Goal: Information Seeking & Learning: Learn about a topic

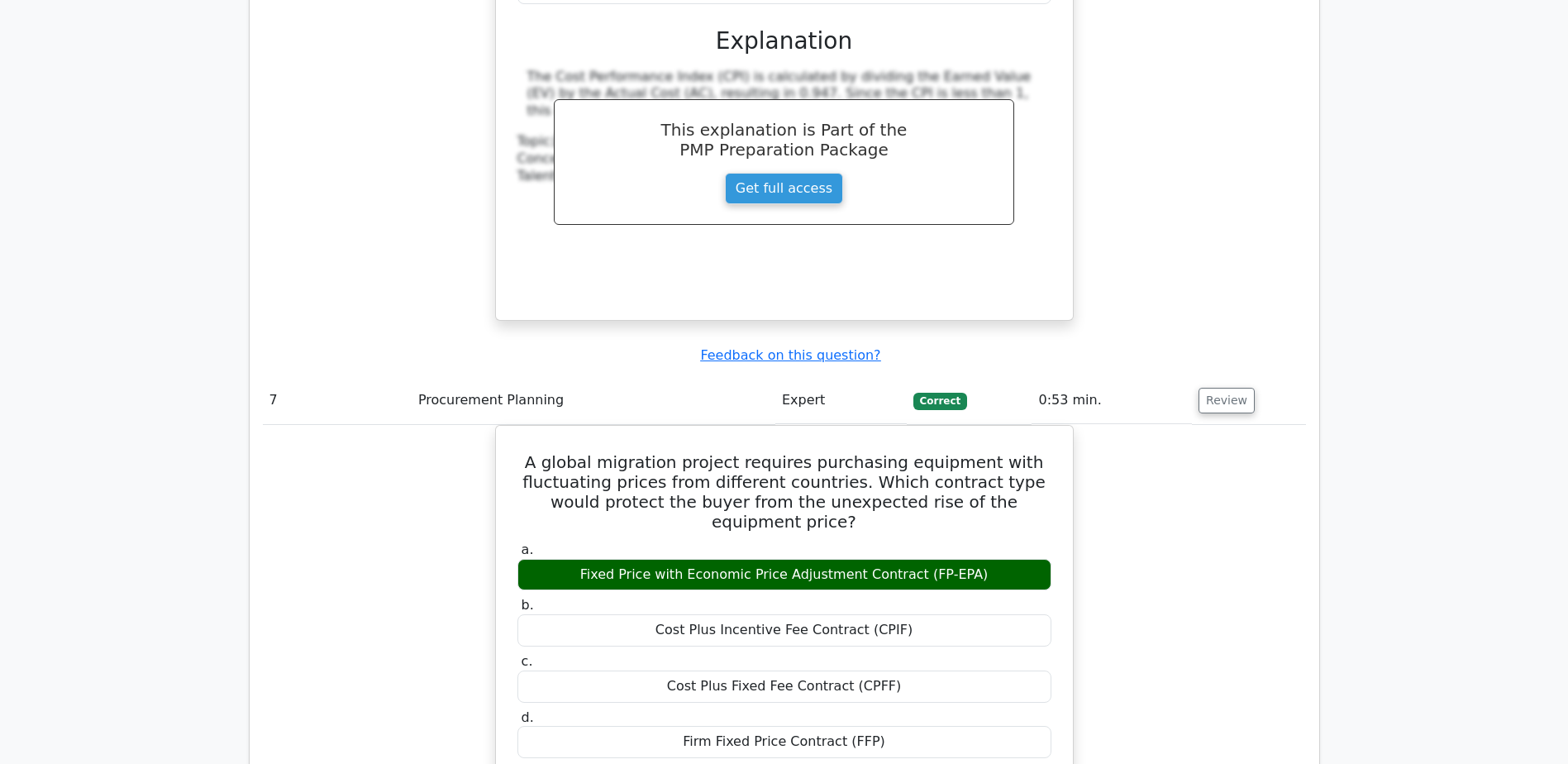
scroll to position [7273, 0]
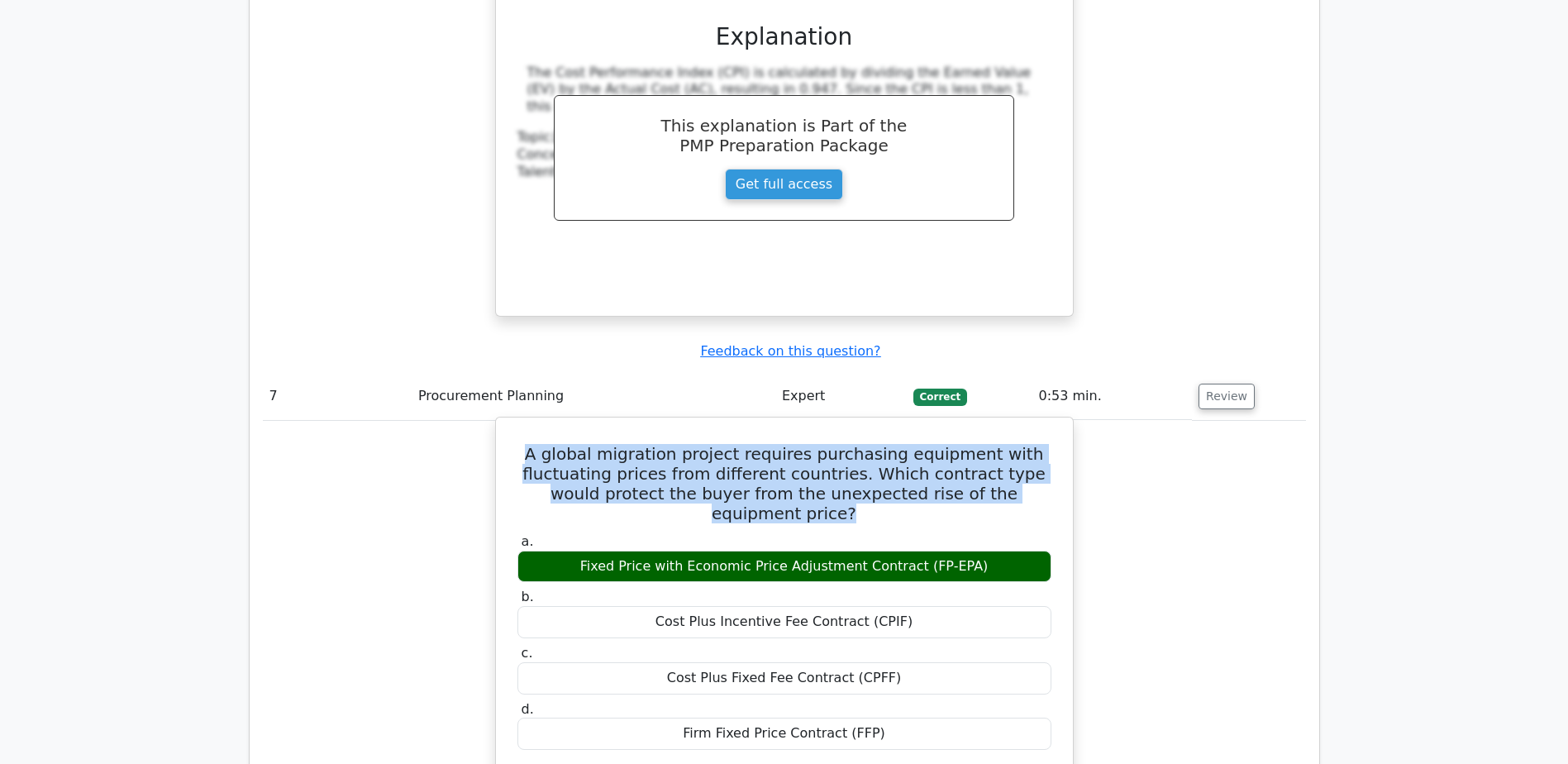
drag, startPoint x: 540, startPoint y: 118, endPoint x: 1044, endPoint y: 173, distance: 507.0
click at [1044, 444] on h5 "A global migration project requires purchasing equipment with fluctuating price…" at bounding box center [784, 483] width 537 height 80
copy h5 "A global migration project requires purchasing equipment with fluctuating price…"
drag, startPoint x: 599, startPoint y: 218, endPoint x: 984, endPoint y: 217, distance: 385.0
click at [984, 551] on div "Fixed Price with Economic Price Adjustment Contract (FP-EPA)" at bounding box center [784, 567] width 535 height 33
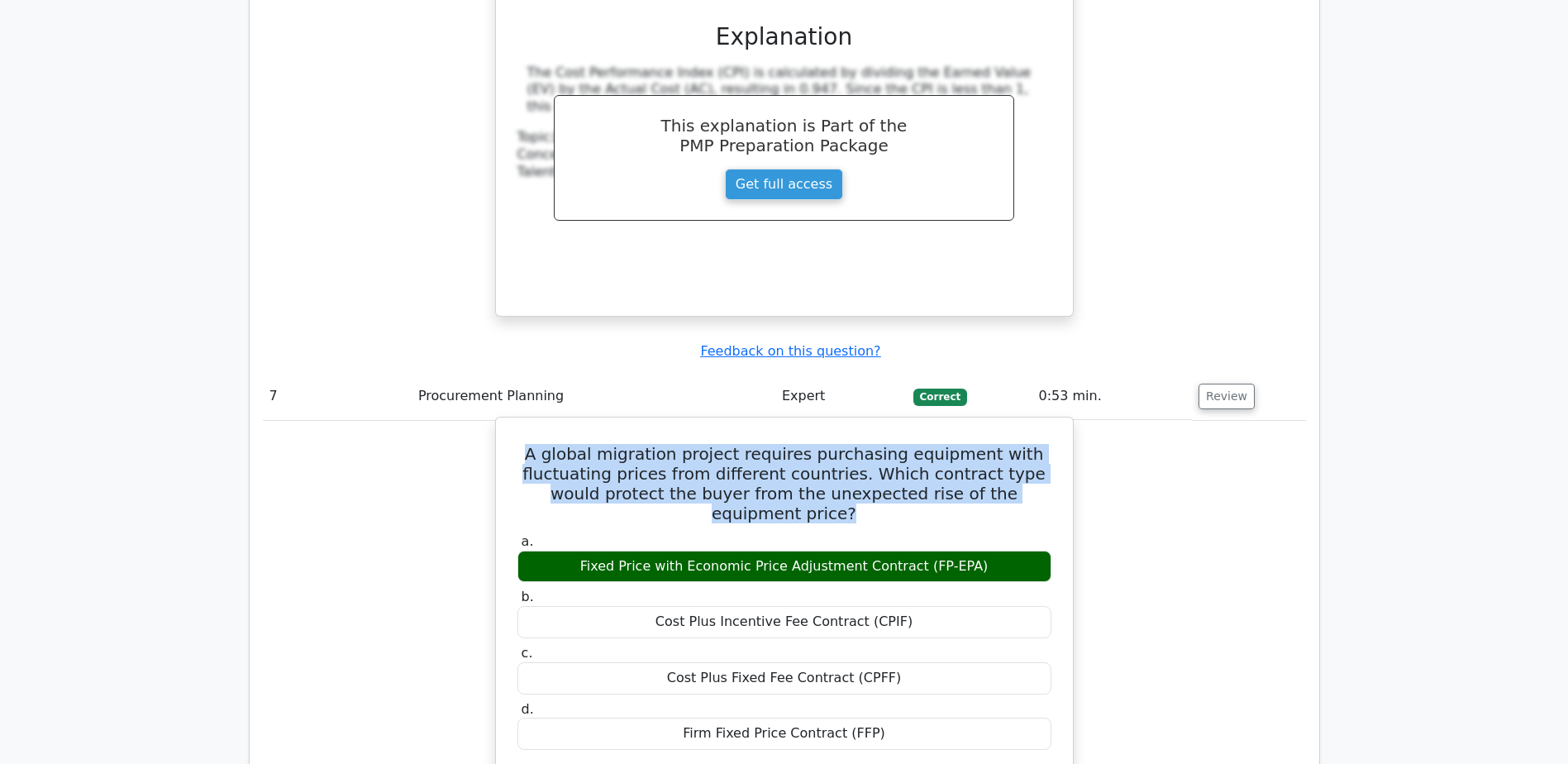
copy div "Fixed Price with Economic Price Adjustment Contract (FP-EPA)"
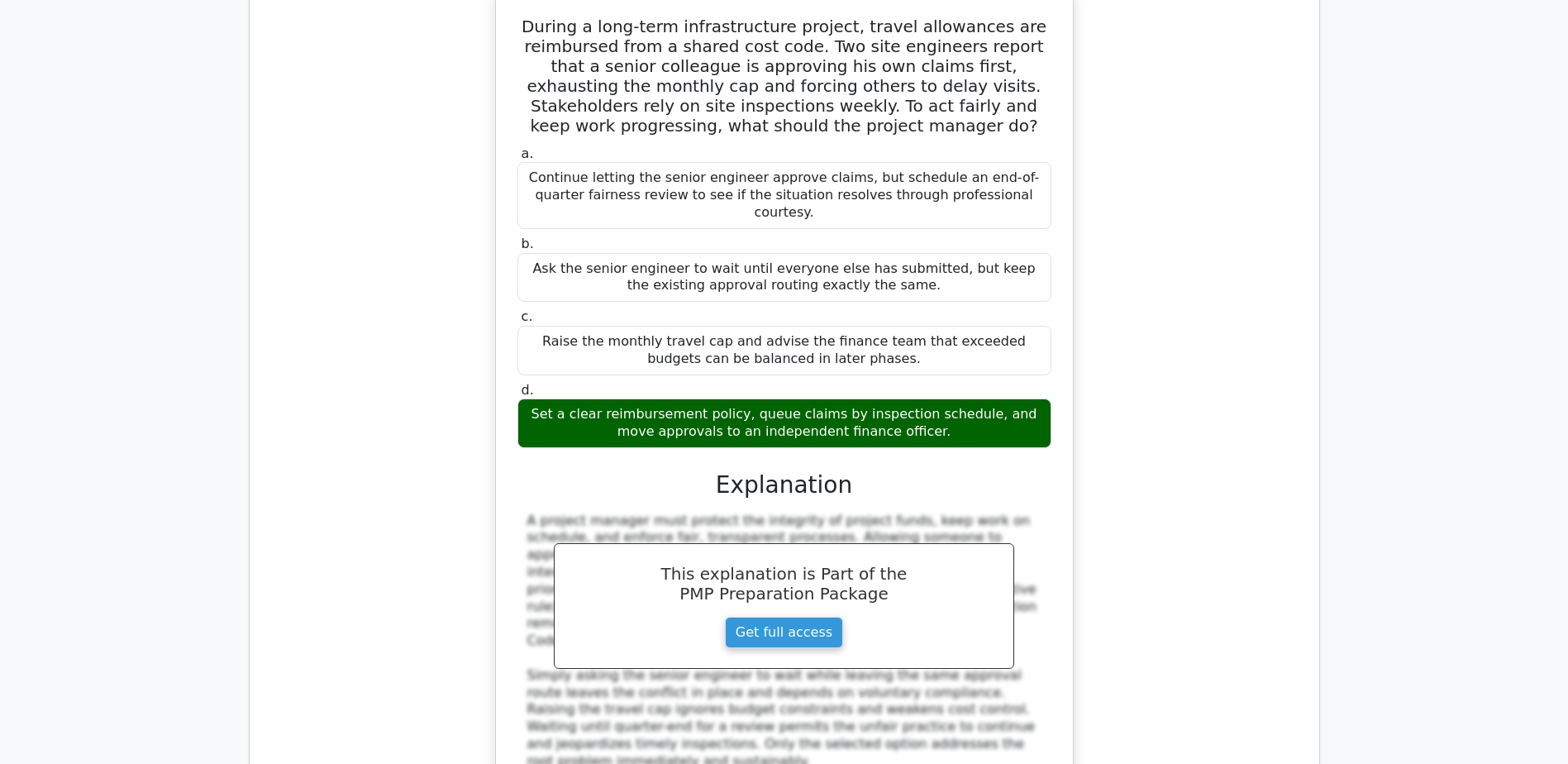
scroll to position [12645, 0]
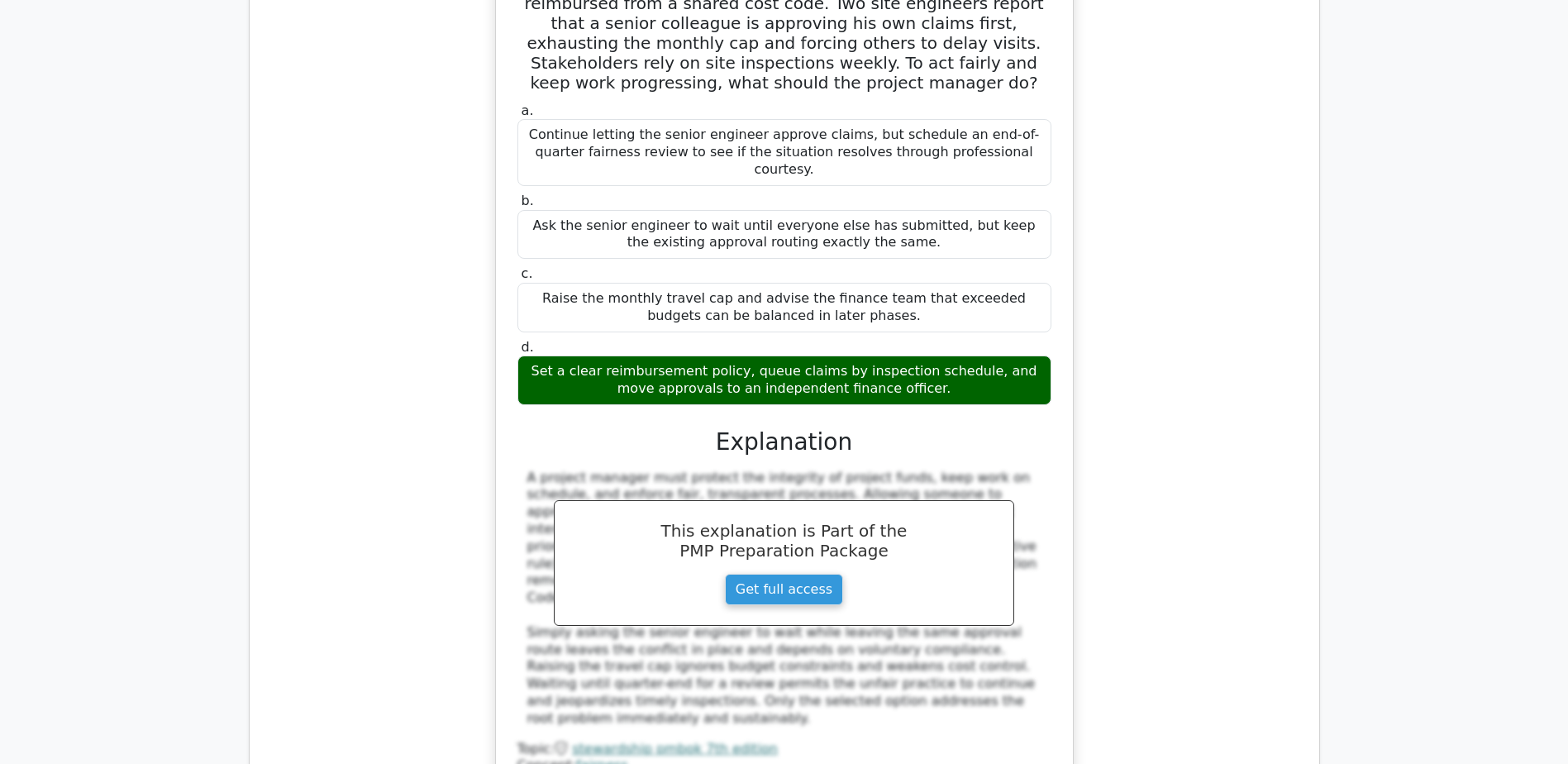
drag, startPoint x: 524, startPoint y: 323, endPoint x: 933, endPoint y: 349, distance: 409.8
copy h5 "According to the Agile Manifesto, Agile processes harness change for the custom…"
drag, startPoint x: 744, startPoint y: 568, endPoint x: 841, endPoint y: 561, distance: 97.3
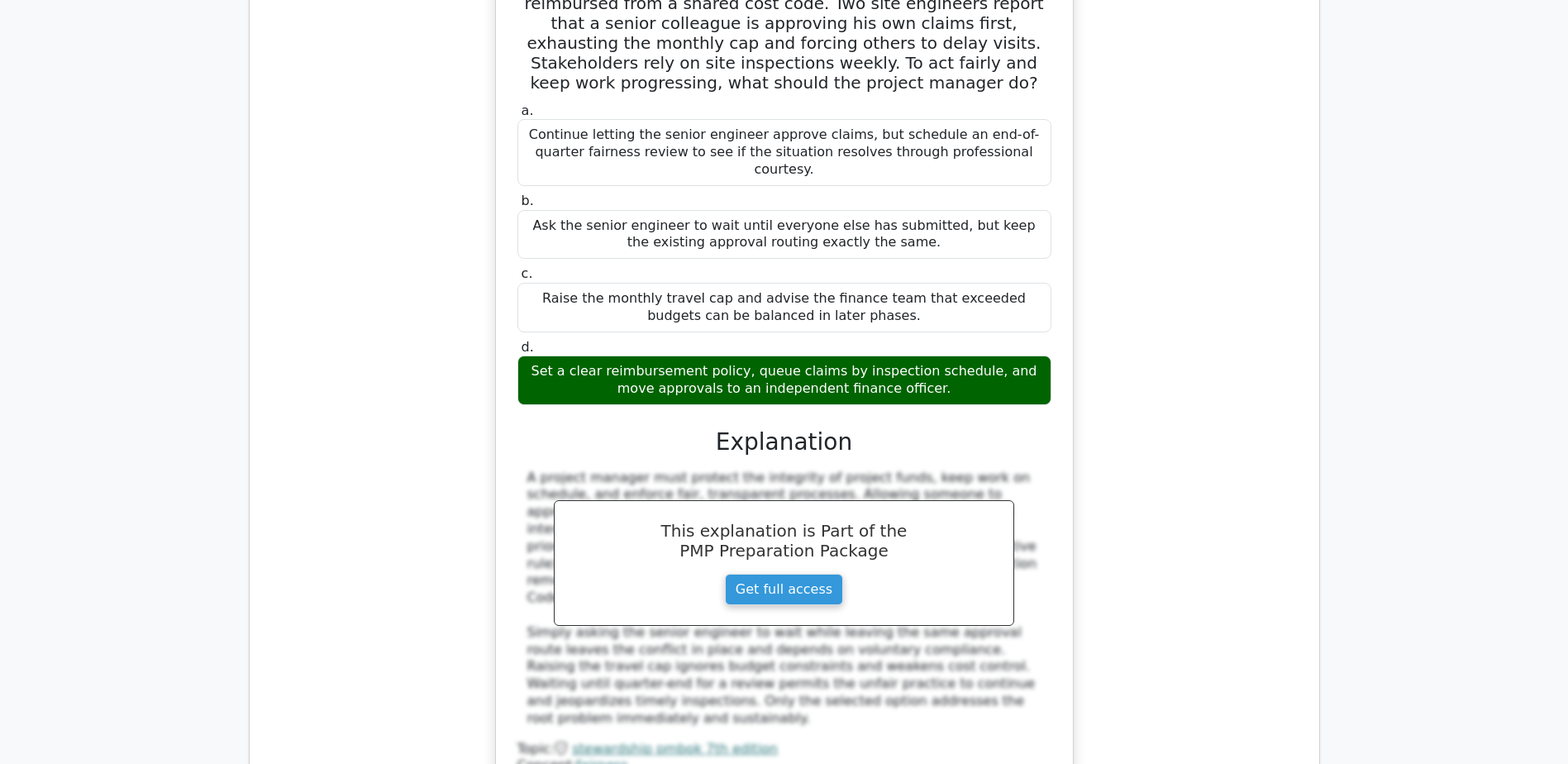
copy div "Competitive"
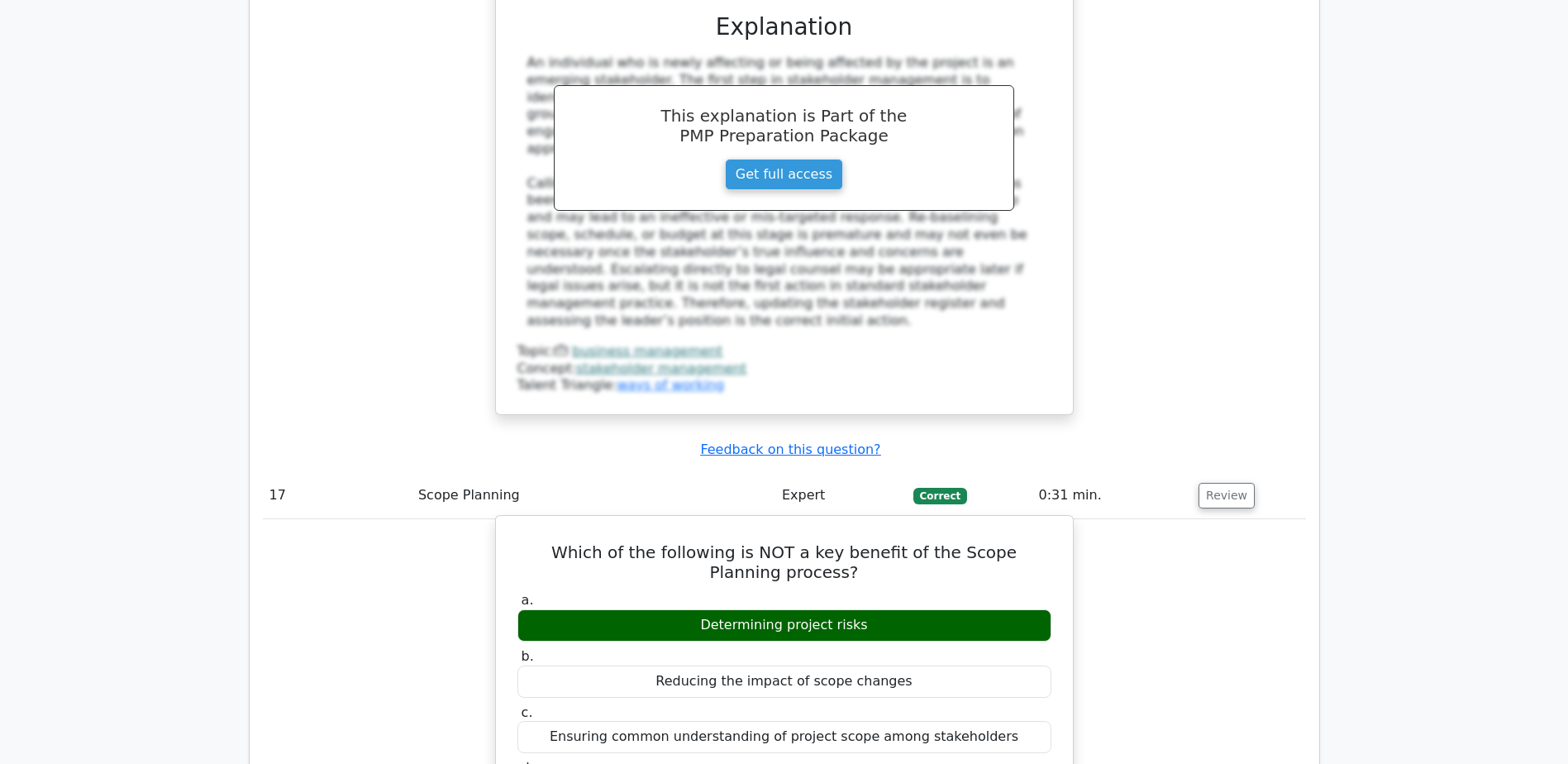
scroll to position [16695, 0]
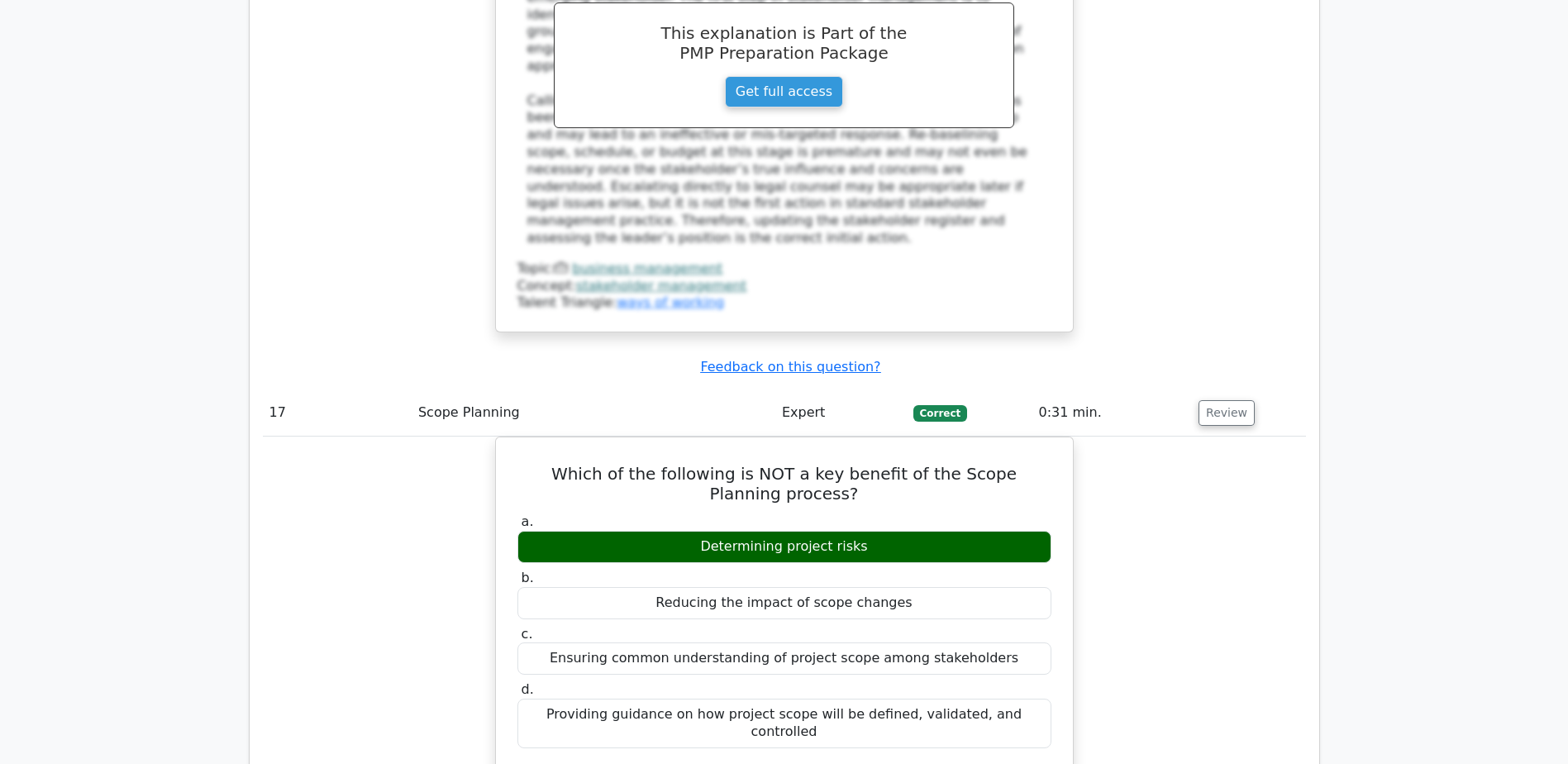
drag, startPoint x: 516, startPoint y: 404, endPoint x: 1032, endPoint y: 449, distance: 518.0
copy h5 "Katie, a project manager, wants to procure a specific equipment for her project…"
drag, startPoint x: 707, startPoint y: 670, endPoint x: 871, endPoint y: 668, distance: 164.0
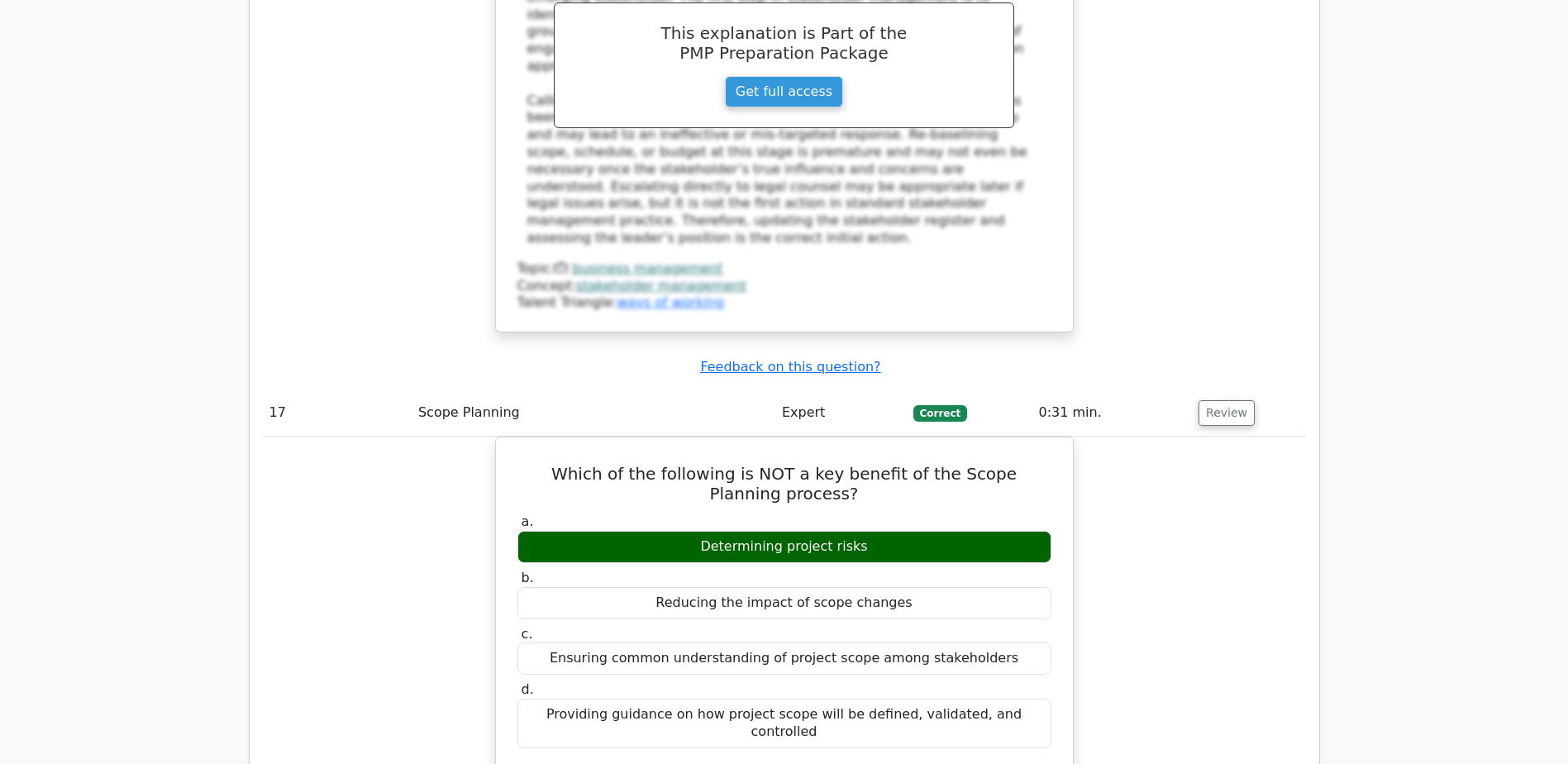
copy div "Invitation for Bid (IFB)"
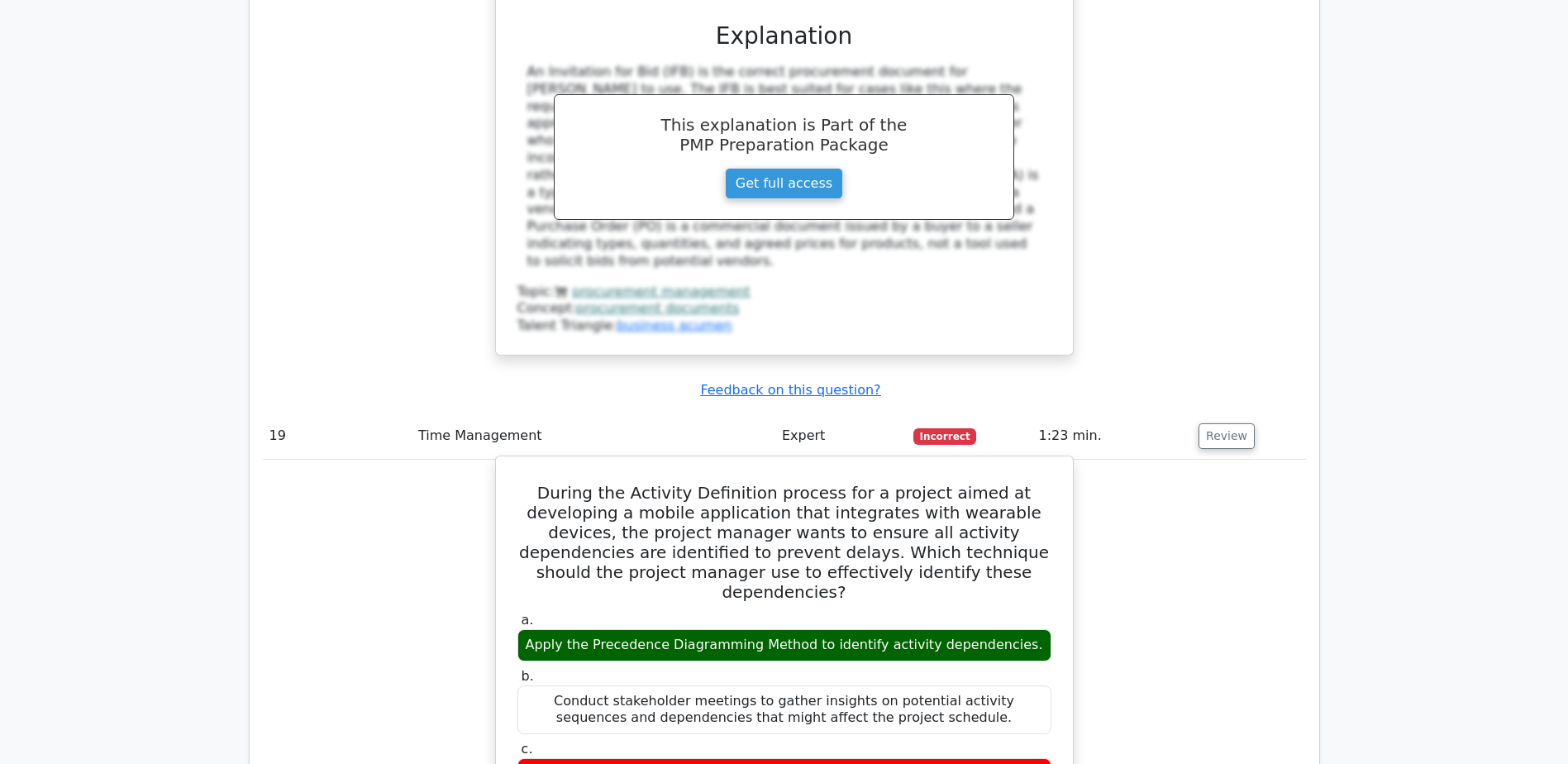
scroll to position [18430, 0]
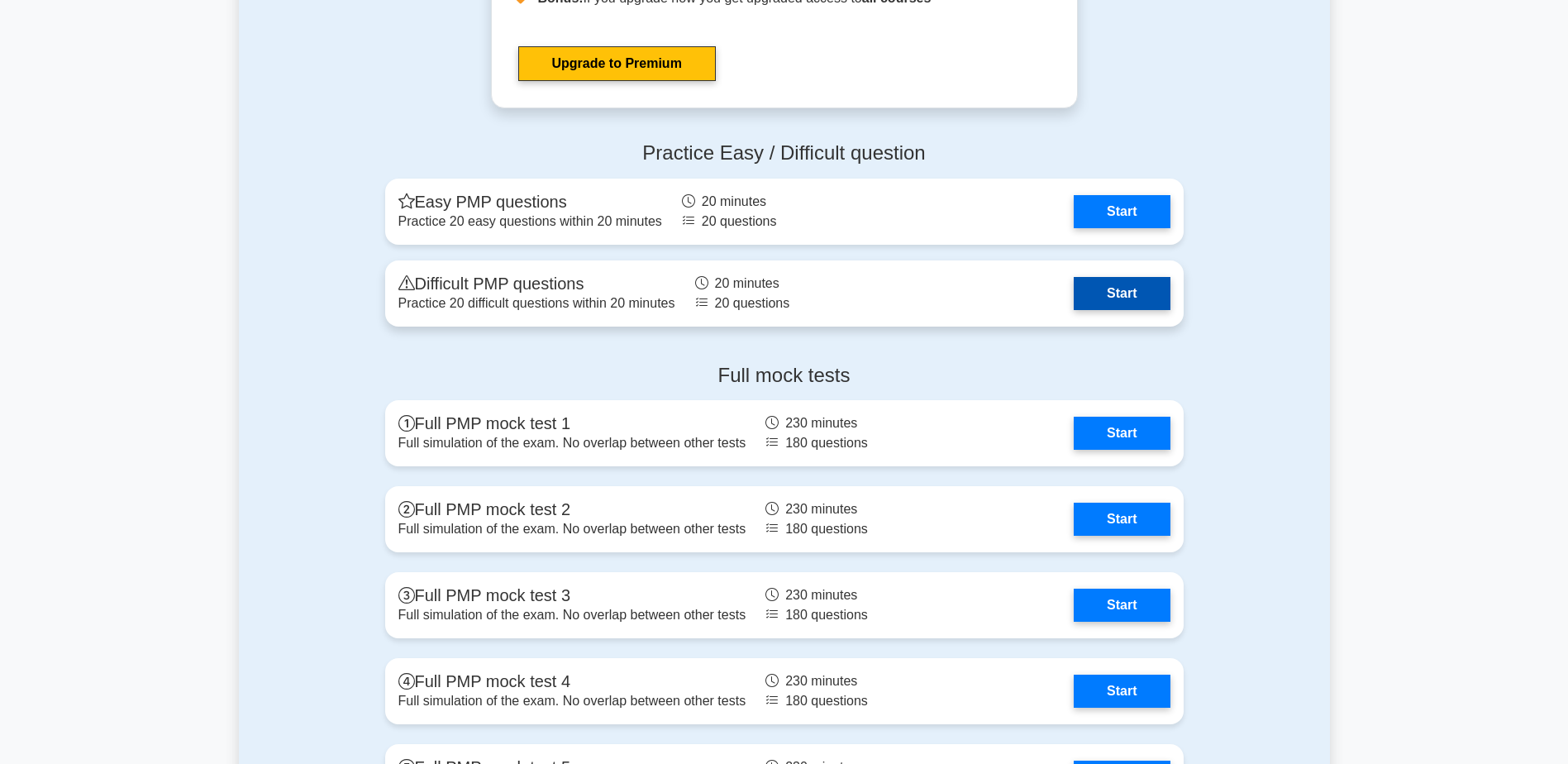
click at [1128, 294] on link "Start" at bounding box center [1122, 293] width 96 height 33
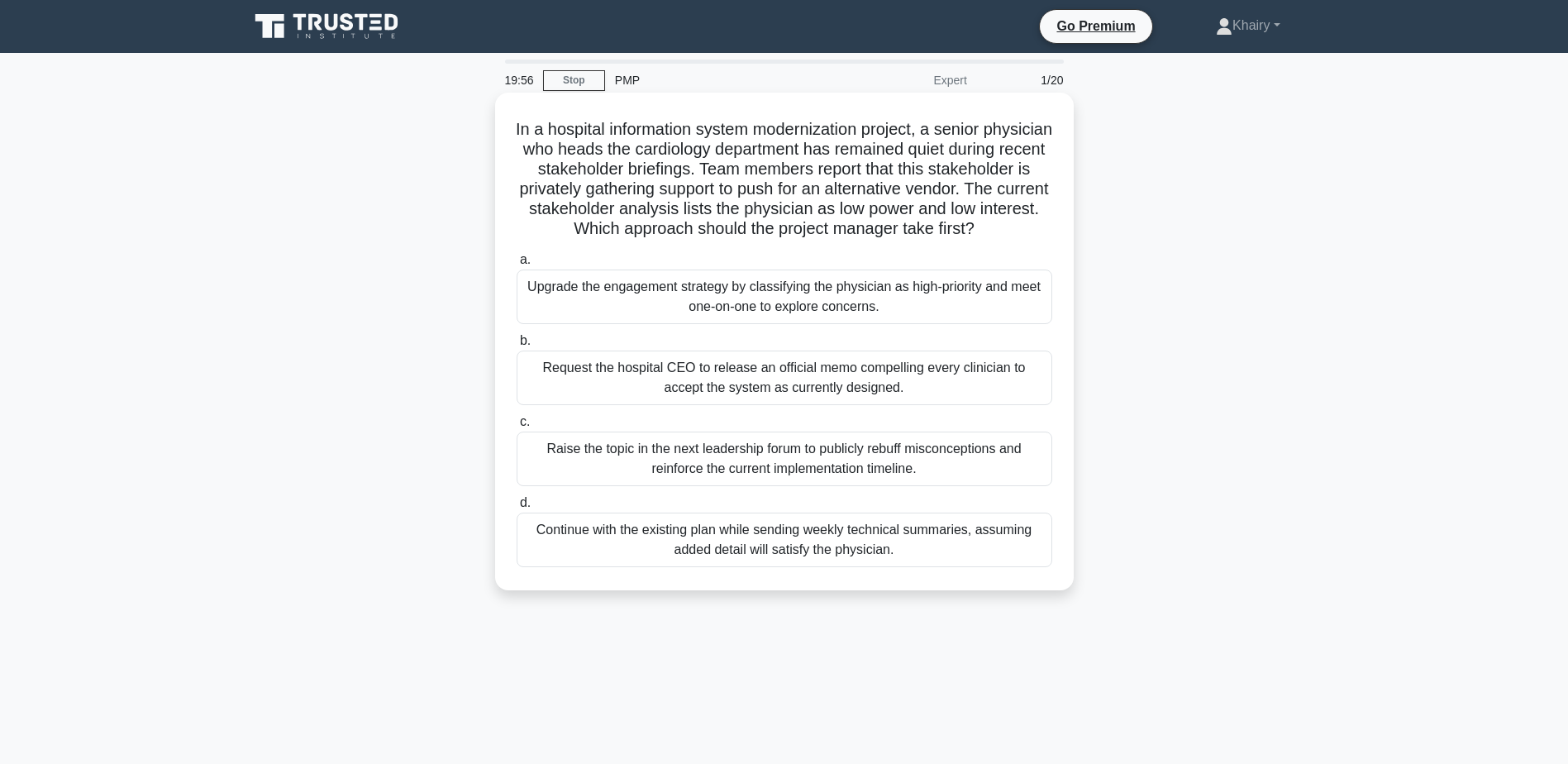
drag, startPoint x: 539, startPoint y: 124, endPoint x: 834, endPoint y: 250, distance: 320.8
click at [834, 239] on h5 "In a hospital information system modernization project, a senior physician who …" at bounding box center [784, 180] width 539 height 121
copy h5 "In a hospital information system modernization project, a senior physician who …"
click at [706, 563] on div "Continue with the existing plan while sending weekly technical summaries, assum…" at bounding box center [784, 539] width 535 height 55
click at [516, 508] on input "d. Continue with the existing plan while sending weekly technical summaries, as…" at bounding box center [516, 503] width 0 height 11
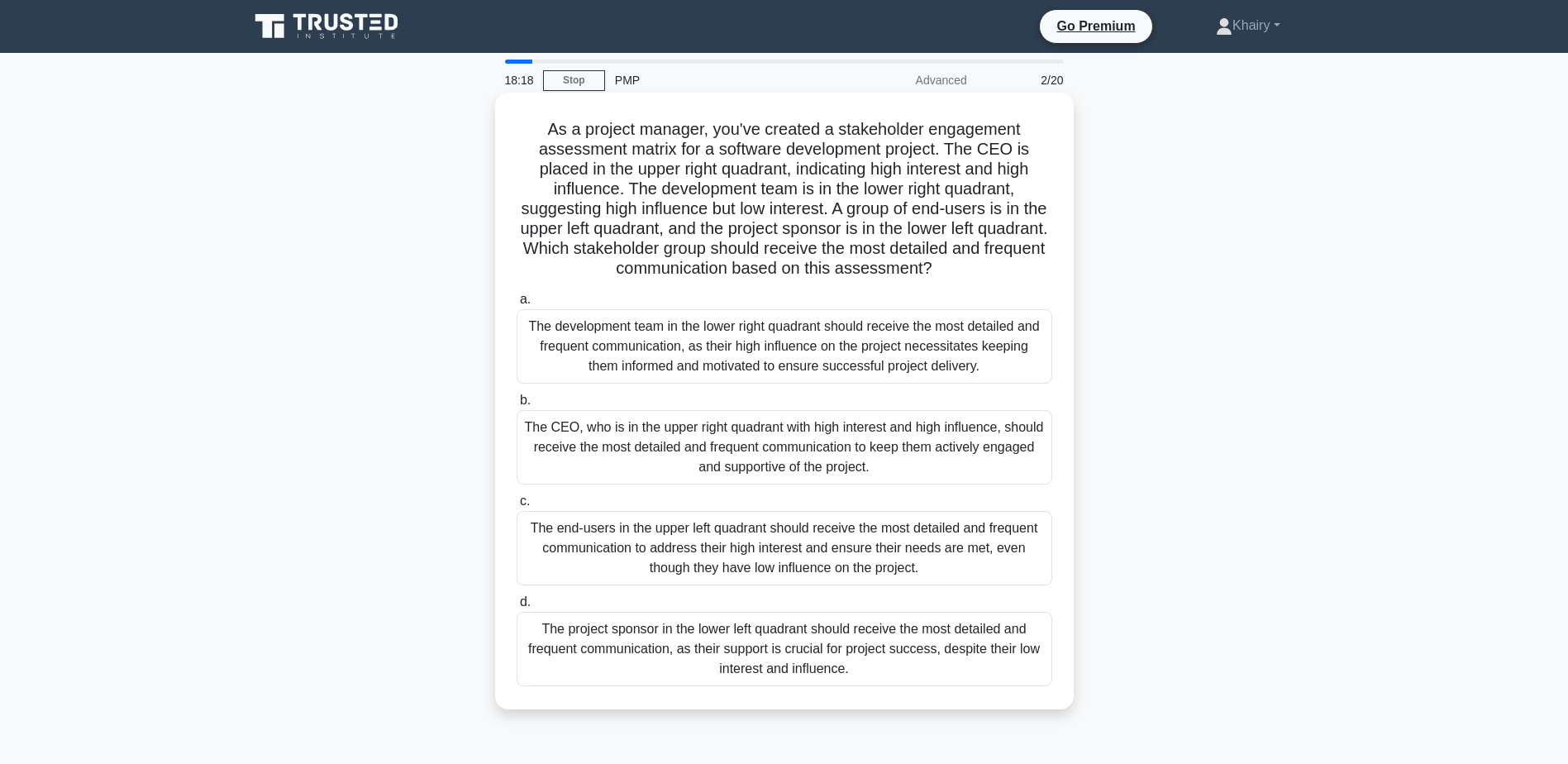
drag, startPoint x: 534, startPoint y: 124, endPoint x: 985, endPoint y: 268, distance: 473.4
click at [985, 268] on h5 "As a project manager, you've created a stakeholder engagement assessment matrix…" at bounding box center [784, 199] width 539 height 160
copy h5 "As a project manager, you've created a stakeholder engagement assessment matrix…"
click at [1015, 216] on h5 "As a project manager, you've created a stakeholder engagement assessment matrix…" at bounding box center [784, 199] width 539 height 160
click at [622, 653] on div "The project sponsor in the lower left quadrant should receive the most detailed…" at bounding box center [784, 648] width 535 height 74
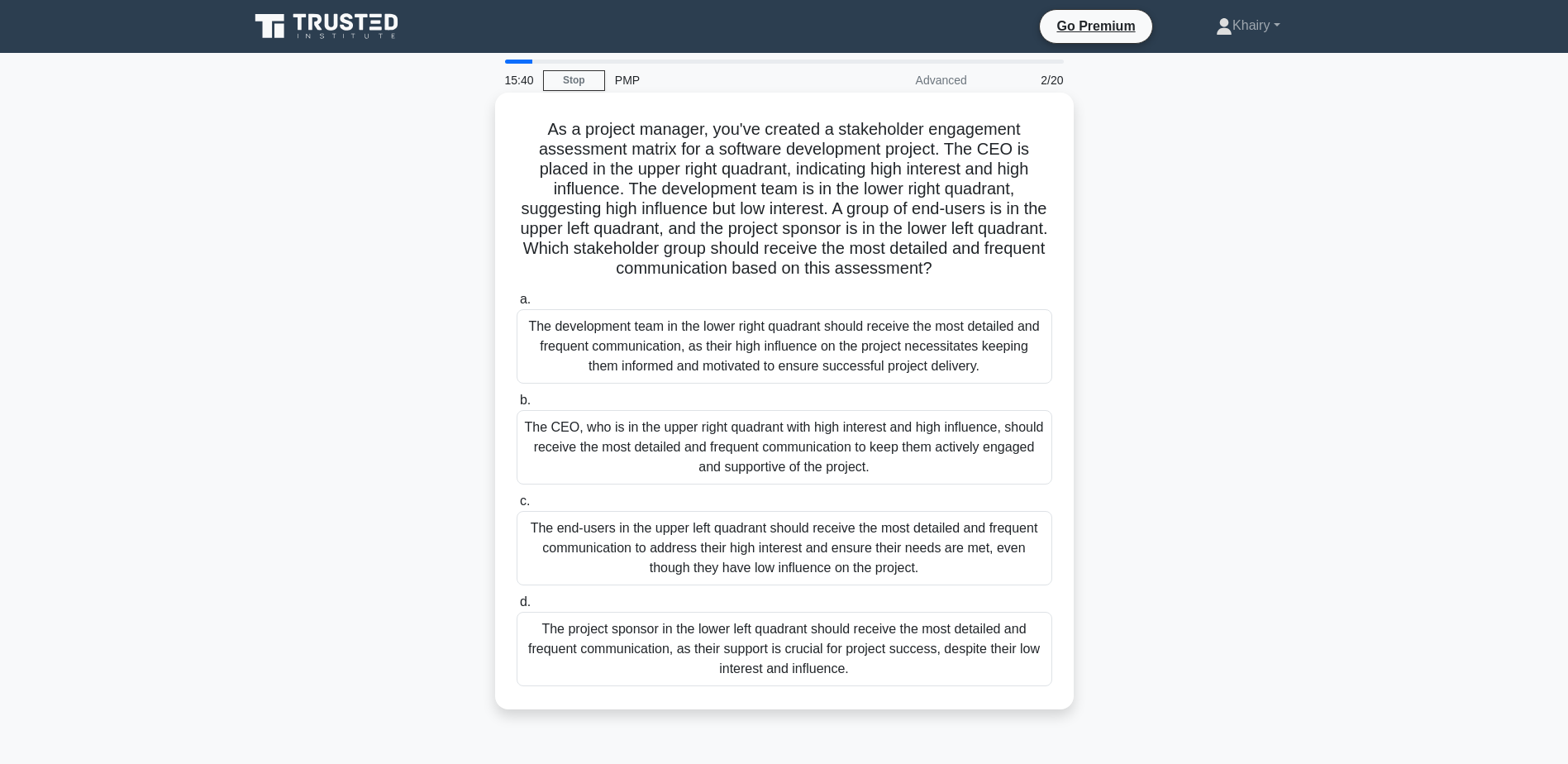
click at [516, 607] on input "d. The project sponsor in the lower left quadrant should receive the most detai…" at bounding box center [516, 602] width 0 height 11
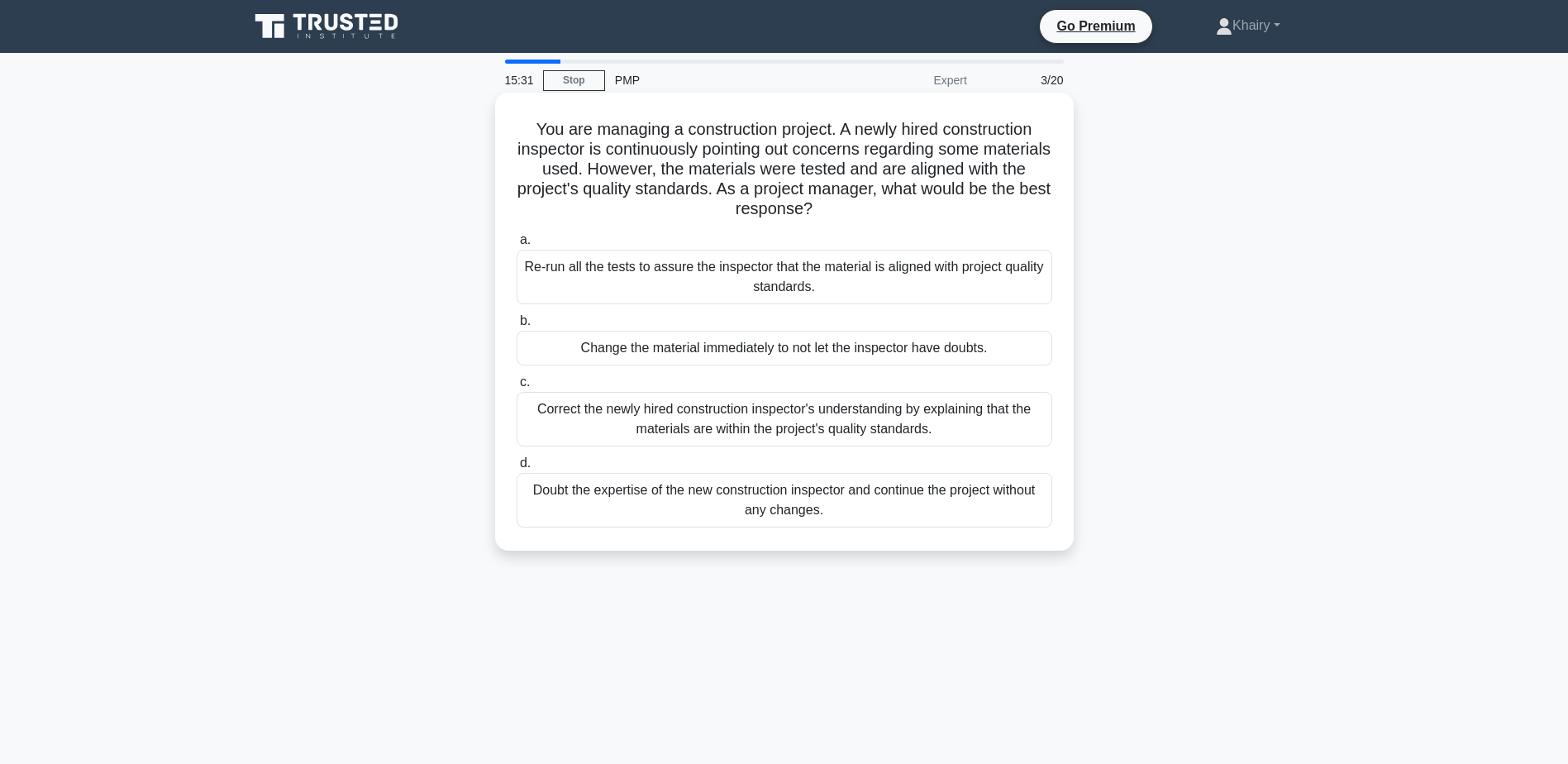
drag, startPoint x: 526, startPoint y: 127, endPoint x: 848, endPoint y: 207, distance: 331.8
click at [848, 207] on h5 "You are managing a construction project. A newly hired construction inspector i…" at bounding box center [784, 169] width 539 height 101
copy h5 "You are managing a construction project. A newly hired construction inspector i…"
click at [777, 428] on div "Correct the newly hired construction inspector's understanding by explaining th…" at bounding box center [784, 419] width 535 height 55
click at [516, 387] on input "c. [PERSON_NAME] the newly hired construction inspector's understanding by expl…" at bounding box center [516, 382] width 0 height 11
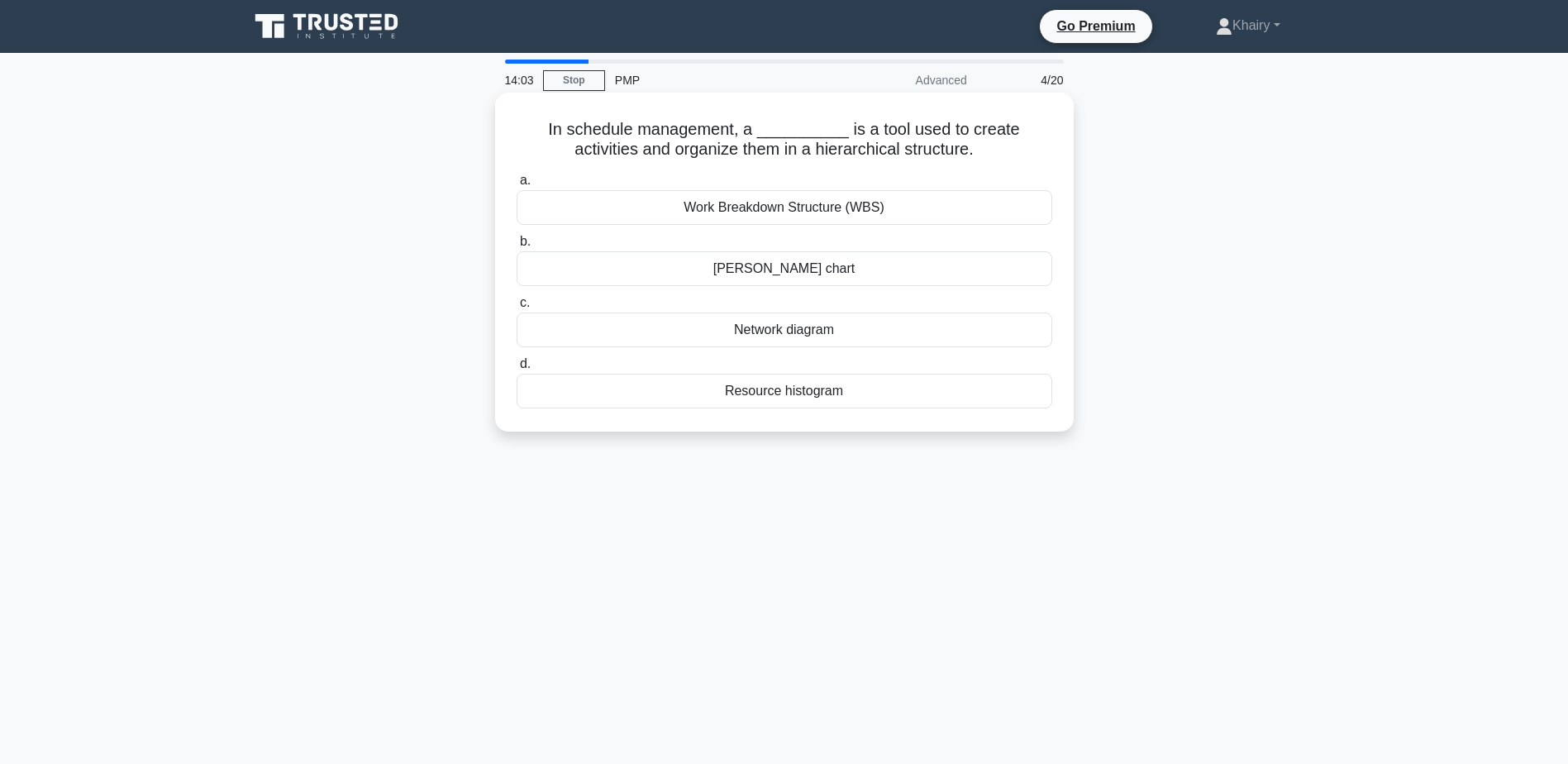
click at [764, 204] on div "Work Breakdown Structure (WBS)" at bounding box center [784, 208] width 535 height 35
click at [516, 185] on input "a. Work Breakdown Structure (WBS)" at bounding box center [516, 180] width 0 height 11
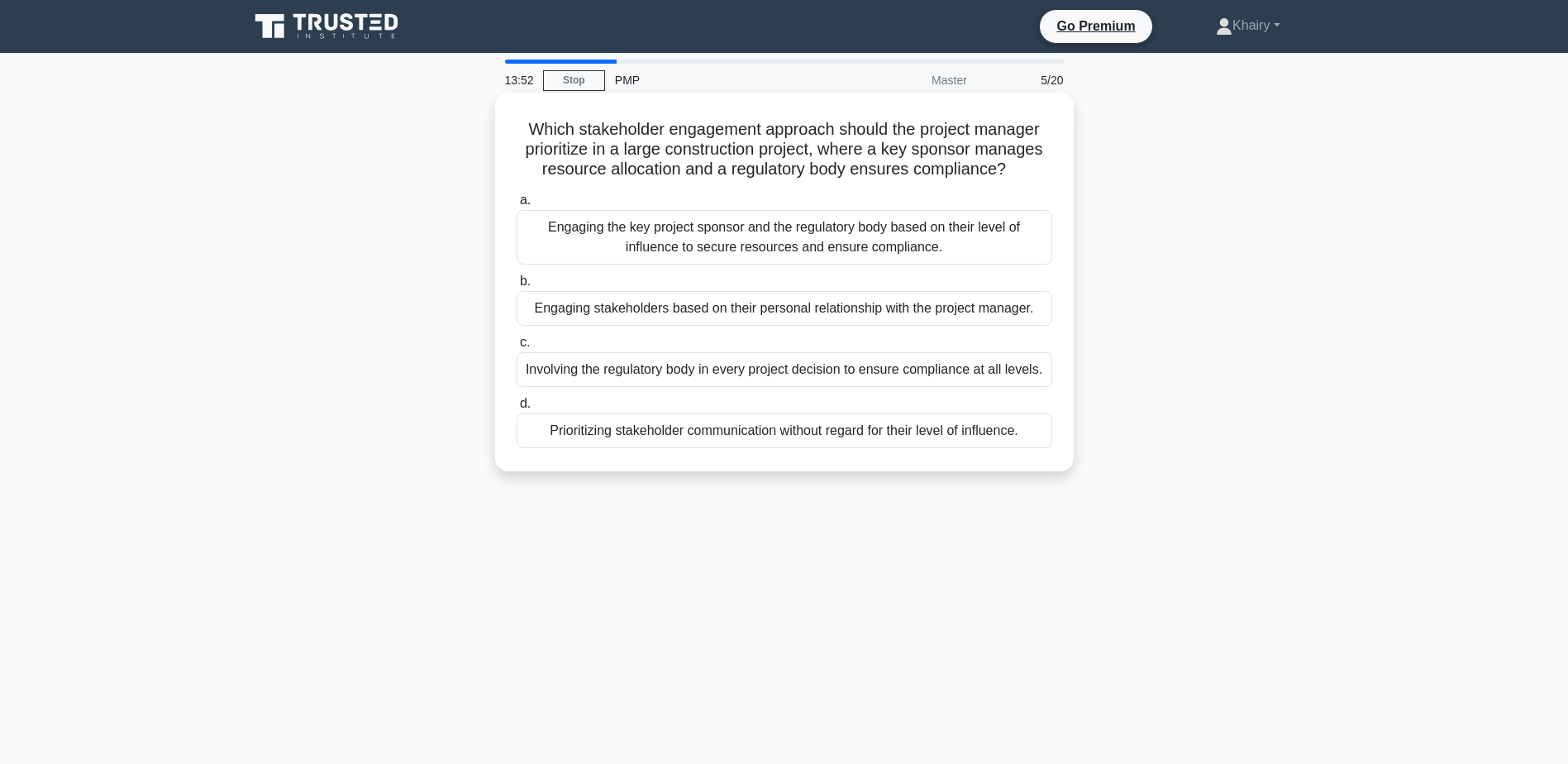
drag, startPoint x: 517, startPoint y: 124, endPoint x: 1012, endPoint y: 168, distance: 497.0
click at [1012, 168] on h5 "Which stakeholder engagement approach should the project manager prioritize in …" at bounding box center [784, 150] width 539 height 62
copy h5 "Which stakeholder engagement approach should the project manager prioritize in …"
click at [725, 247] on div "Engaging the key project sponsor and the regulatory body based on their level o…" at bounding box center [784, 236] width 535 height 55
click at [516, 206] on input "a. Engaging the key project sponsor and the regulatory body based on their leve…" at bounding box center [516, 200] width 0 height 11
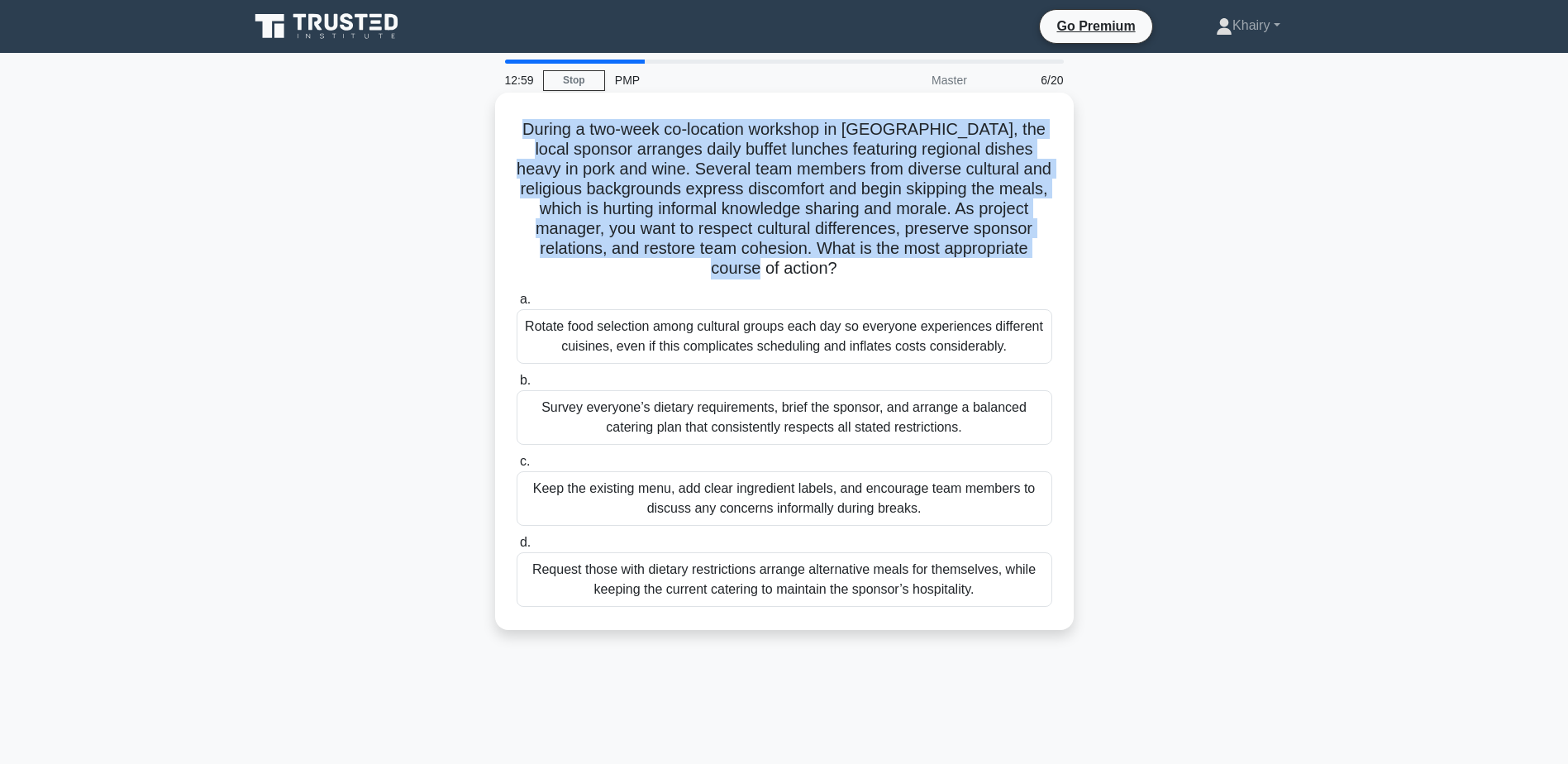
drag, startPoint x: 529, startPoint y: 122, endPoint x: 834, endPoint y: 276, distance: 341.7
click at [834, 276] on h5 "During a two-week co-location workshop in [GEOGRAPHIC_DATA], the local sponsor …" at bounding box center [784, 199] width 539 height 160
copy h5 "During a two-week co-location workshop in [GEOGRAPHIC_DATA], the local sponsor …"
drag, startPoint x: 535, startPoint y: 405, endPoint x: 977, endPoint y: 431, distance: 442.8
click at [977, 431] on div "Survey everyone’s dietary requirements, brief the sponsor, and arrange a balanc…" at bounding box center [784, 417] width 535 height 55
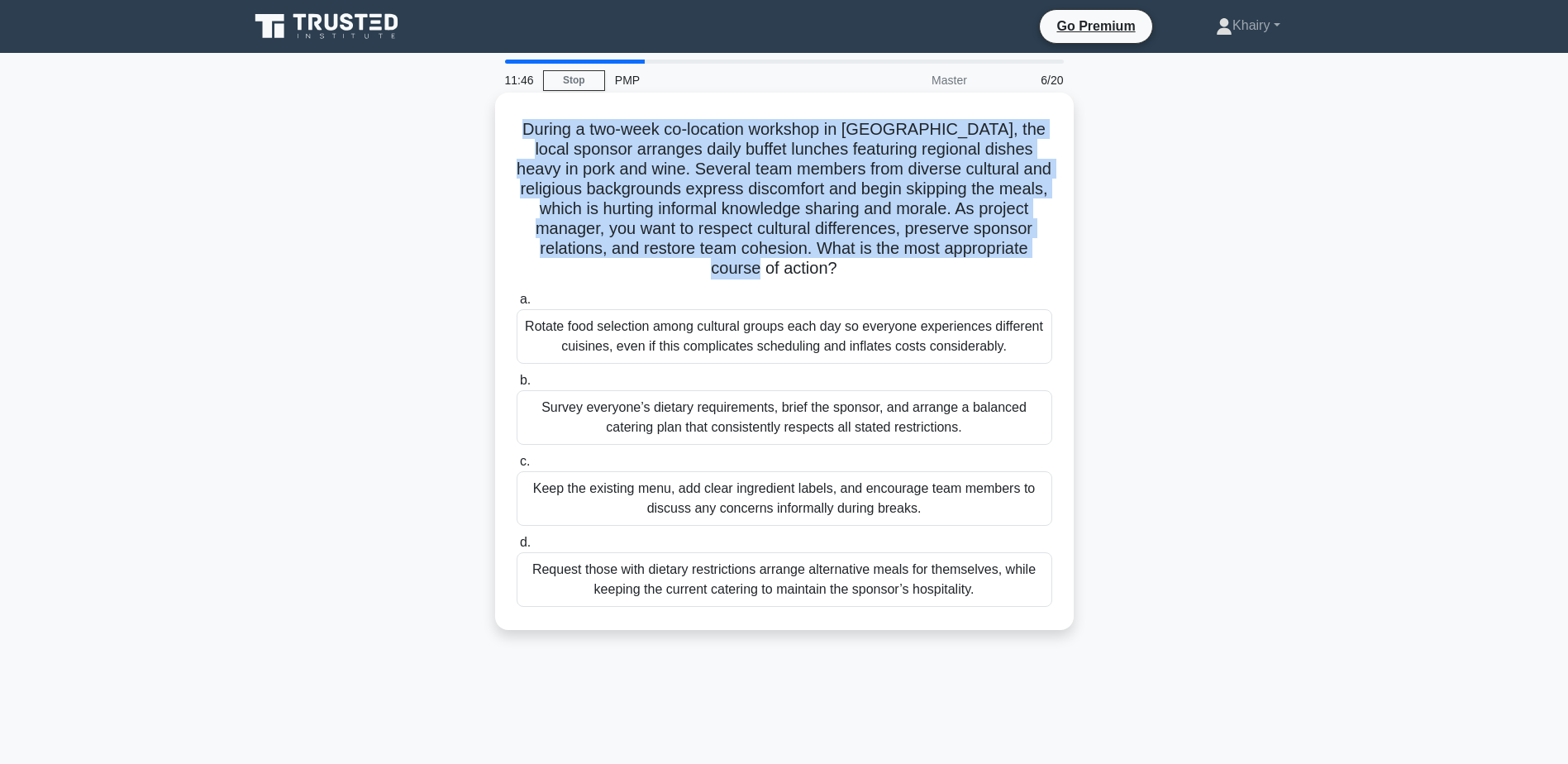
copy div "Survey everyone’s dietary requirements, brief the sponsor, and arrange a balanc…"
drag, startPoint x: 519, startPoint y: 323, endPoint x: 1011, endPoint y: 352, distance: 492.9
click at [1011, 352] on div "Rotate food selection among cultural groups each day so everyone experiences di…" at bounding box center [784, 336] width 535 height 55
copy div "Rotate food selection among cultural groups each day so everyone experiences di…"
drag, startPoint x: 535, startPoint y: 558, endPoint x: 1005, endPoint y: 594, distance: 471.4
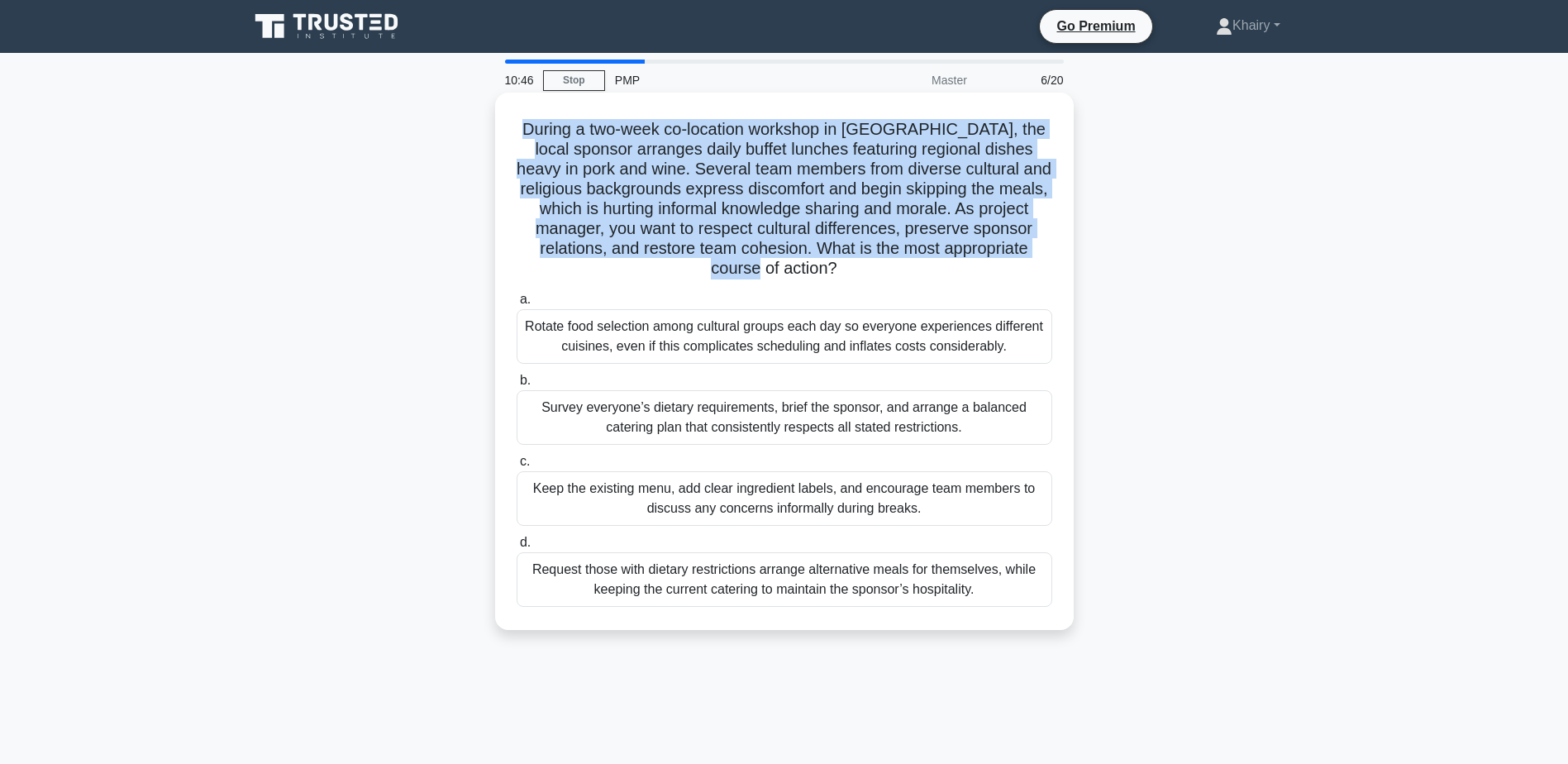
click at [1005, 594] on div "Request those with dietary restrictions arrange alternative meals for themselve…" at bounding box center [784, 579] width 535 height 55
copy div "Request those with dietary restrictions arrange alternative meals for themselve…"
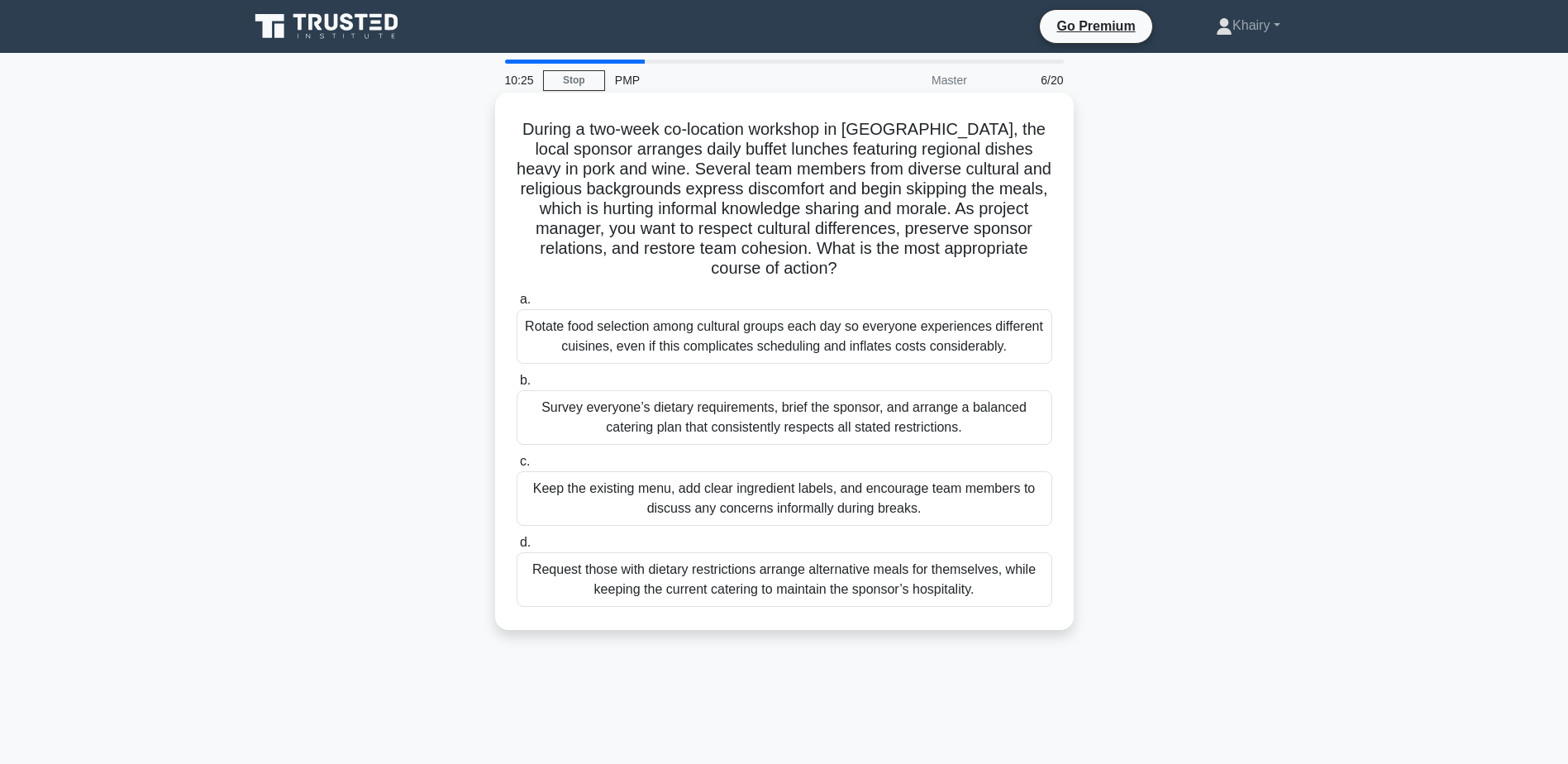
click at [706, 340] on div "Rotate food selection among cultural groups each day so everyone experiences di…" at bounding box center [784, 336] width 535 height 55
click at [516, 305] on input "a. Rotate food selection among cultural groups each day so everyone experiences…" at bounding box center [516, 299] width 0 height 11
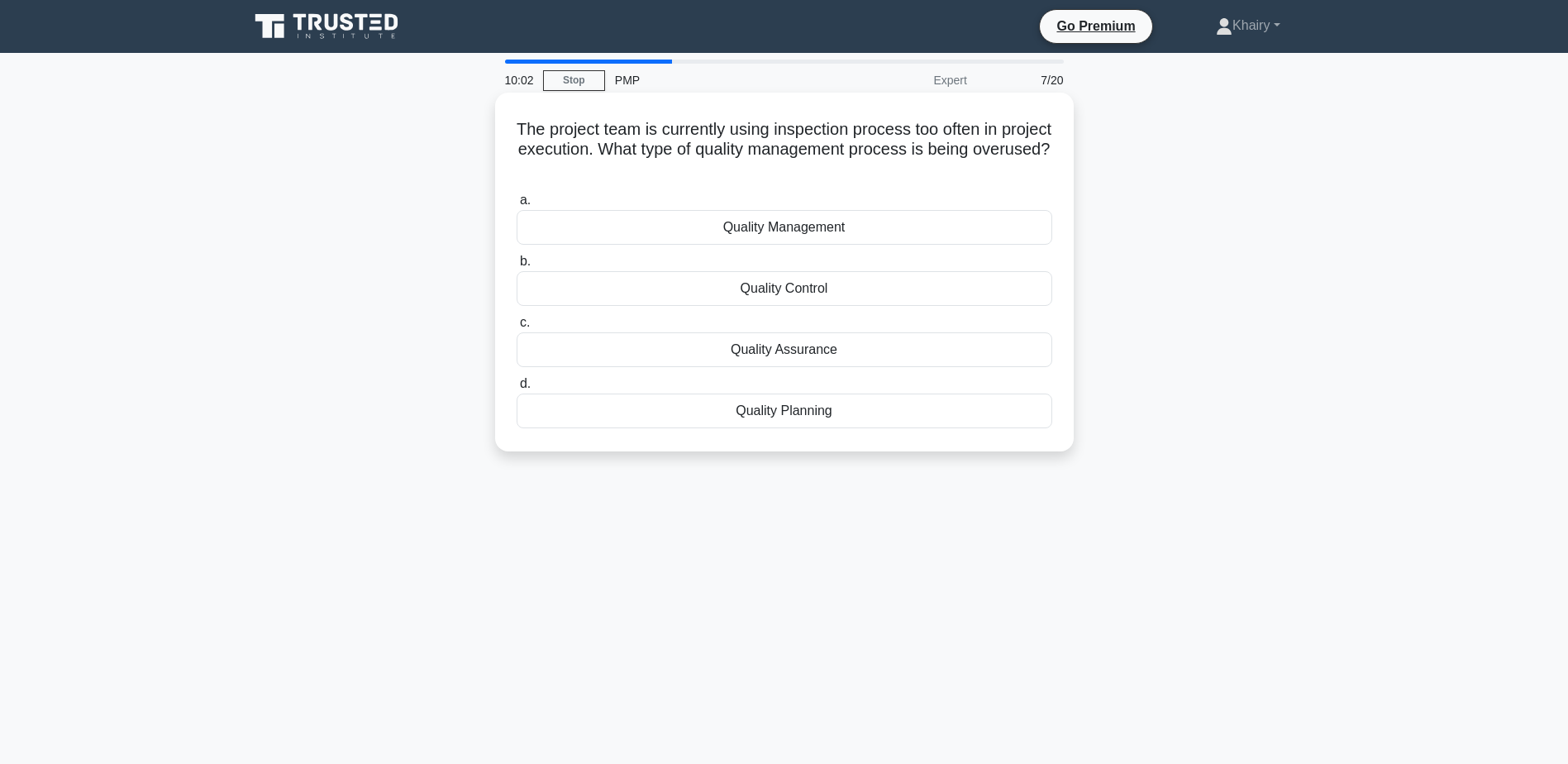
click at [785, 290] on div "Quality Control" at bounding box center [784, 288] width 535 height 35
click at [516, 267] on input "b. Quality Control" at bounding box center [516, 261] width 0 height 11
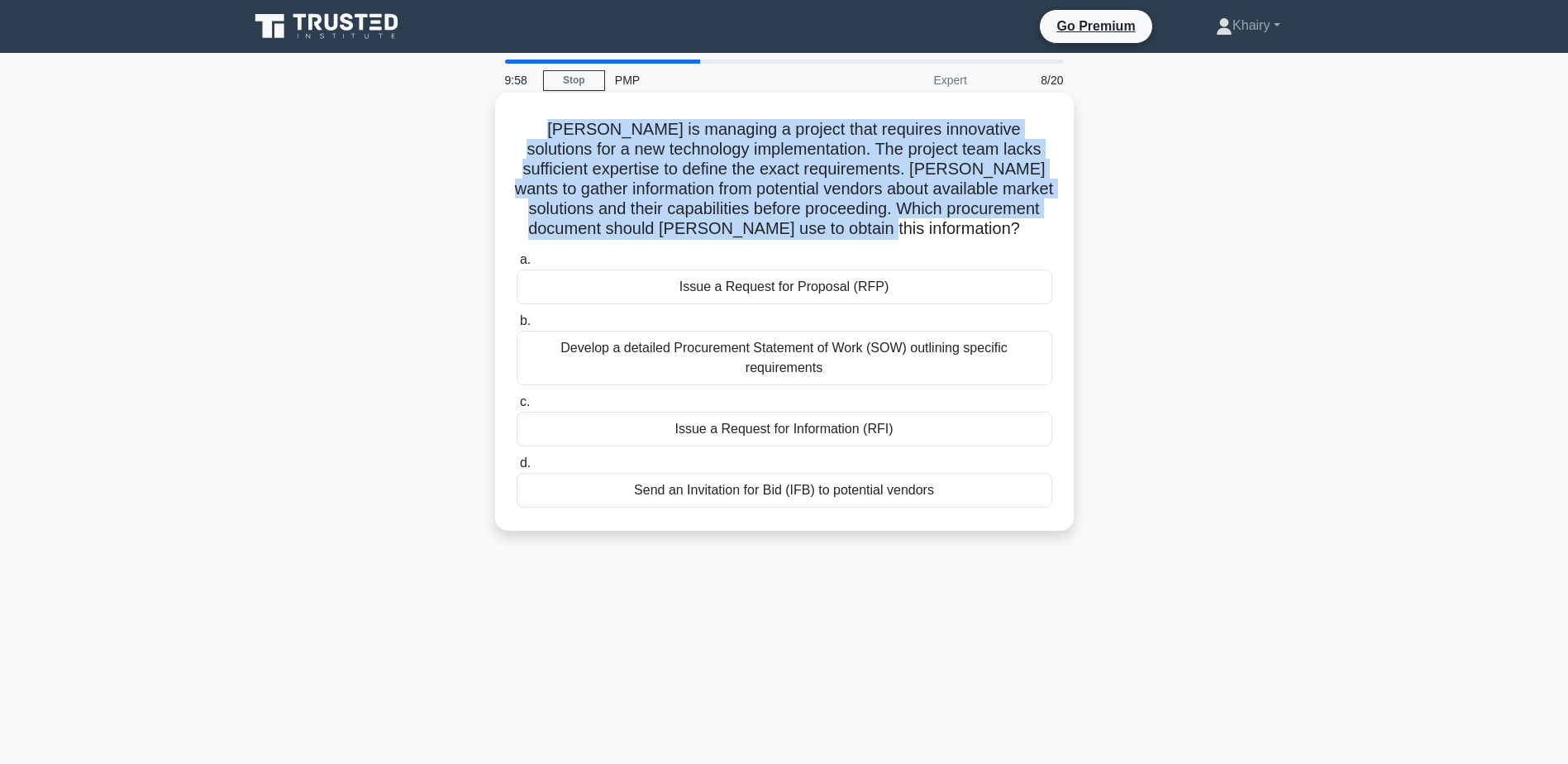
drag, startPoint x: 523, startPoint y: 120, endPoint x: 973, endPoint y: 231, distance: 463.5
click at [973, 231] on h5 "[PERSON_NAME] is managing a project that requires innovative solutions for a ne…" at bounding box center [784, 180] width 539 height 121
copy h5 "[PERSON_NAME] is managing a project that requires innovative solutions for a ne…"
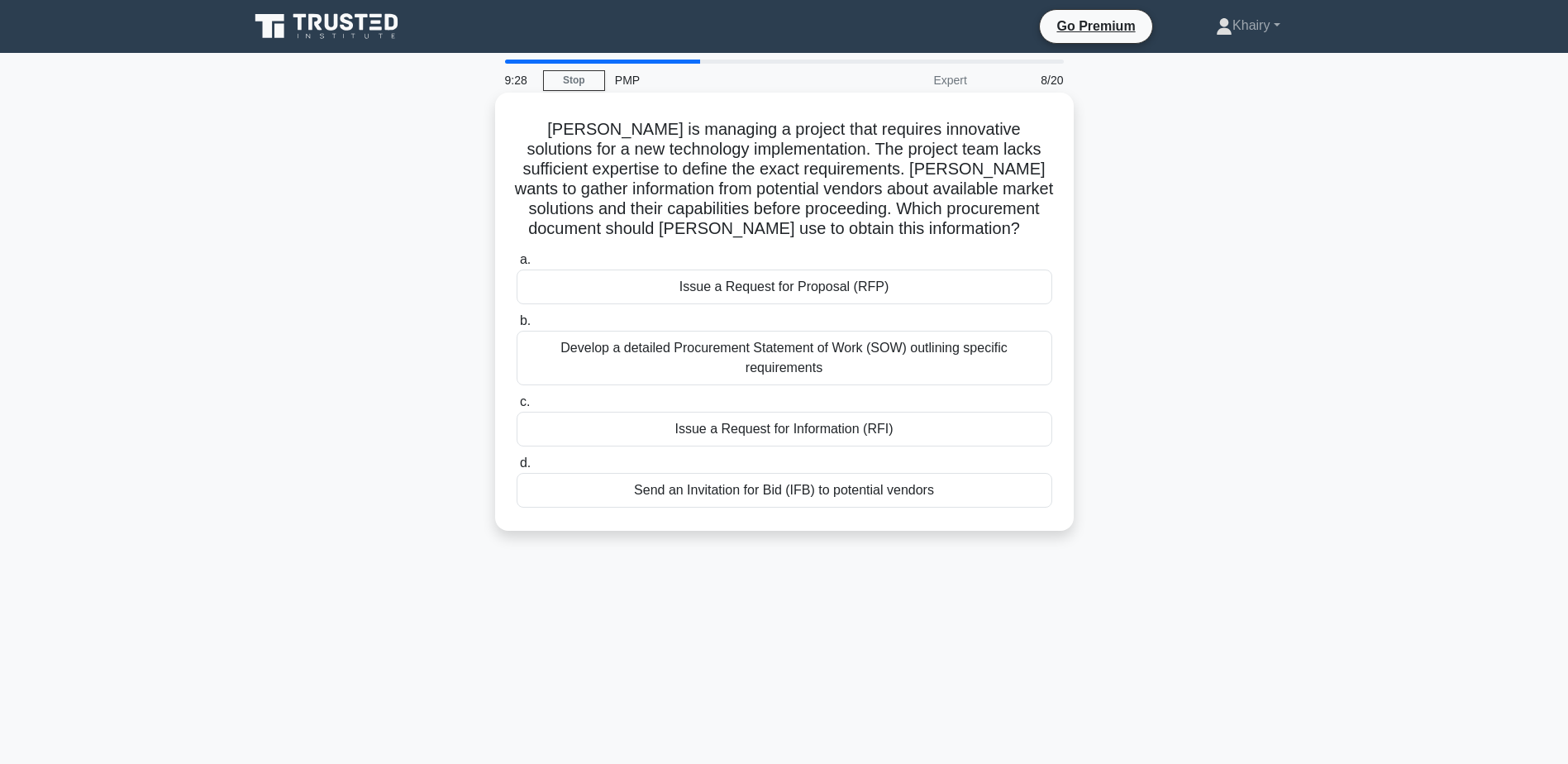
click at [753, 289] on div "Issue a Request for Proposal (RFP)" at bounding box center [784, 286] width 535 height 35
click at [516, 265] on input "a. Issue a Request for Proposal (RFP)" at bounding box center [516, 259] width 0 height 11
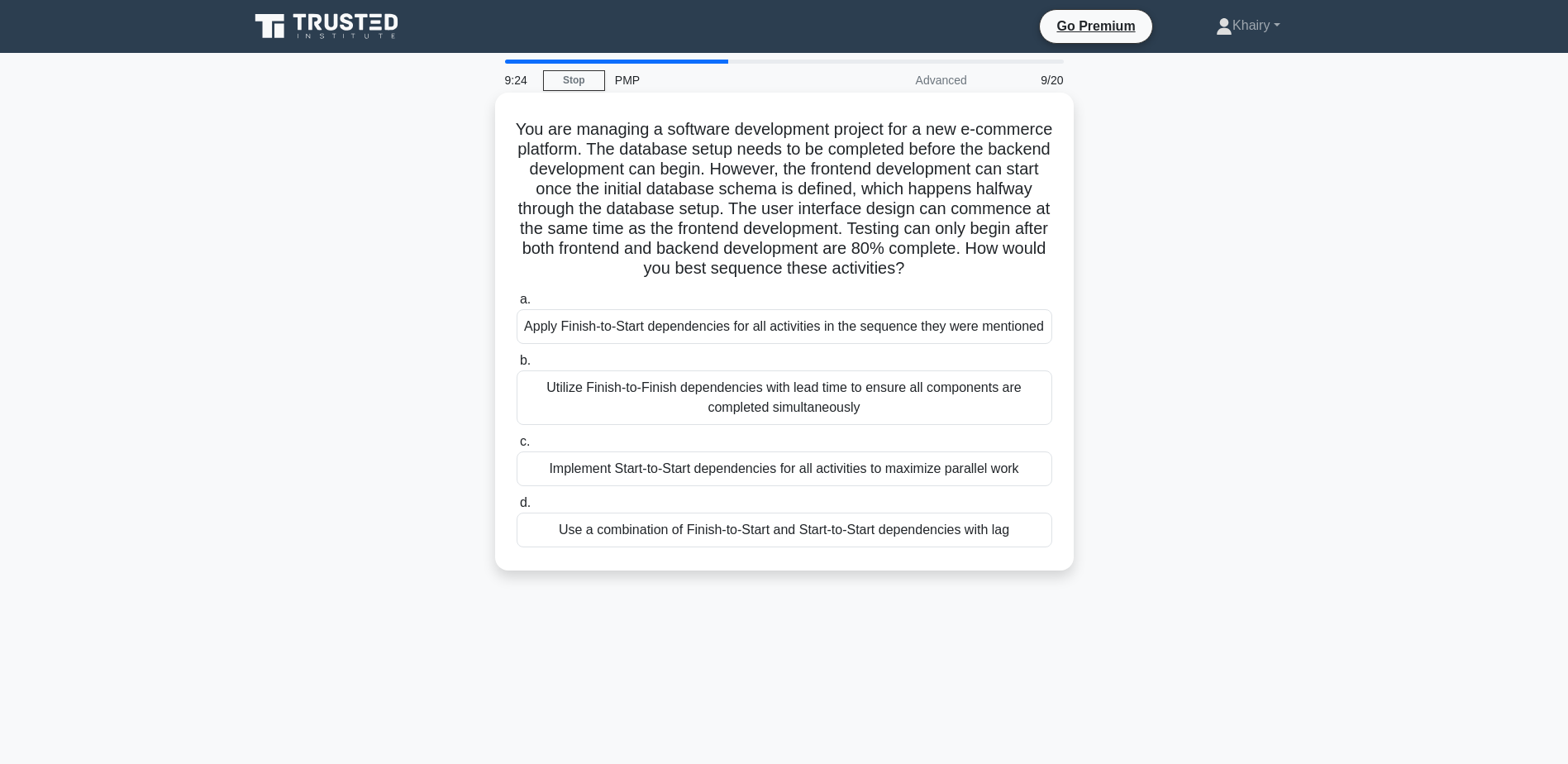
drag, startPoint x: 541, startPoint y: 122, endPoint x: 1037, endPoint y: 262, distance: 515.4
click at [1037, 262] on h5 "You are managing a software development project for a new e-commerce platform. …" at bounding box center [784, 199] width 539 height 160
copy h5 "You are managing a software development project for a new e-commerce platform. …"
click at [599, 325] on div "Apply Finish-to-Start dependencies for all activities in the sequence they were…" at bounding box center [784, 327] width 535 height 35
click at [516, 305] on input "a. Apply Finish-to-Start dependencies for all activities in the sequence they w…" at bounding box center [516, 299] width 0 height 11
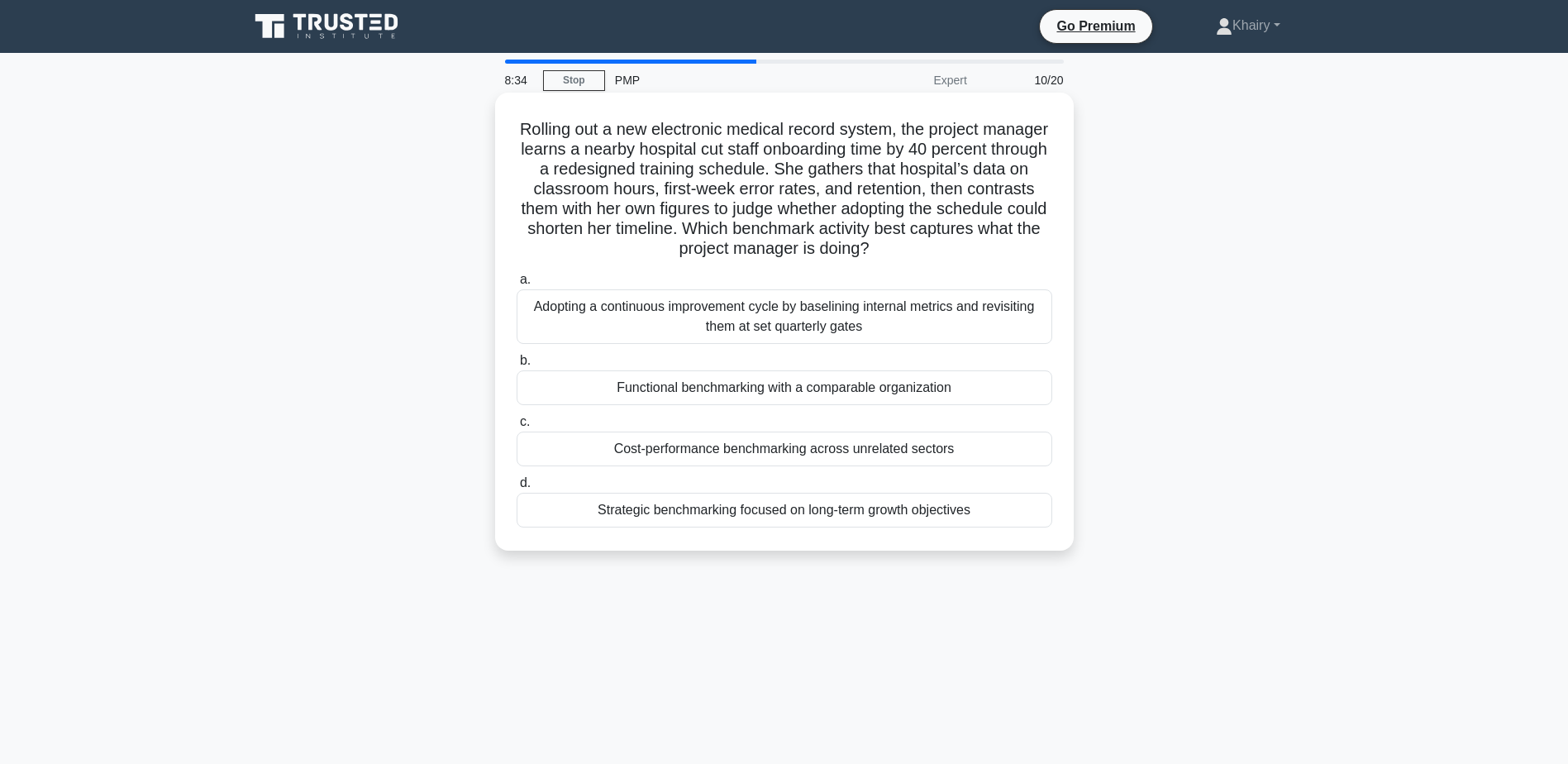
drag, startPoint x: 547, startPoint y: 121, endPoint x: 952, endPoint y: 246, distance: 423.9
click at [952, 246] on h5 "Rolling out a new electronic medical record system, the project manager learns …" at bounding box center [784, 189] width 539 height 140
click at [702, 391] on div "Functional benchmarking with a comparable organization" at bounding box center [784, 387] width 535 height 35
click at [516, 366] on input "b. Functional benchmarking with a comparable organization" at bounding box center [516, 360] width 0 height 11
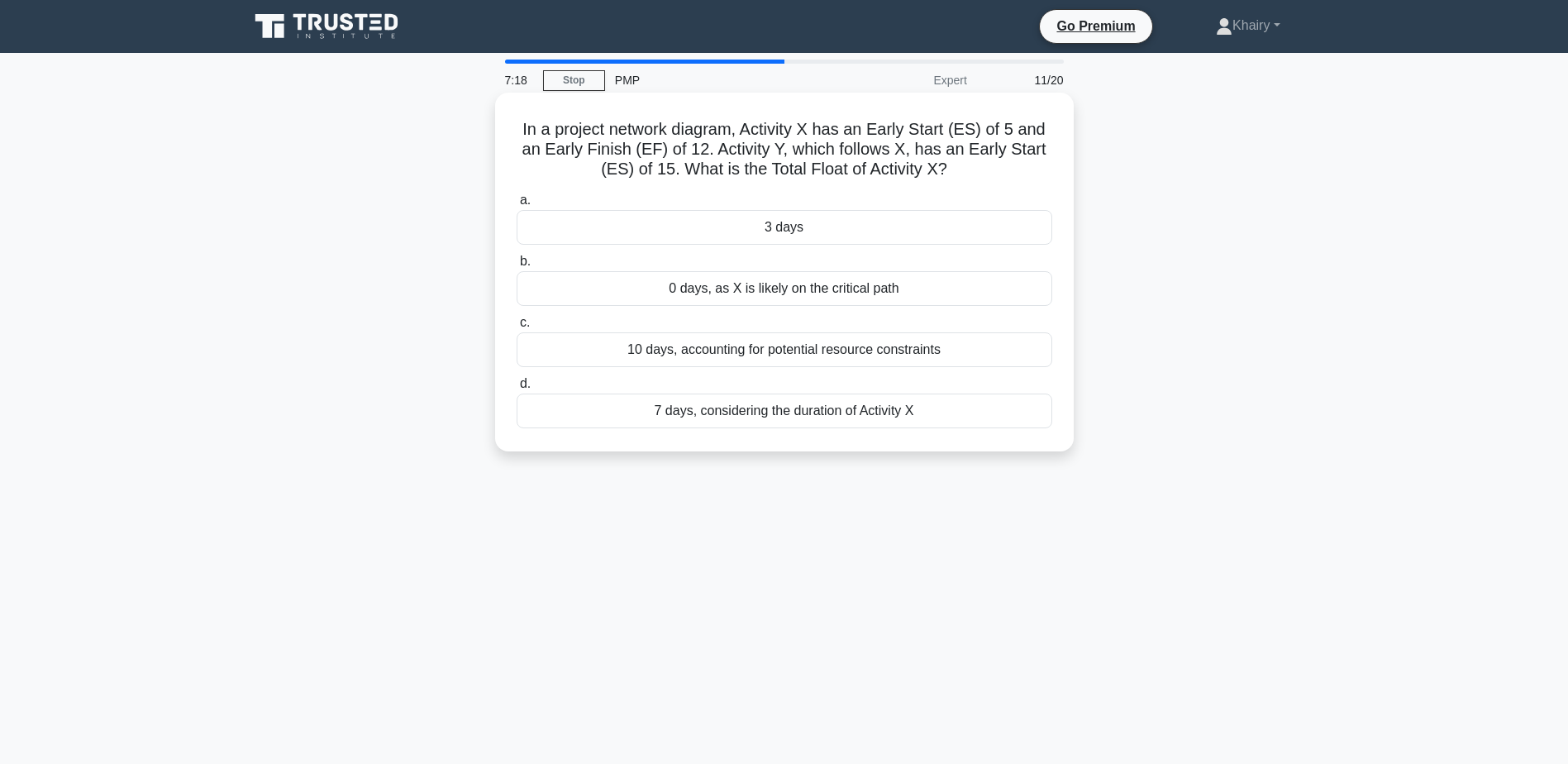
click at [760, 234] on div "3 days" at bounding box center [784, 227] width 535 height 35
click at [516, 206] on input "a. 3 days" at bounding box center [516, 200] width 0 height 11
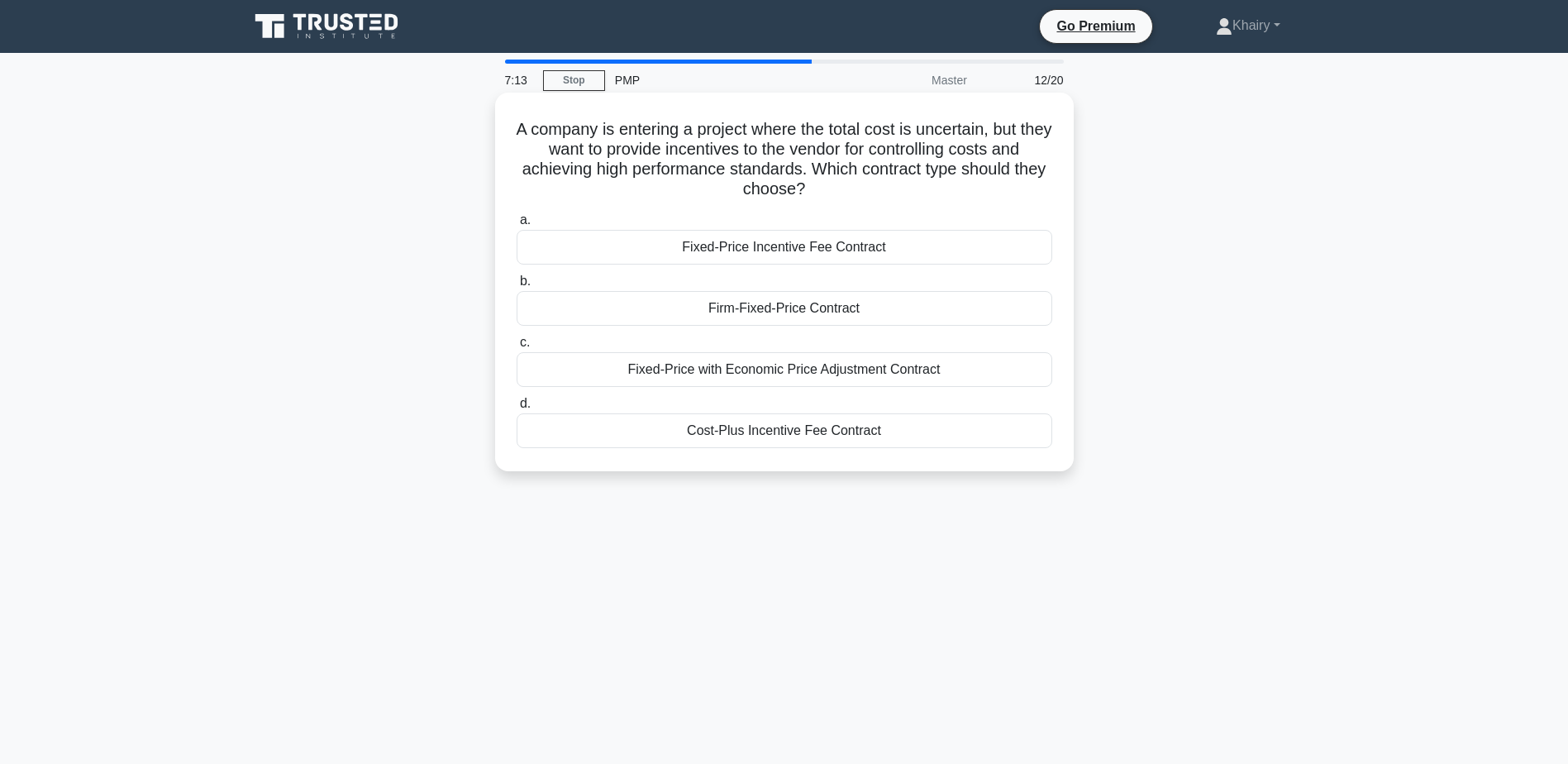
drag, startPoint x: 516, startPoint y: 125, endPoint x: 992, endPoint y: 196, distance: 481.3
click at [992, 196] on h5 "A company is entering a project where the total cost is uncertain, but they wan…" at bounding box center [784, 160] width 539 height 81
click at [759, 434] on div "Cost-Plus Incentive Fee Contract" at bounding box center [784, 431] width 535 height 35
click at [516, 409] on input "d. Cost-Plus Incentive Fee Contract" at bounding box center [516, 404] width 0 height 11
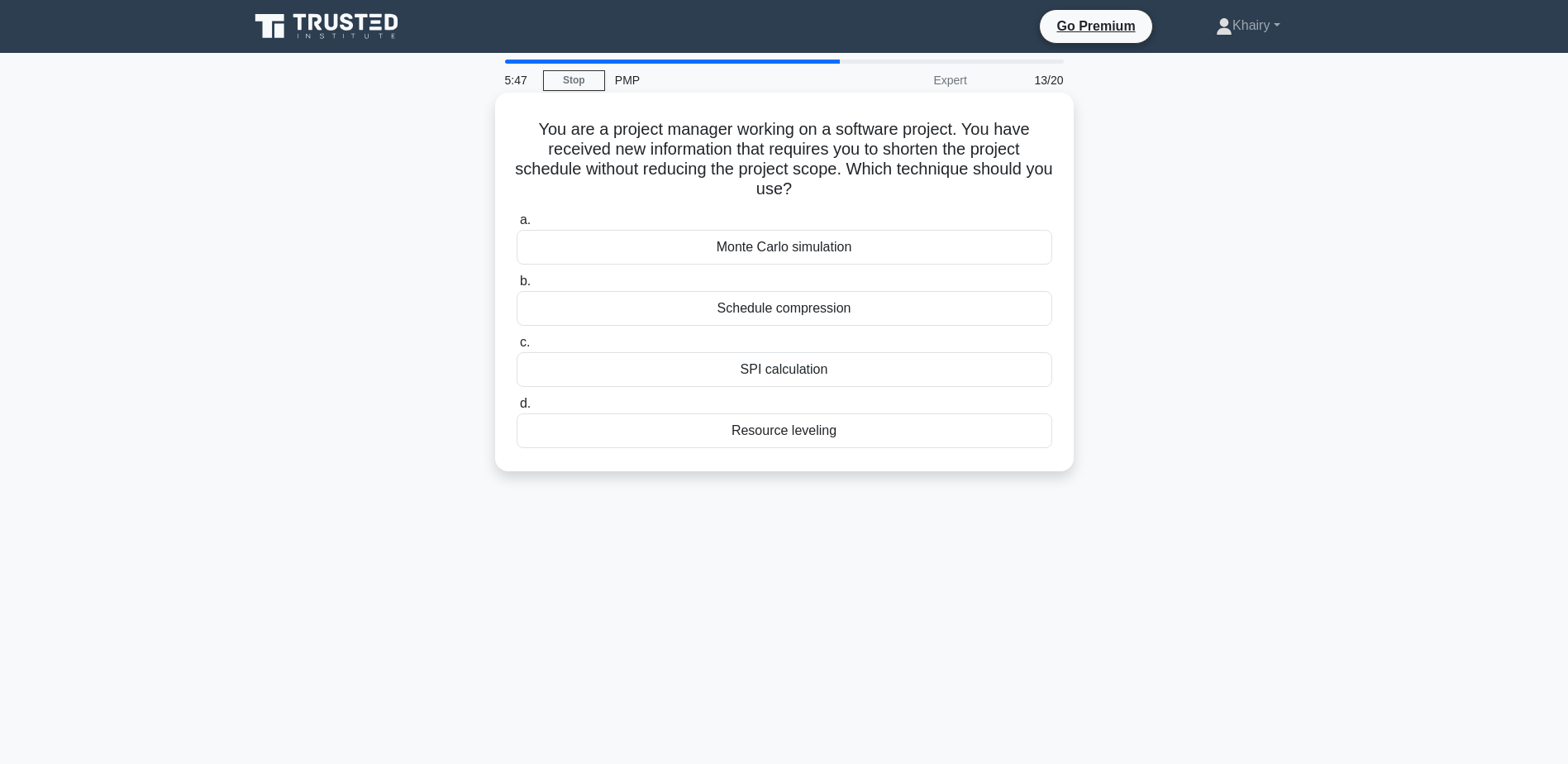
click at [795, 311] on div "Schedule compression" at bounding box center [784, 308] width 535 height 35
click at [516, 286] on input "b. Schedule compression" at bounding box center [516, 281] width 0 height 11
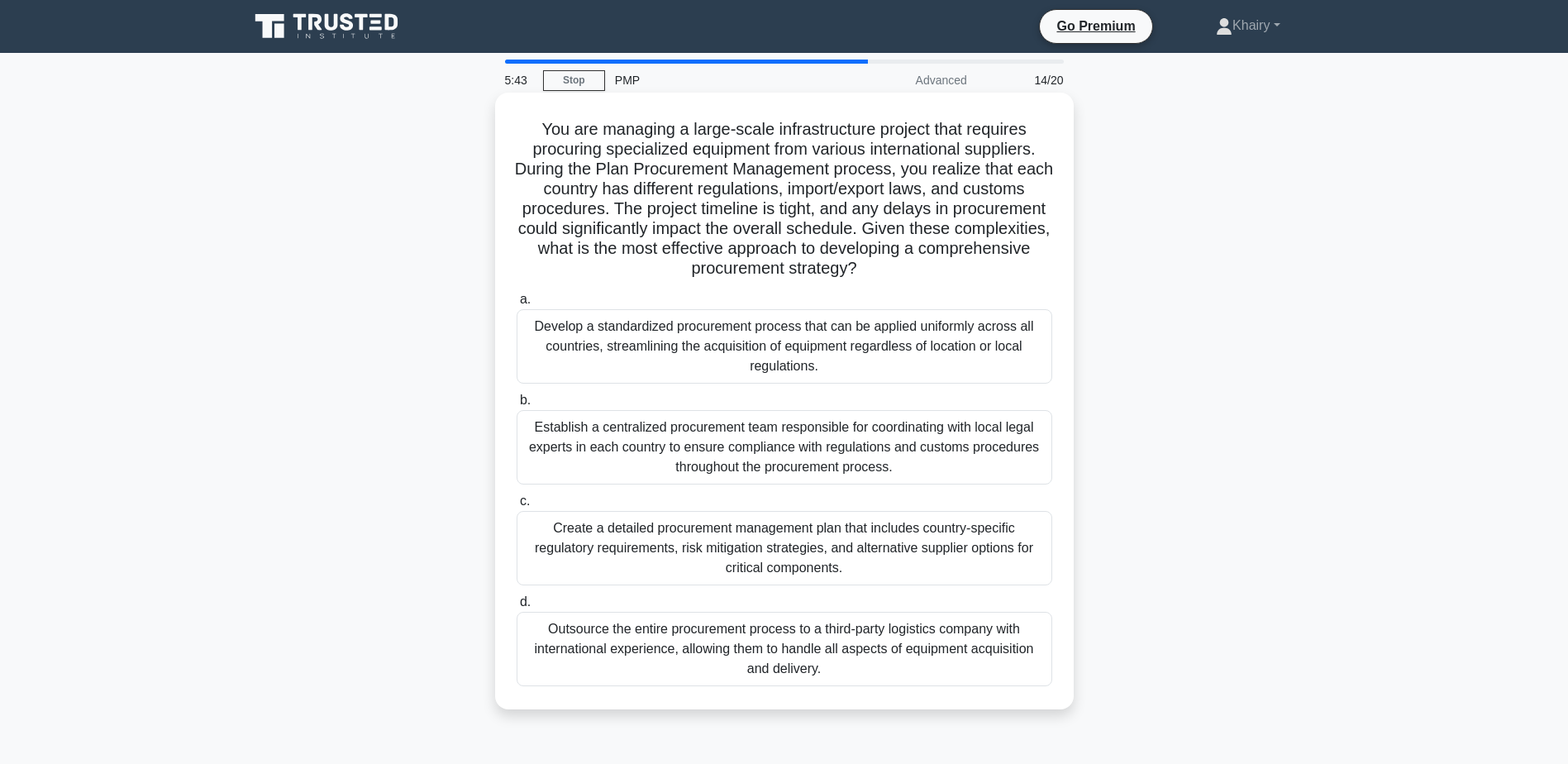
drag, startPoint x: 535, startPoint y: 121, endPoint x: 1007, endPoint y: 275, distance: 496.5
click at [1007, 275] on h5 "You are managing a large-scale infrastructure project that requires procuring s…" at bounding box center [784, 199] width 539 height 160
click at [712, 546] on div "Create a detailed procurement management plan that includes country-specific re…" at bounding box center [784, 547] width 535 height 74
click at [516, 506] on input "c. Create a detailed procurement management plan that includes country-specific…" at bounding box center [516, 501] width 0 height 11
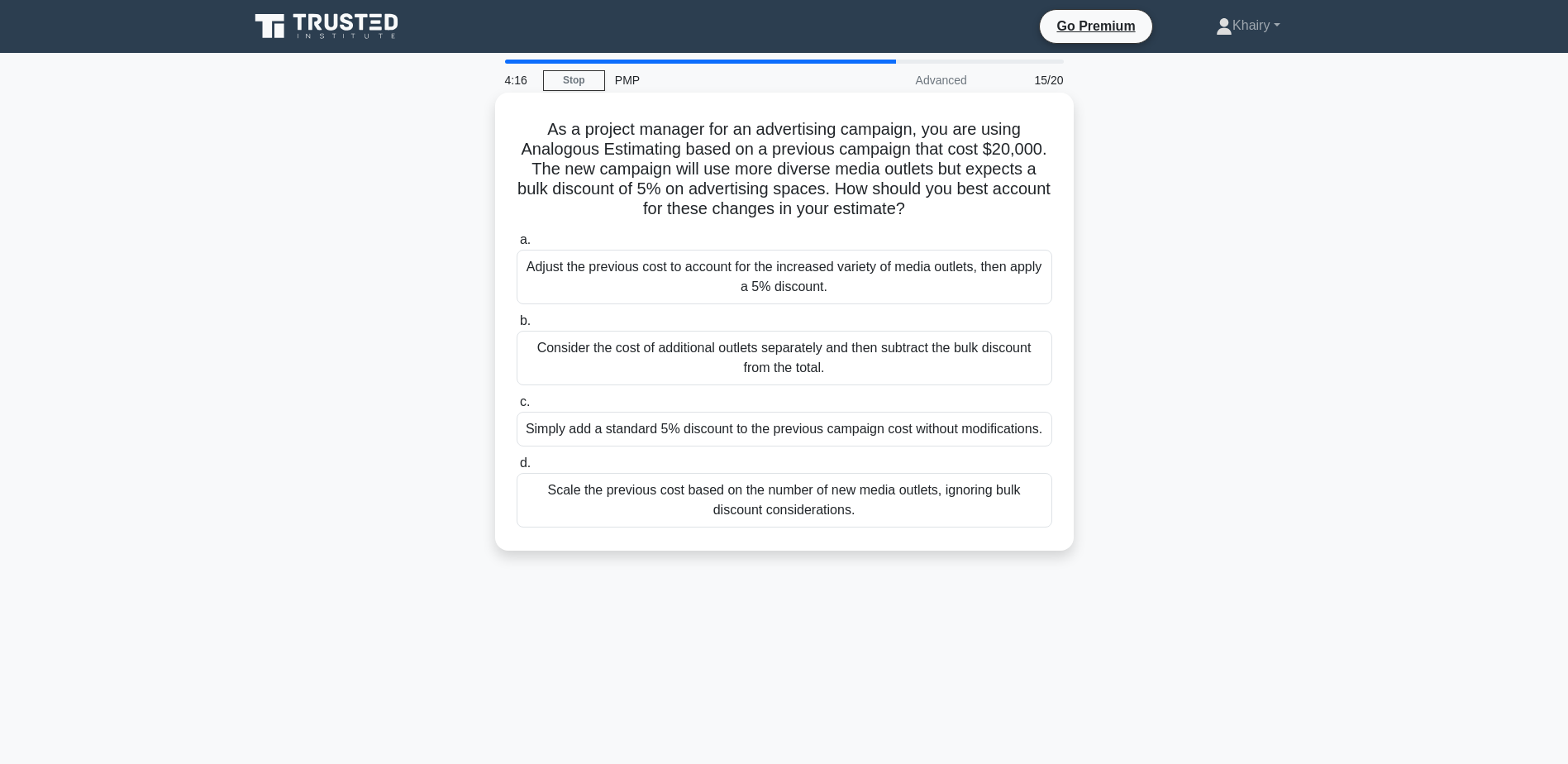
drag, startPoint x: 531, startPoint y: 116, endPoint x: 975, endPoint y: 209, distance: 453.6
click at [975, 209] on div "As a project manager for an advertising campaign, you are using Analogous Estim…" at bounding box center [784, 321] width 565 height 445
click at [718, 428] on div "Simply add a standard 5% discount to the previous campaign cost without modific…" at bounding box center [784, 429] width 535 height 35
click at [516, 407] on input "c. Simply add a standard 5% discount to the previous campaign cost without modi…" at bounding box center [516, 402] width 0 height 11
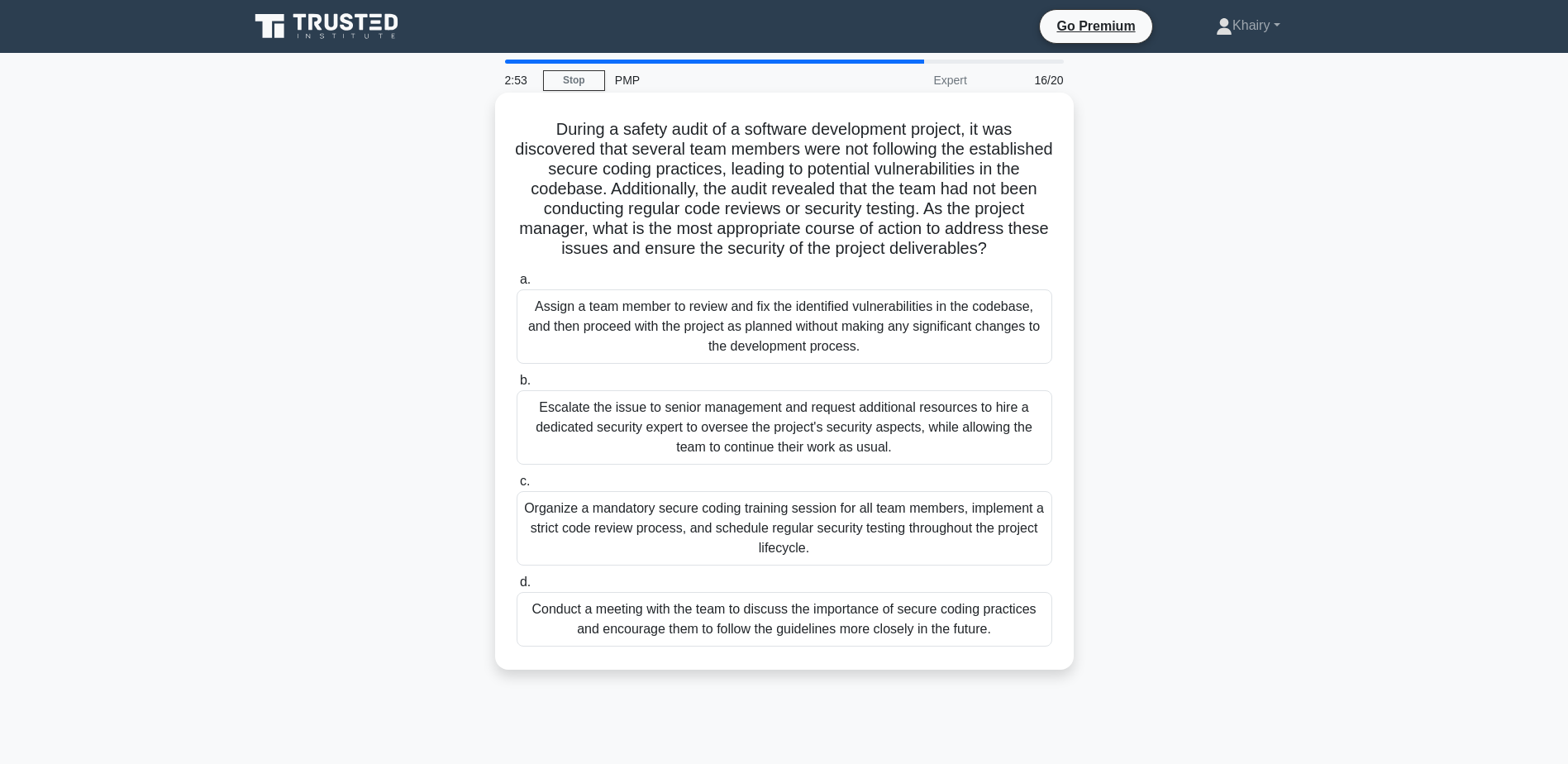
drag, startPoint x: 553, startPoint y: 121, endPoint x: 1017, endPoint y: 254, distance: 482.7
click at [1017, 254] on h5 "During a safety audit of a software development project, it was discovered that…" at bounding box center [784, 189] width 539 height 140
click at [734, 529] on div "Organize a mandatory secure coding training session for all team members, imple…" at bounding box center [784, 528] width 535 height 74
click at [516, 487] on input "c. Organize a mandatory secure coding training session for all team members, im…" at bounding box center [516, 481] width 0 height 11
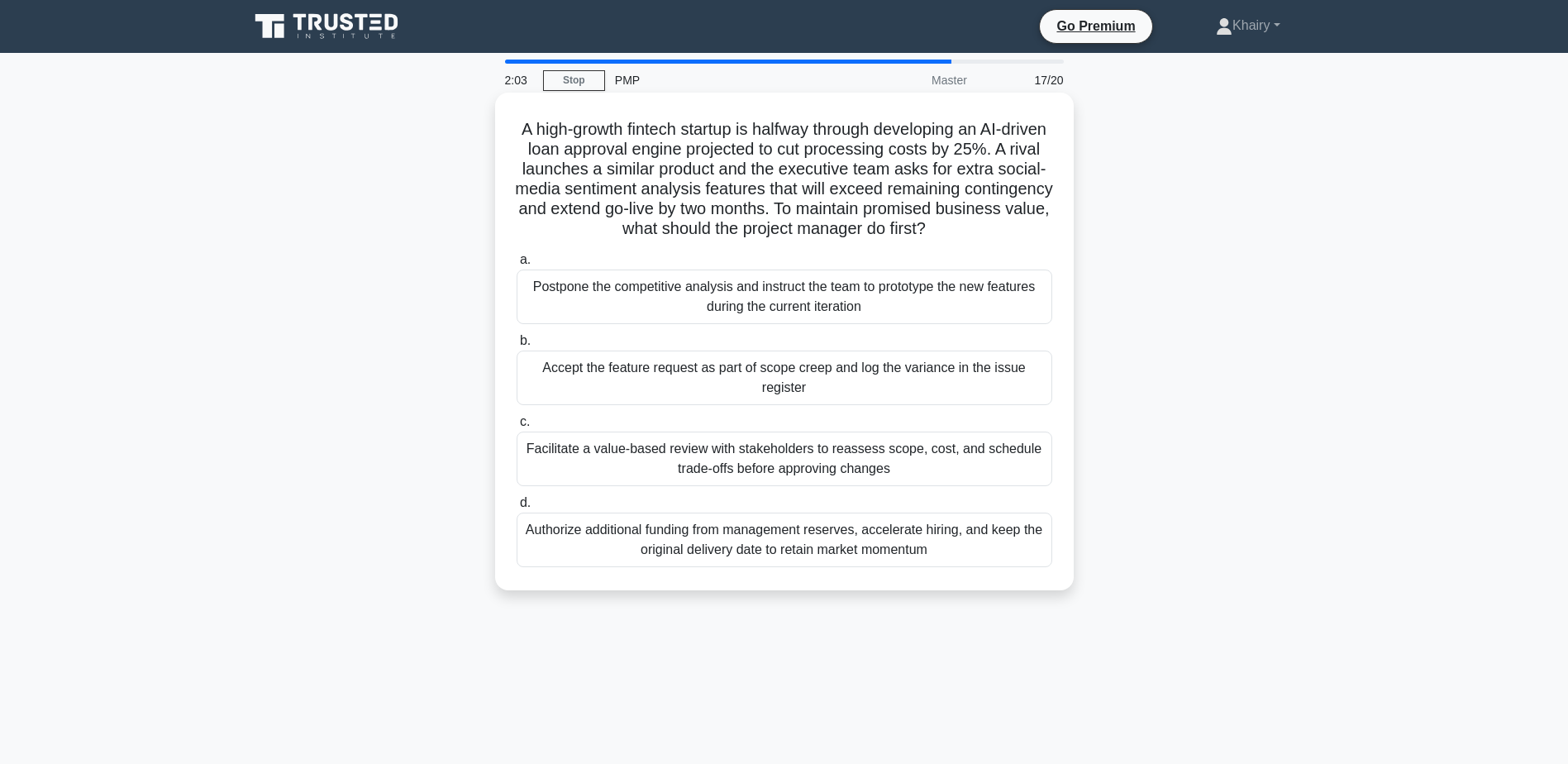
drag, startPoint x: 520, startPoint y: 129, endPoint x: 1008, endPoint y: 234, distance: 499.2
click at [1008, 234] on h5 "A high-growth fintech startup is halfway through developing an AI-driven loan a…" at bounding box center [784, 180] width 539 height 121
click at [735, 466] on div "Facilitate a value-based review with stakeholders to reassess scope, cost, and …" at bounding box center [784, 458] width 535 height 55
click at [516, 428] on input "c. Facilitate a value-based review with stakeholders to reassess scope, cost, a…" at bounding box center [516, 421] width 0 height 11
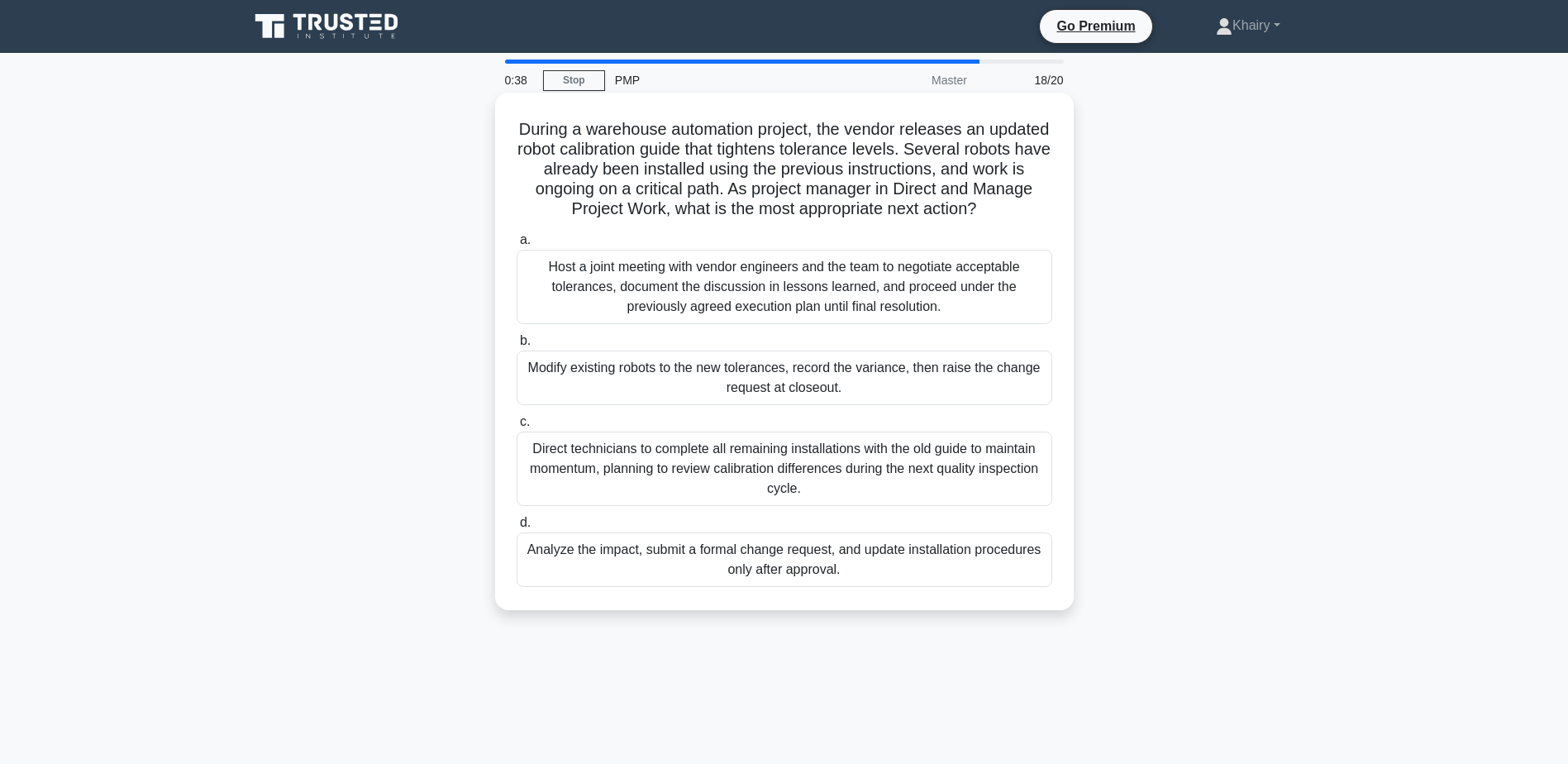
drag, startPoint x: 535, startPoint y: 118, endPoint x: 1031, endPoint y: 204, distance: 503.4
click at [1031, 204] on div "During a warehouse automation project, the vendor releases an updated robot cal…" at bounding box center [784, 351] width 565 height 505
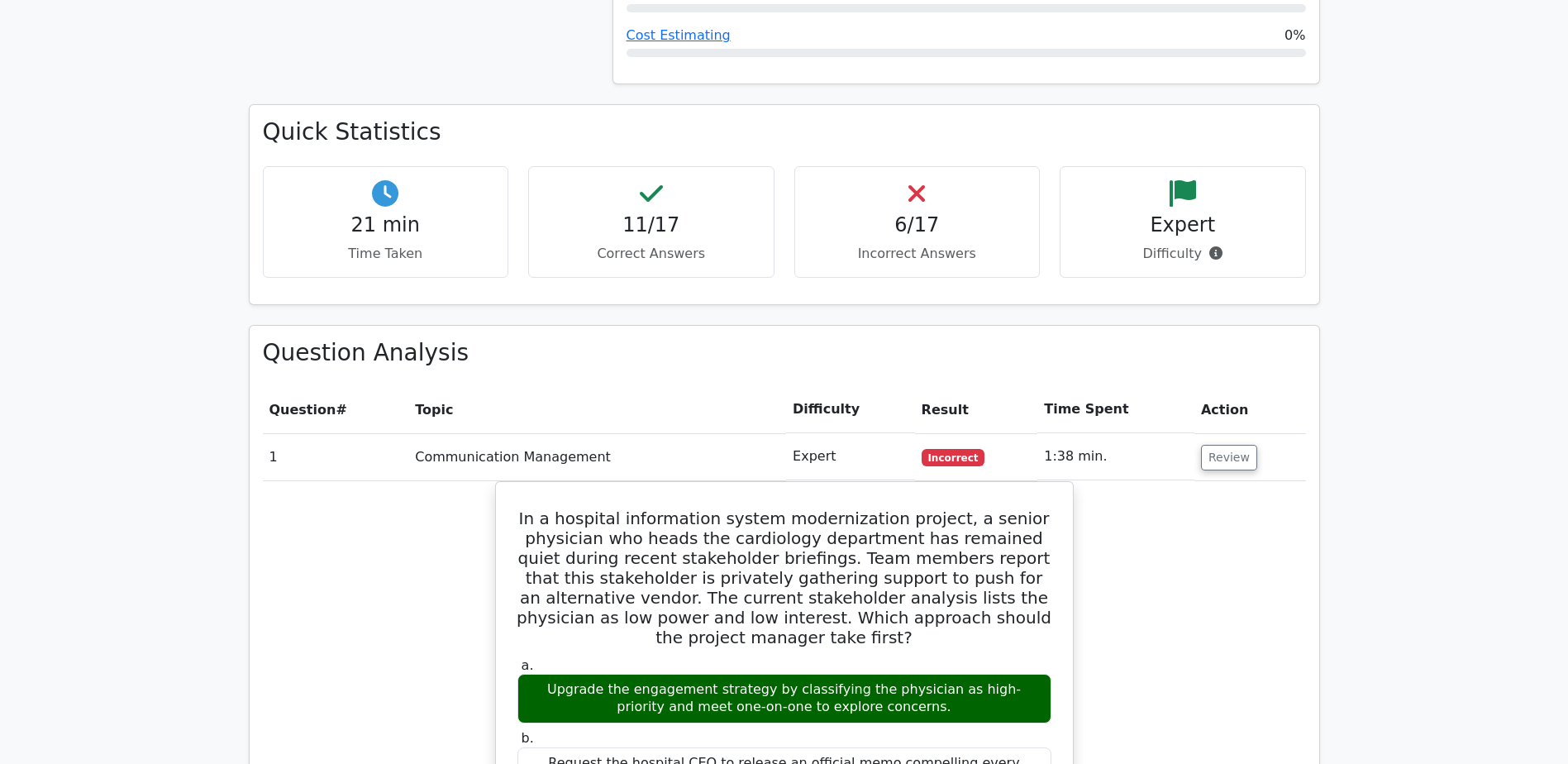
scroll to position [1405, 0]
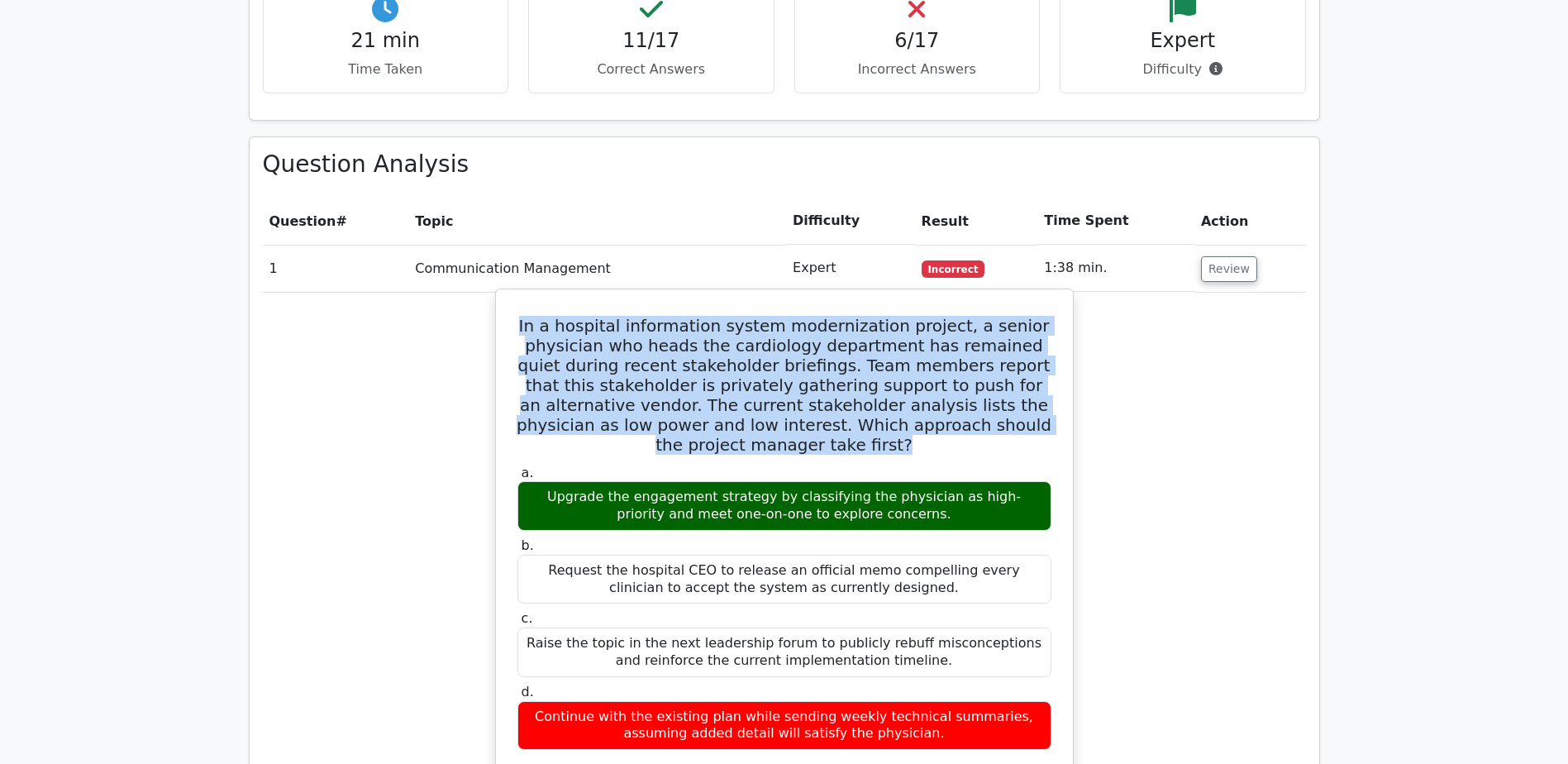
drag, startPoint x: 540, startPoint y: 262, endPoint x: 919, endPoint y: 393, distance: 401.0
click at [919, 393] on h5 "In a hospital information system modernization project, a senior physician who …" at bounding box center [784, 385] width 537 height 138
copy h5 "In a hospital information system modernization project, a senior physician who …"
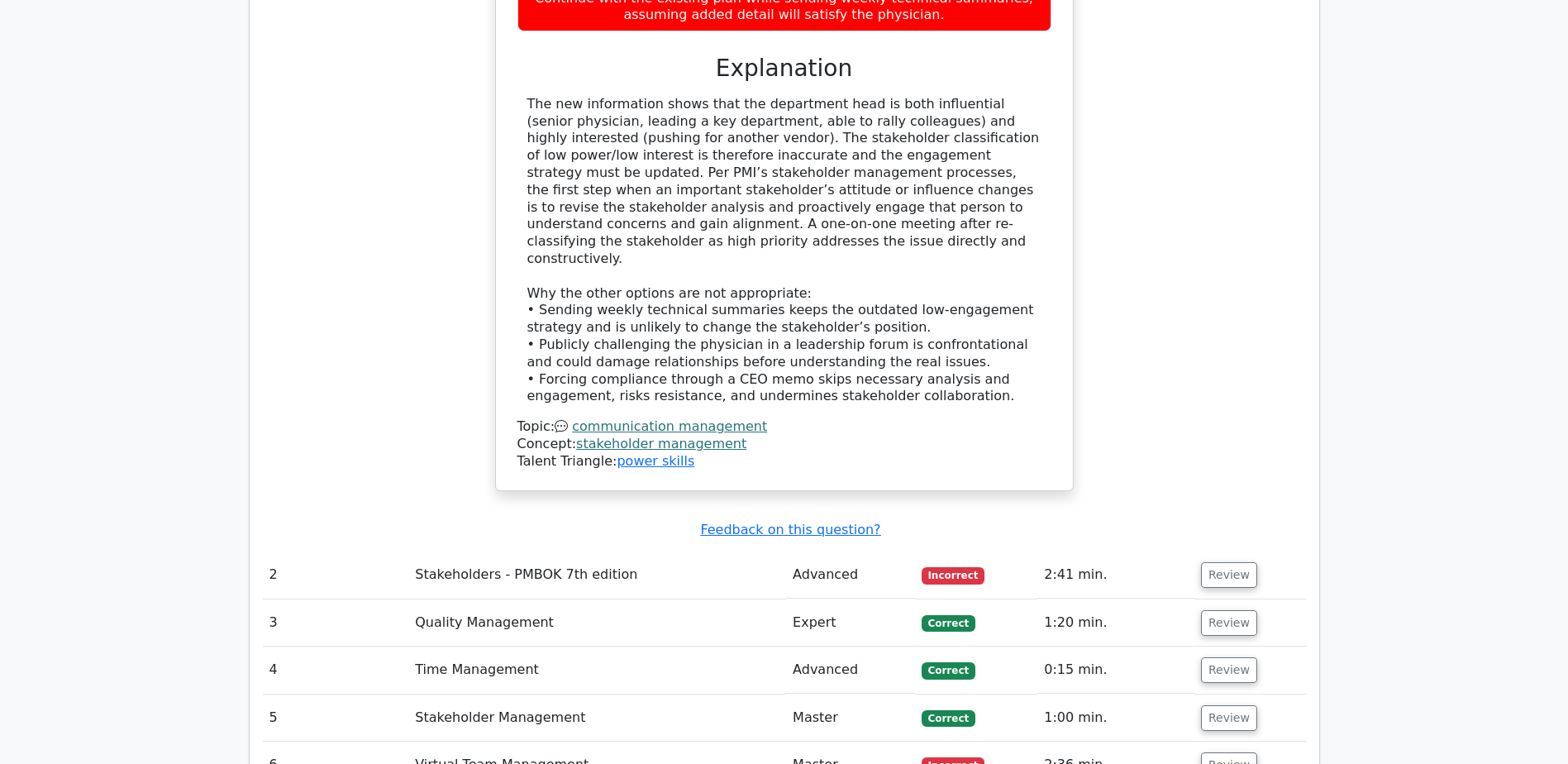
scroll to position [2149, 0]
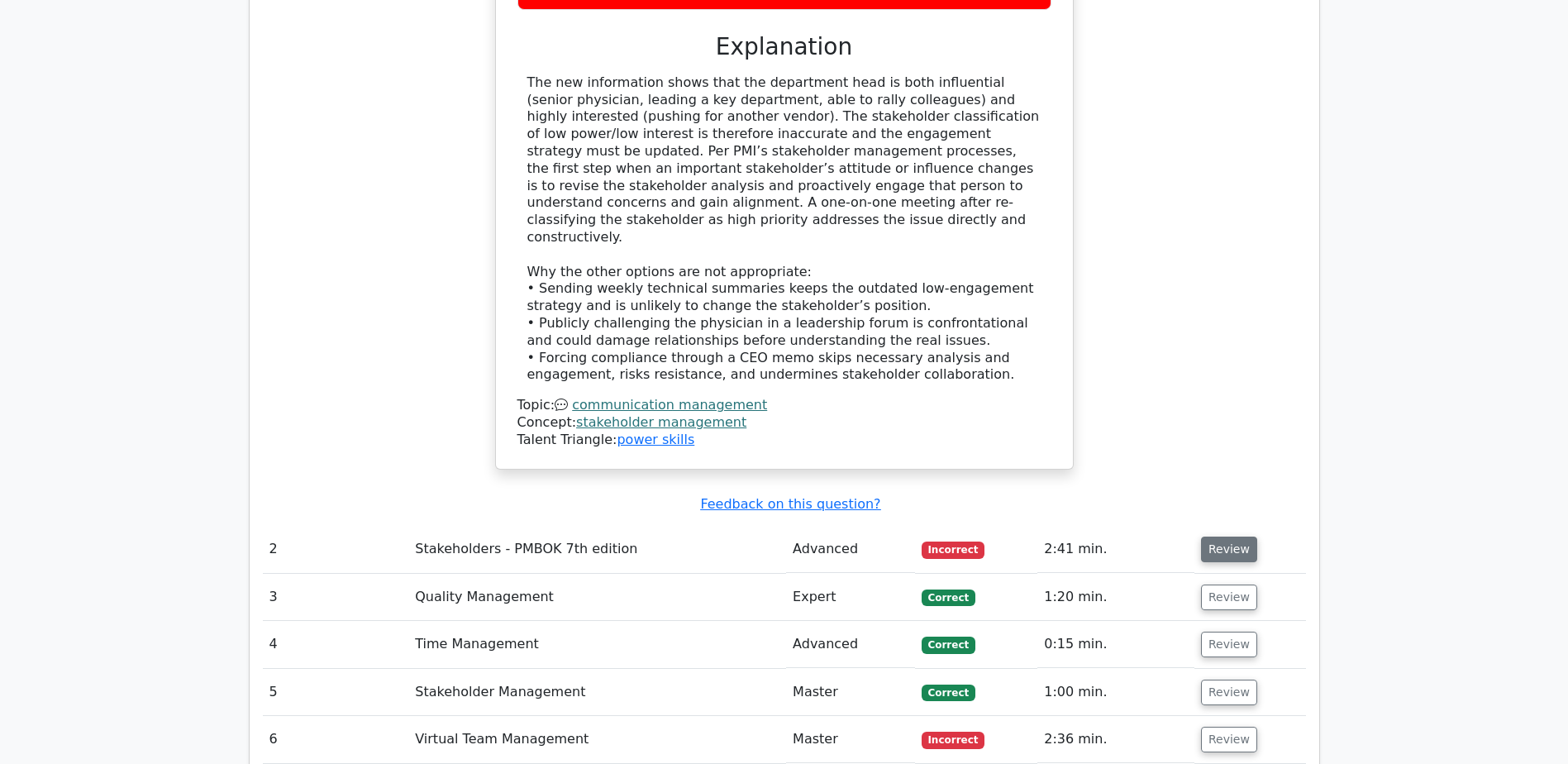
click at [1218, 536] on button "Review" at bounding box center [1230, 549] width 56 height 26
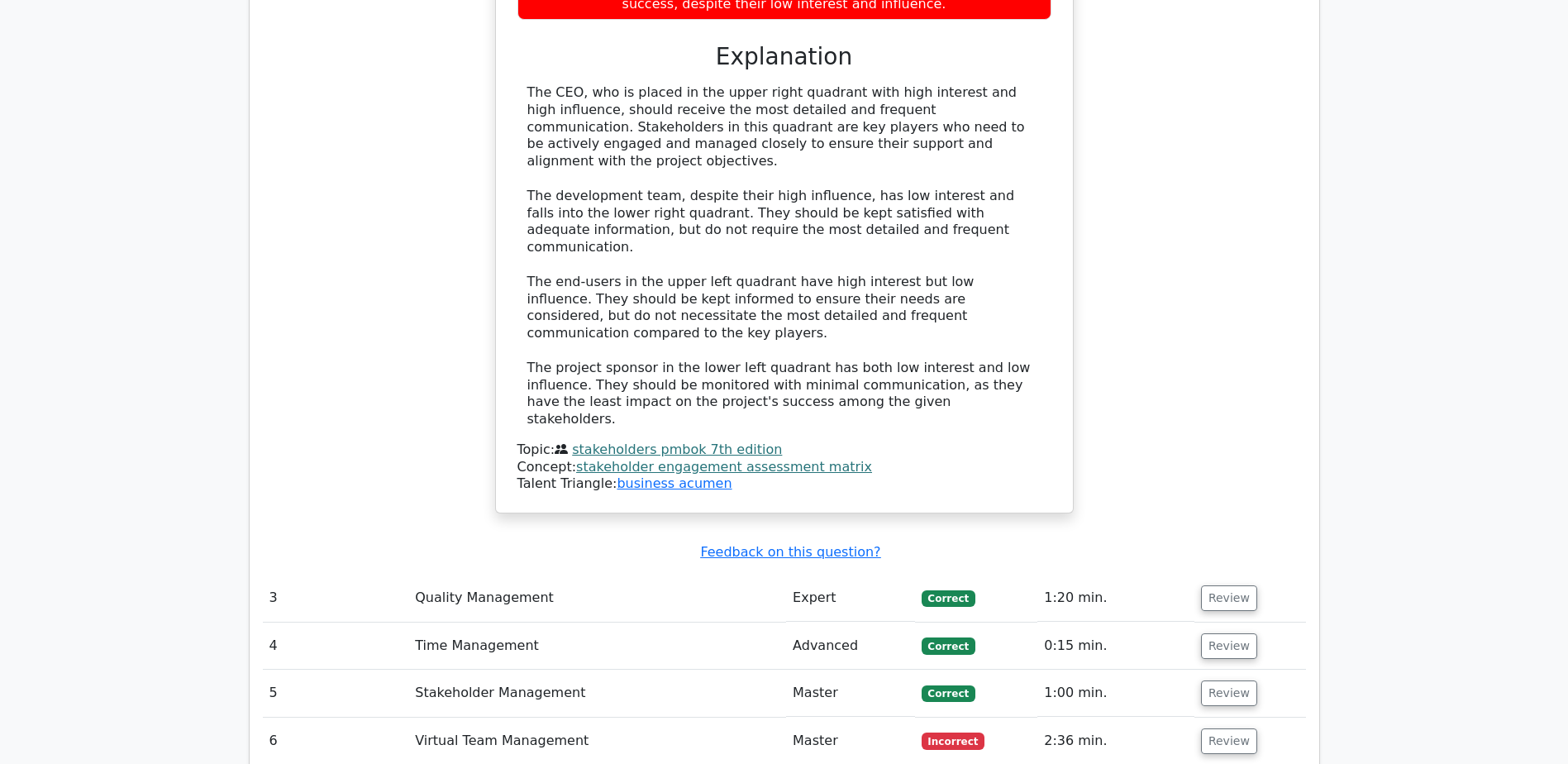
scroll to position [3306, 0]
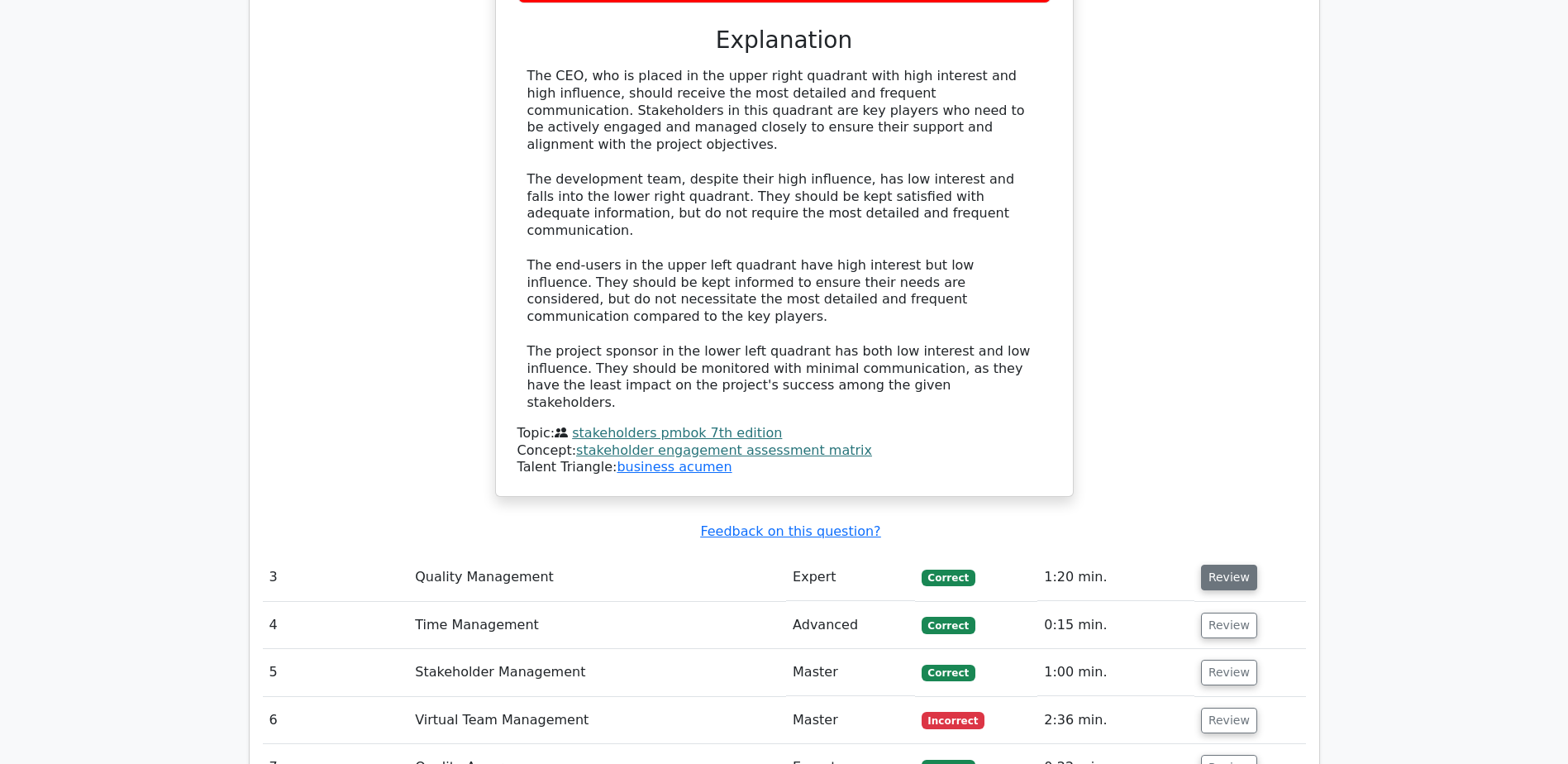
click at [1223, 564] on button "Review" at bounding box center [1230, 577] width 56 height 26
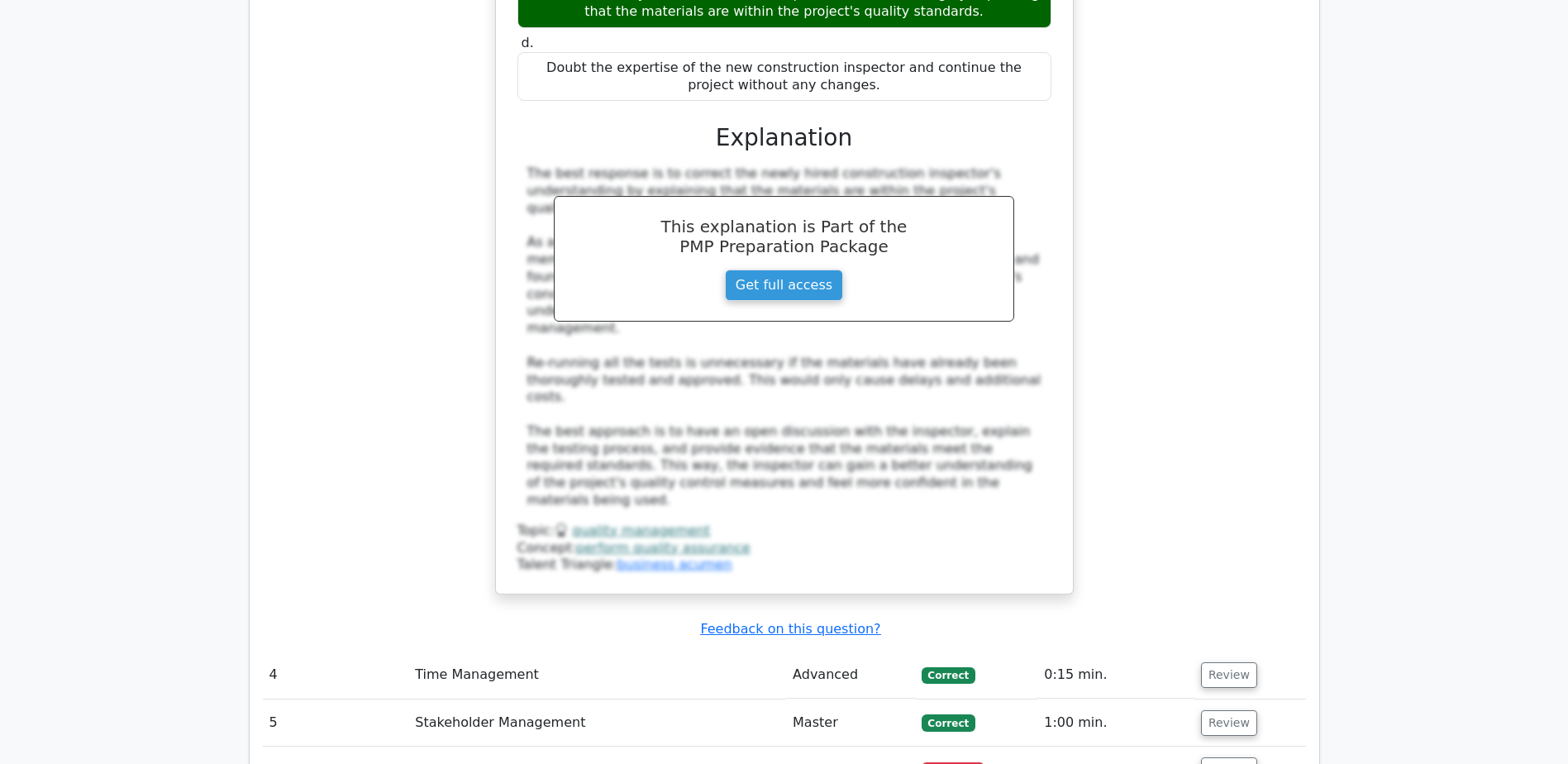
scroll to position [4215, 0]
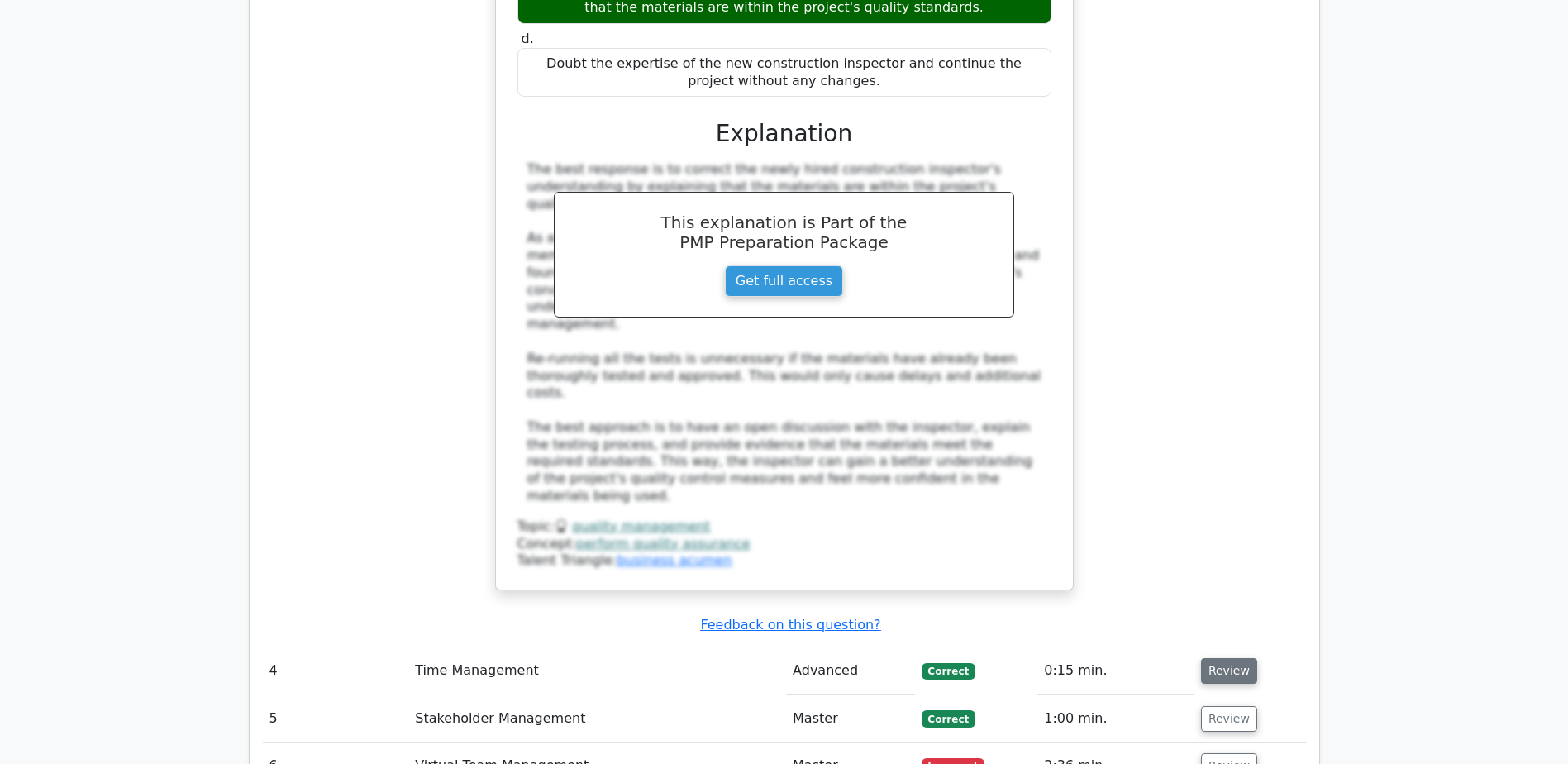
click at [1218, 658] on button "Review" at bounding box center [1230, 671] width 56 height 26
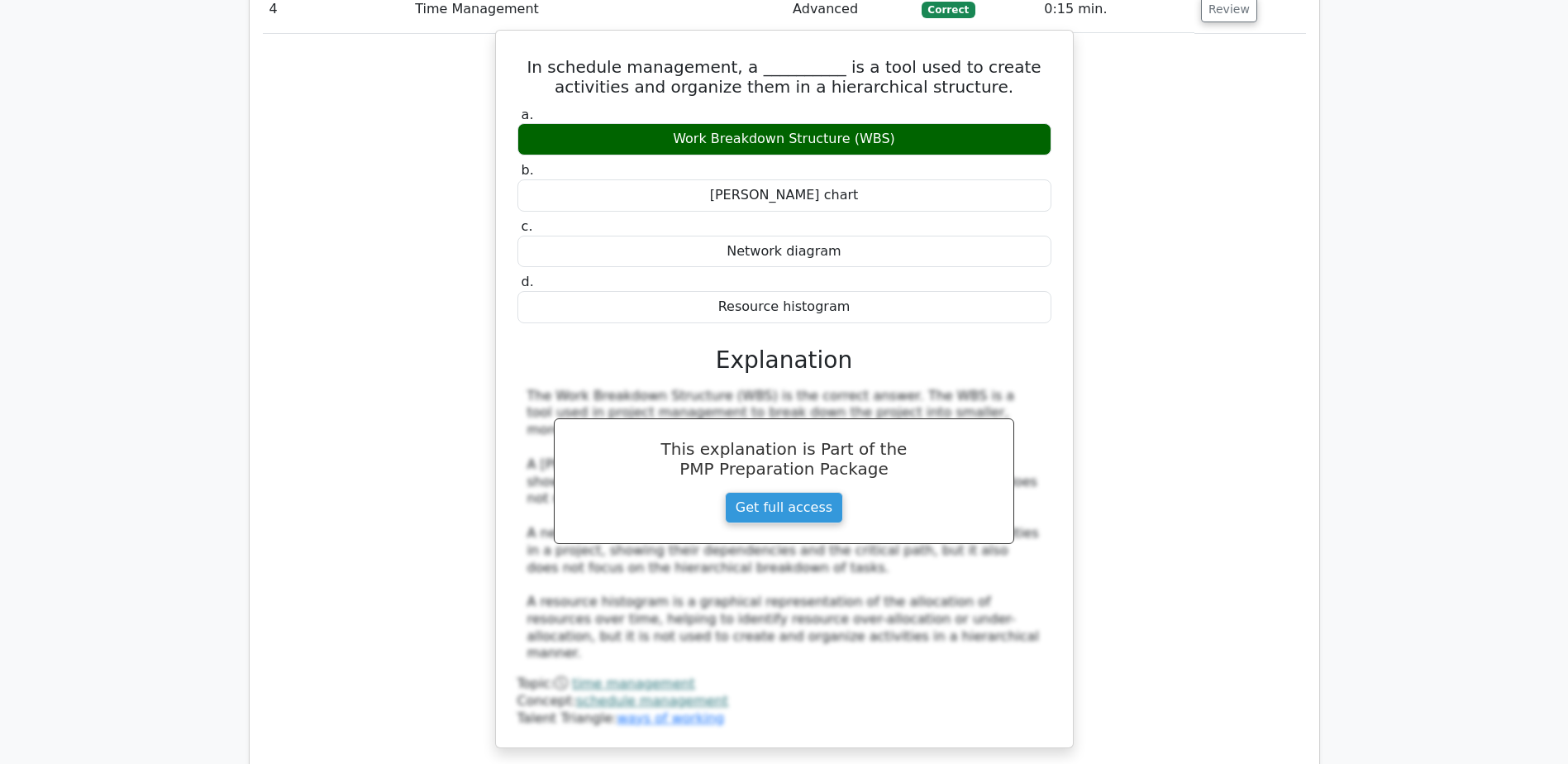
scroll to position [5041, 0]
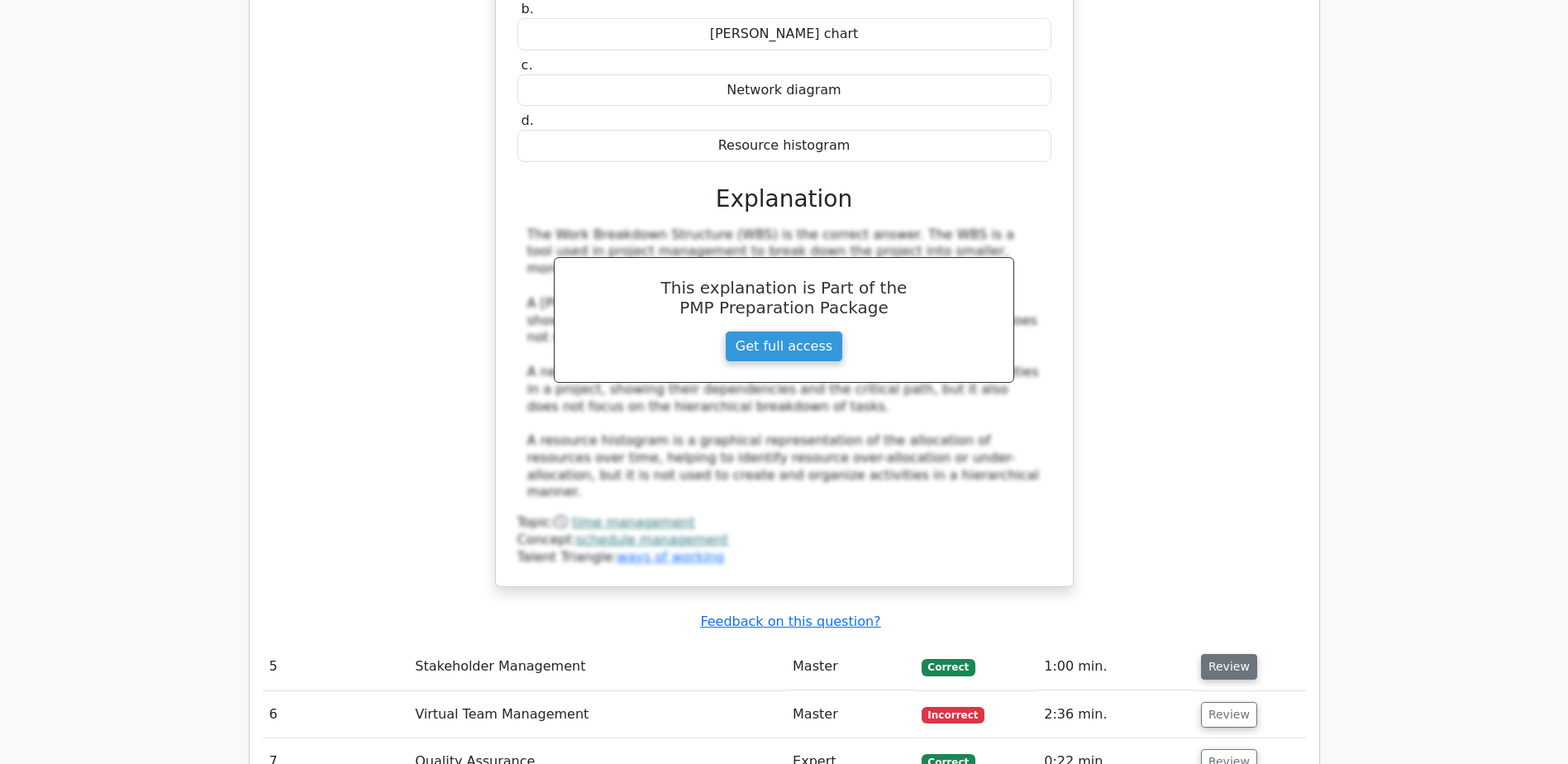
click at [1232, 653] on button "Review" at bounding box center [1230, 666] width 56 height 26
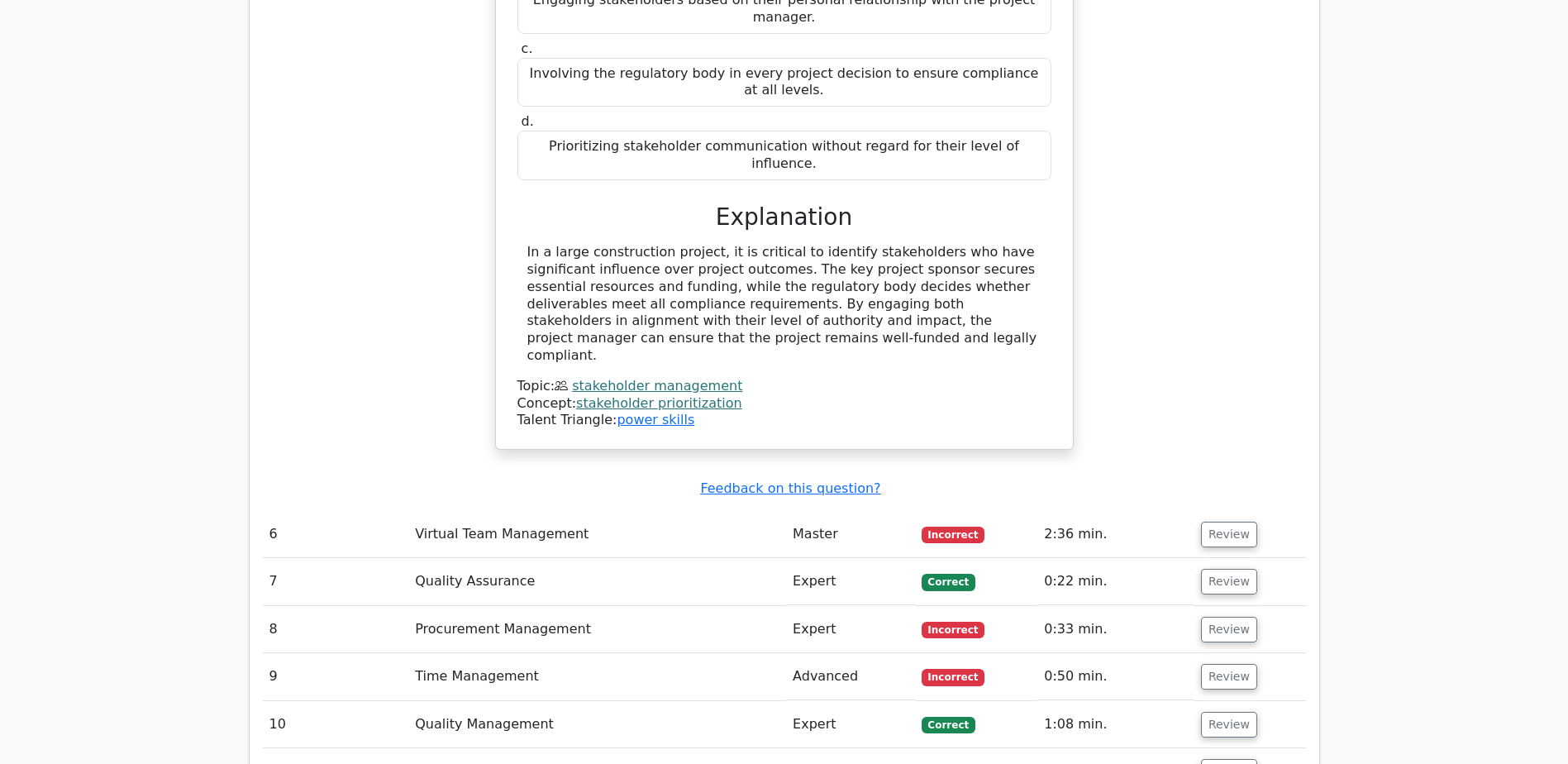
scroll to position [5703, 0]
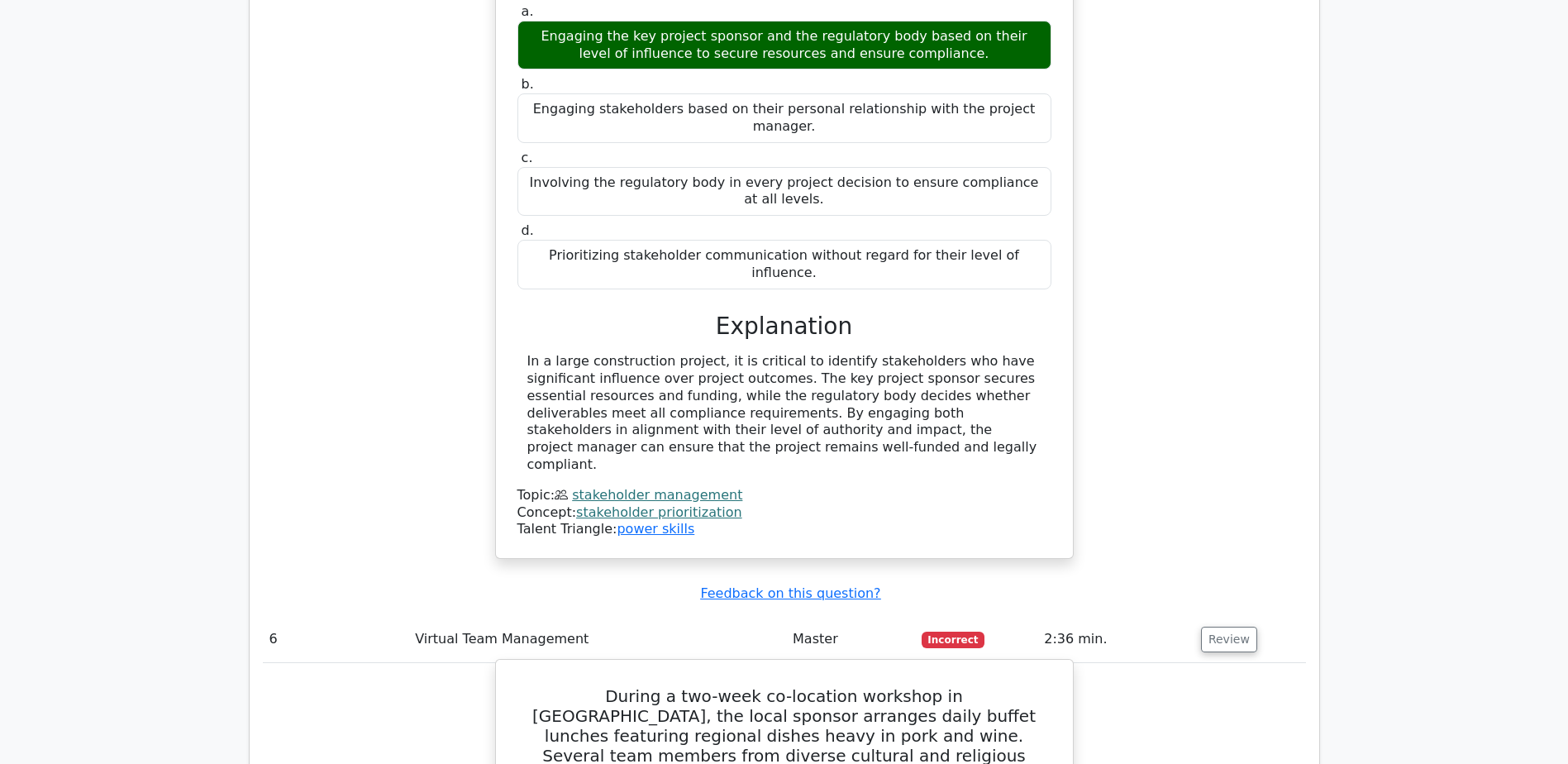
scroll to position [5868, 0]
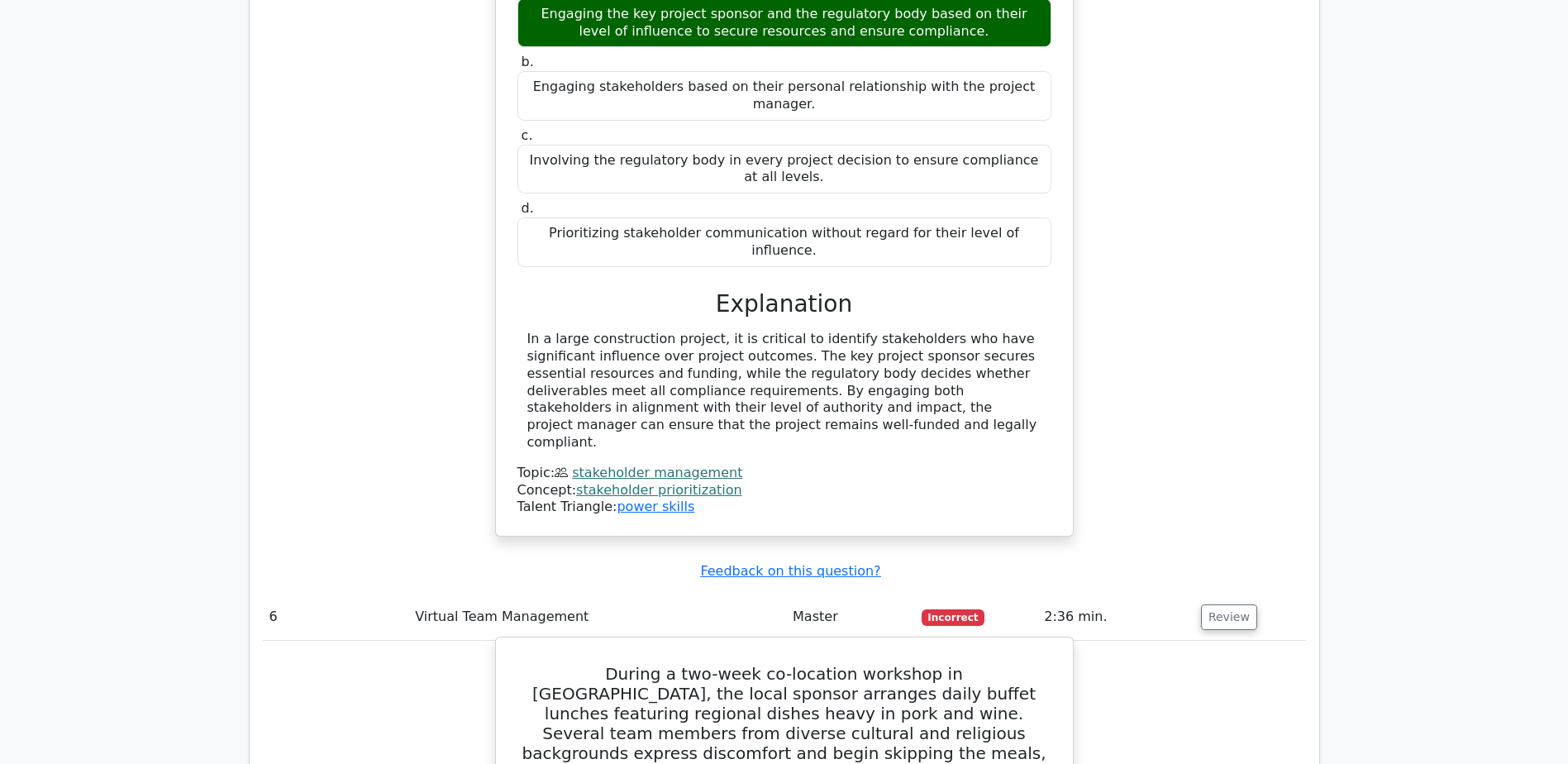
drag, startPoint x: 539, startPoint y: 577, endPoint x: 977, endPoint y: 601, distance: 438.7
copy div "Survey everyone’s dietary requirements, brief the sponsor, and arrange a balanc…"
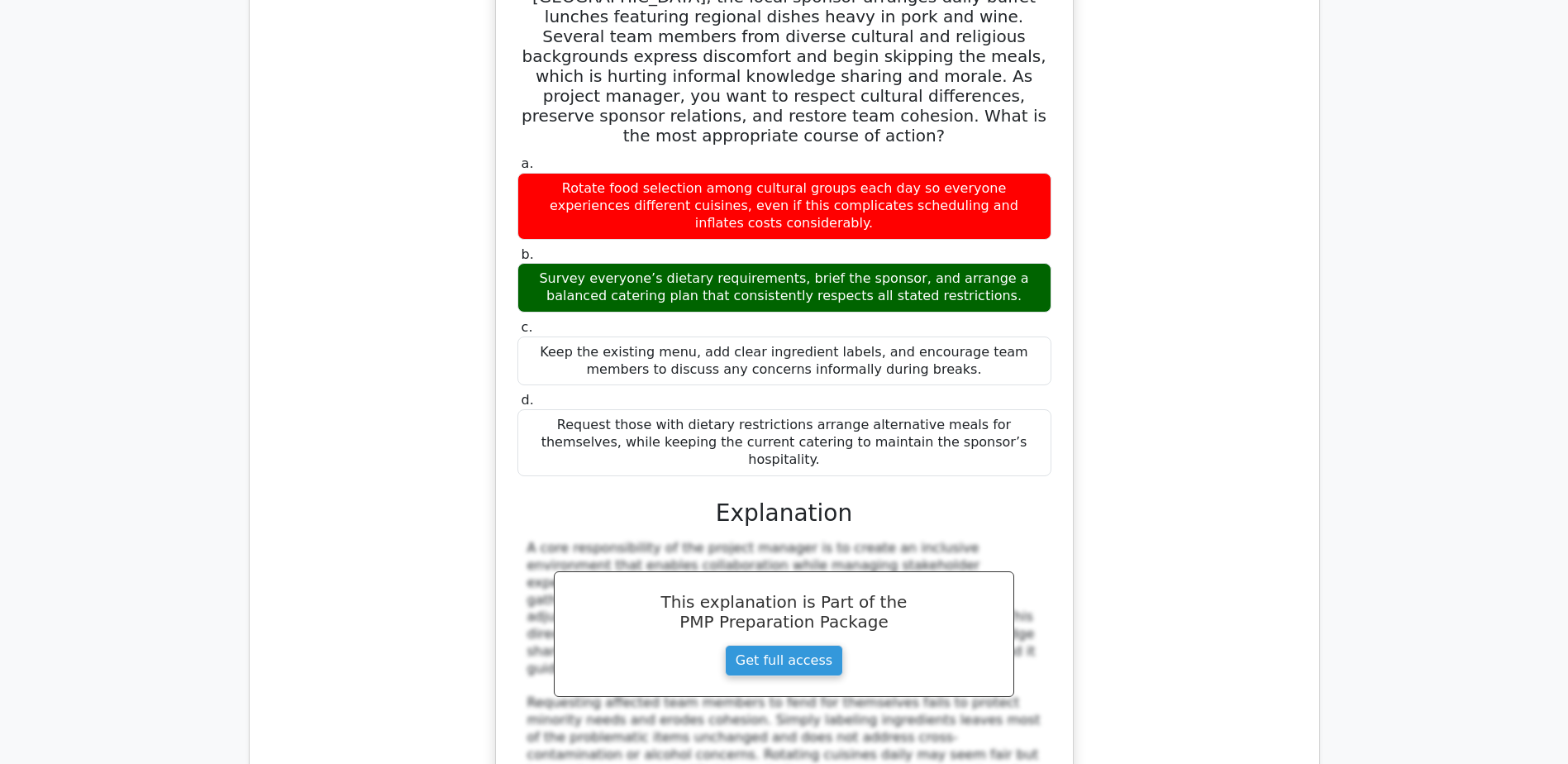
scroll to position [6777, 0]
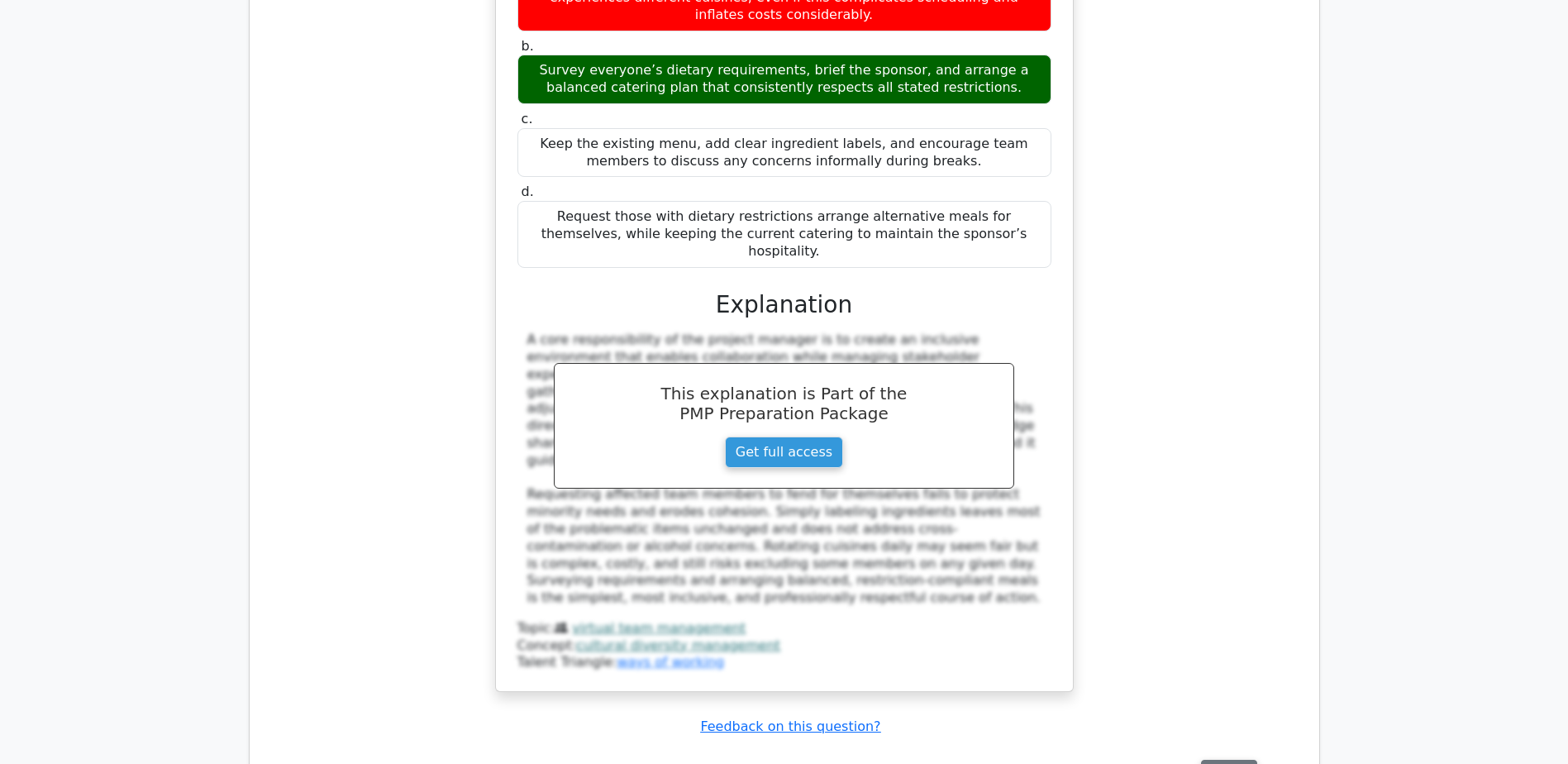
click at [1218, 759] on button "Review" at bounding box center [1230, 772] width 56 height 26
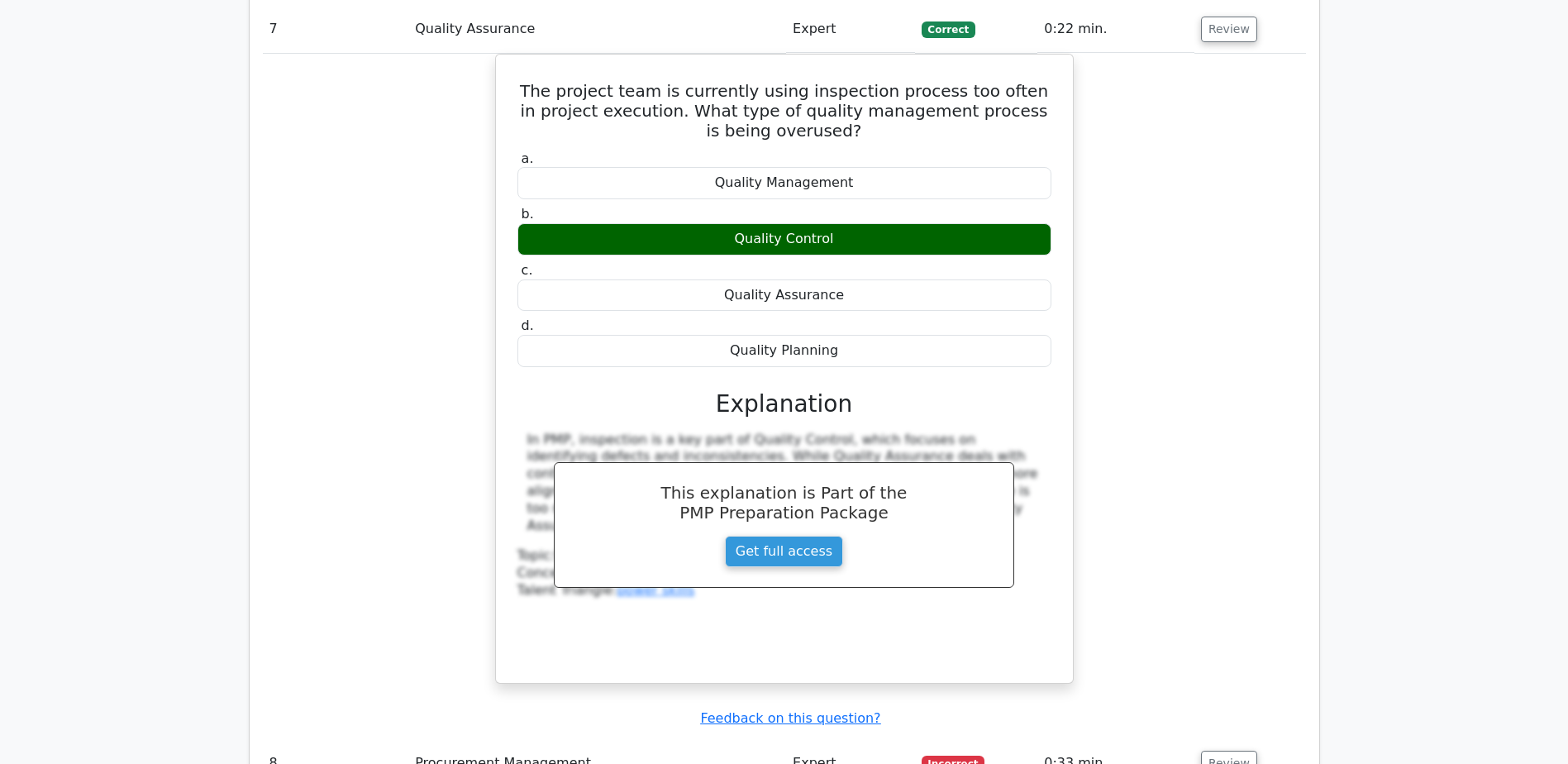
scroll to position [7521, 0]
click at [1221, 750] on button "Review" at bounding box center [1230, 762] width 56 height 26
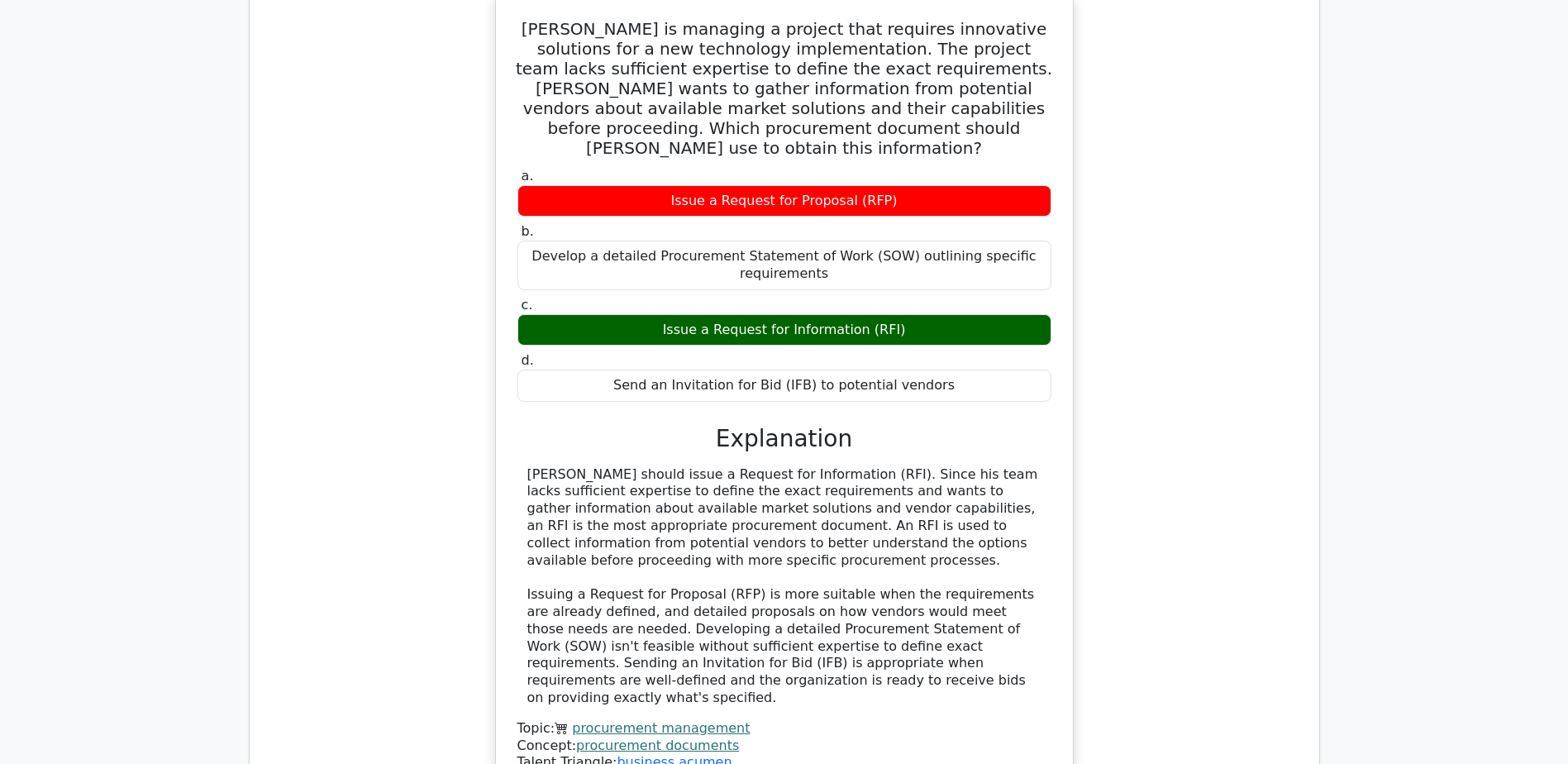
scroll to position [8347, 0]
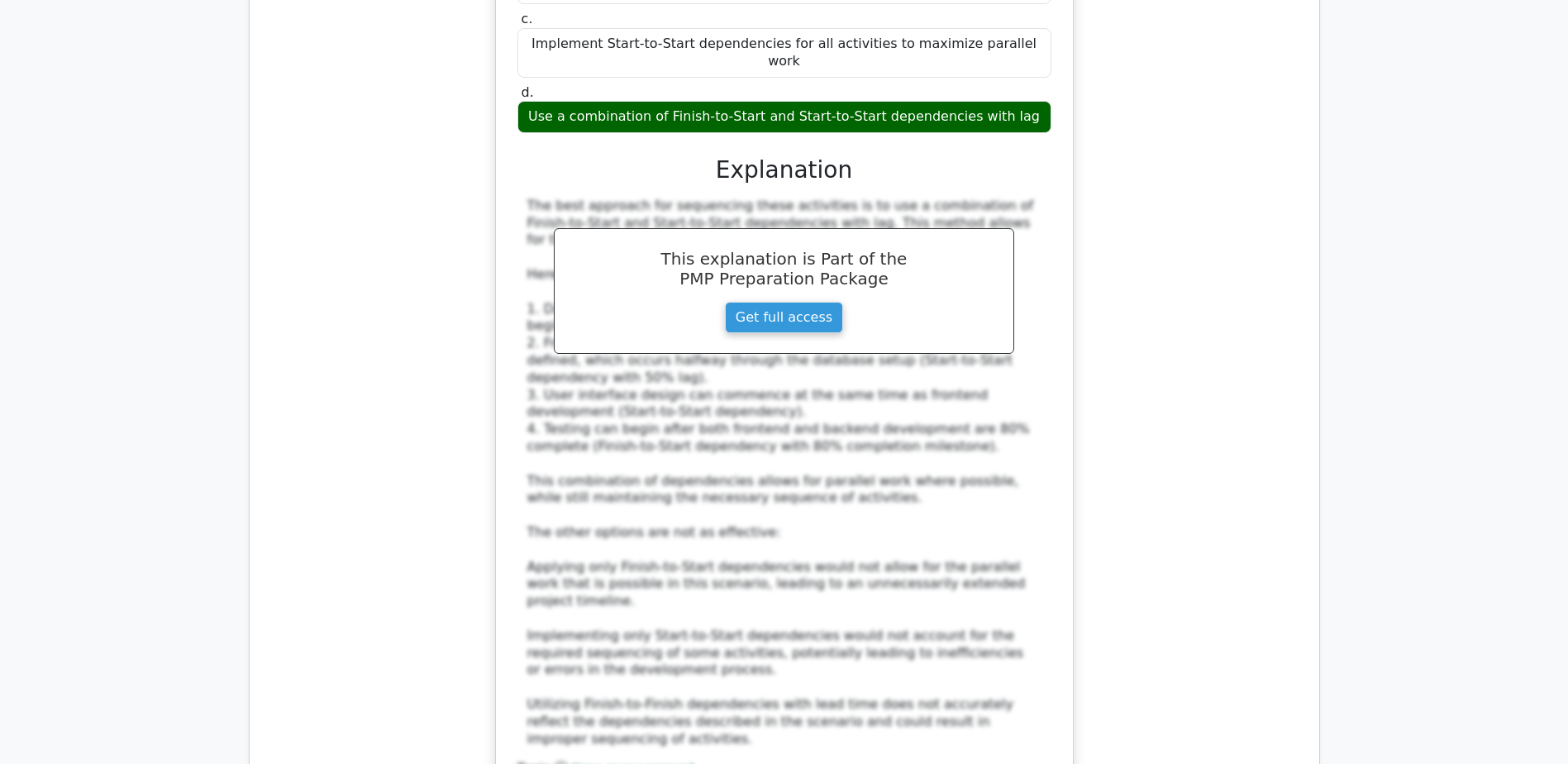
scroll to position [9587, 0]
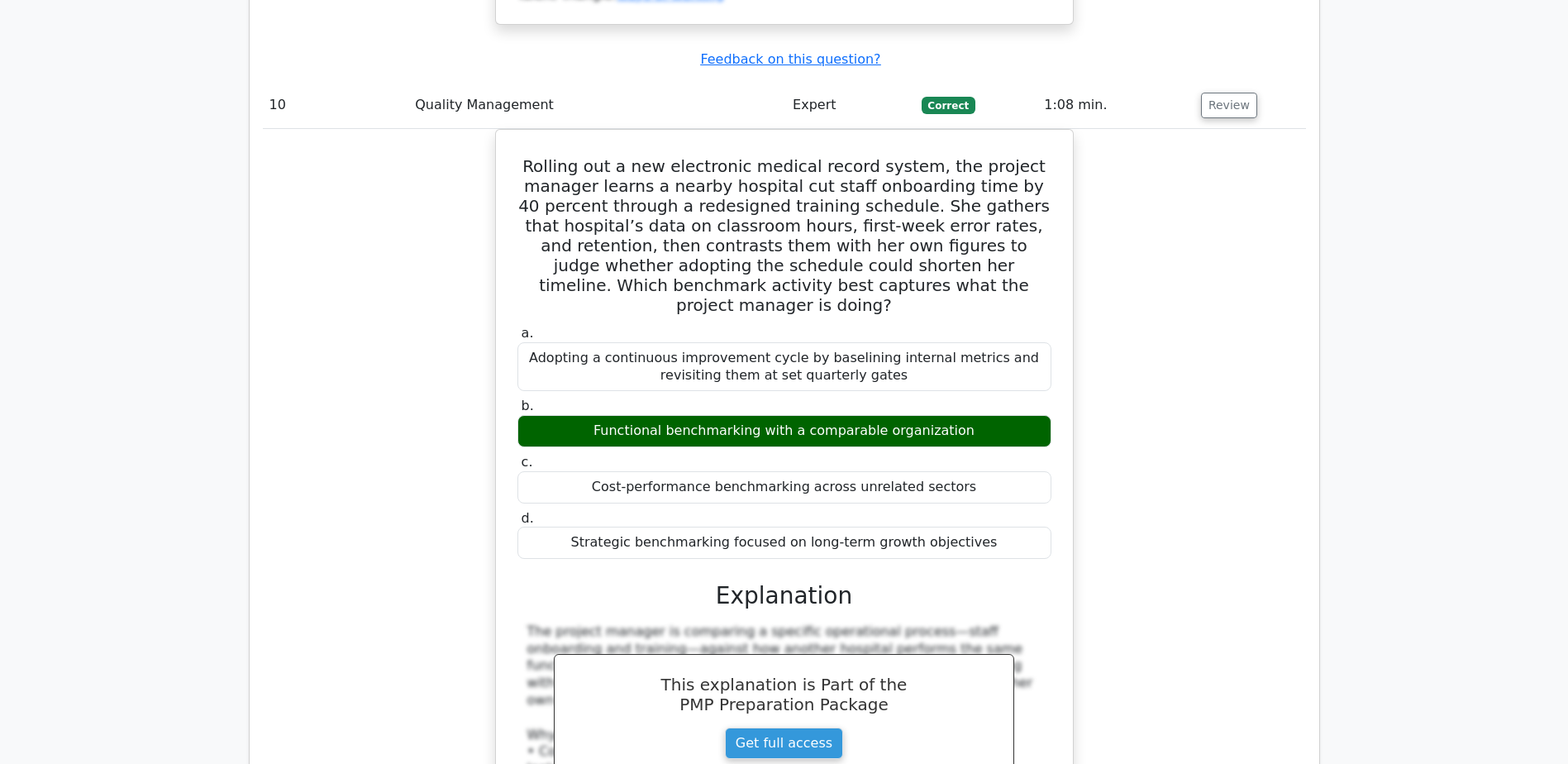
scroll to position [10413, 0]
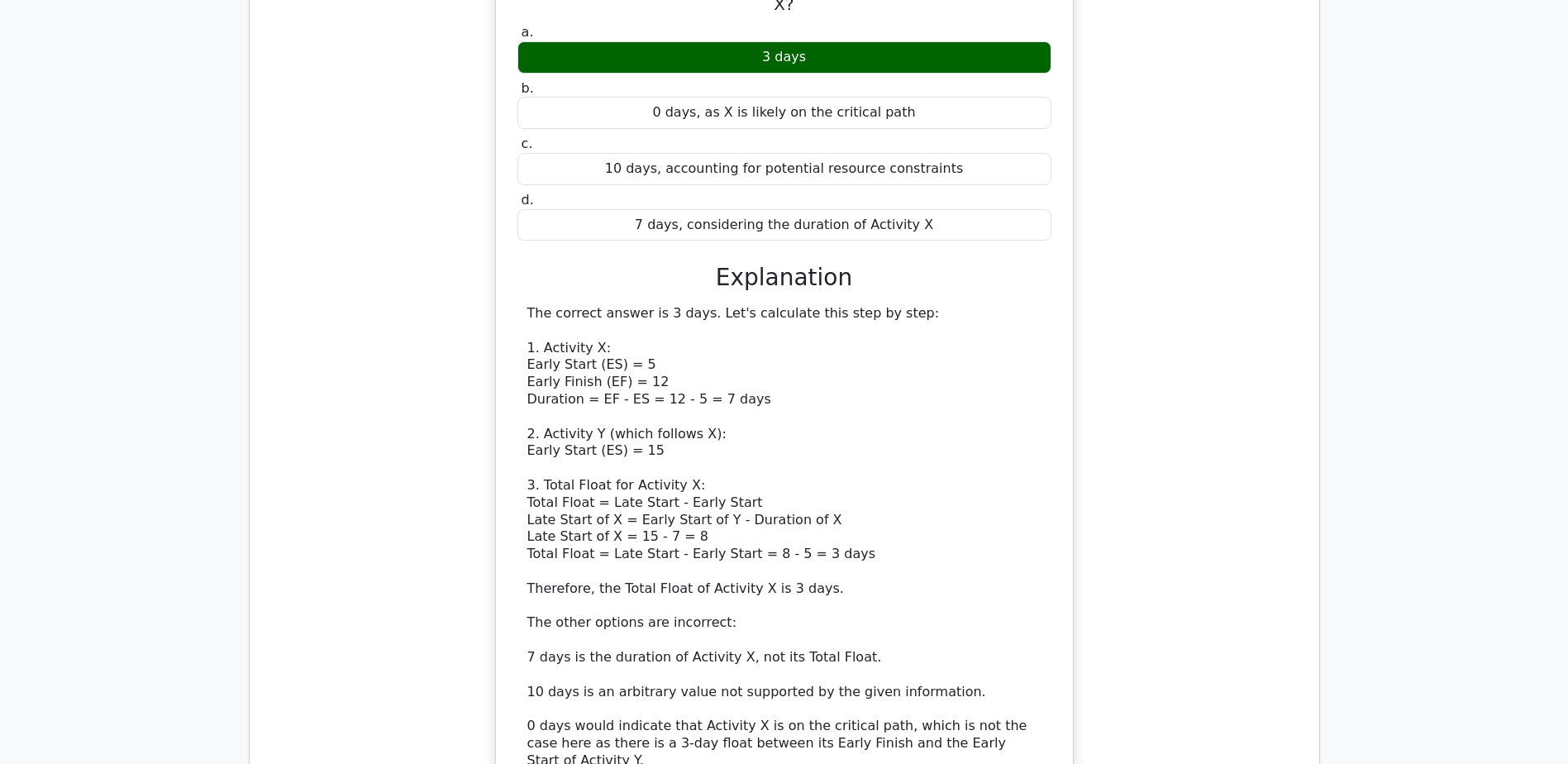
scroll to position [11571, 0]
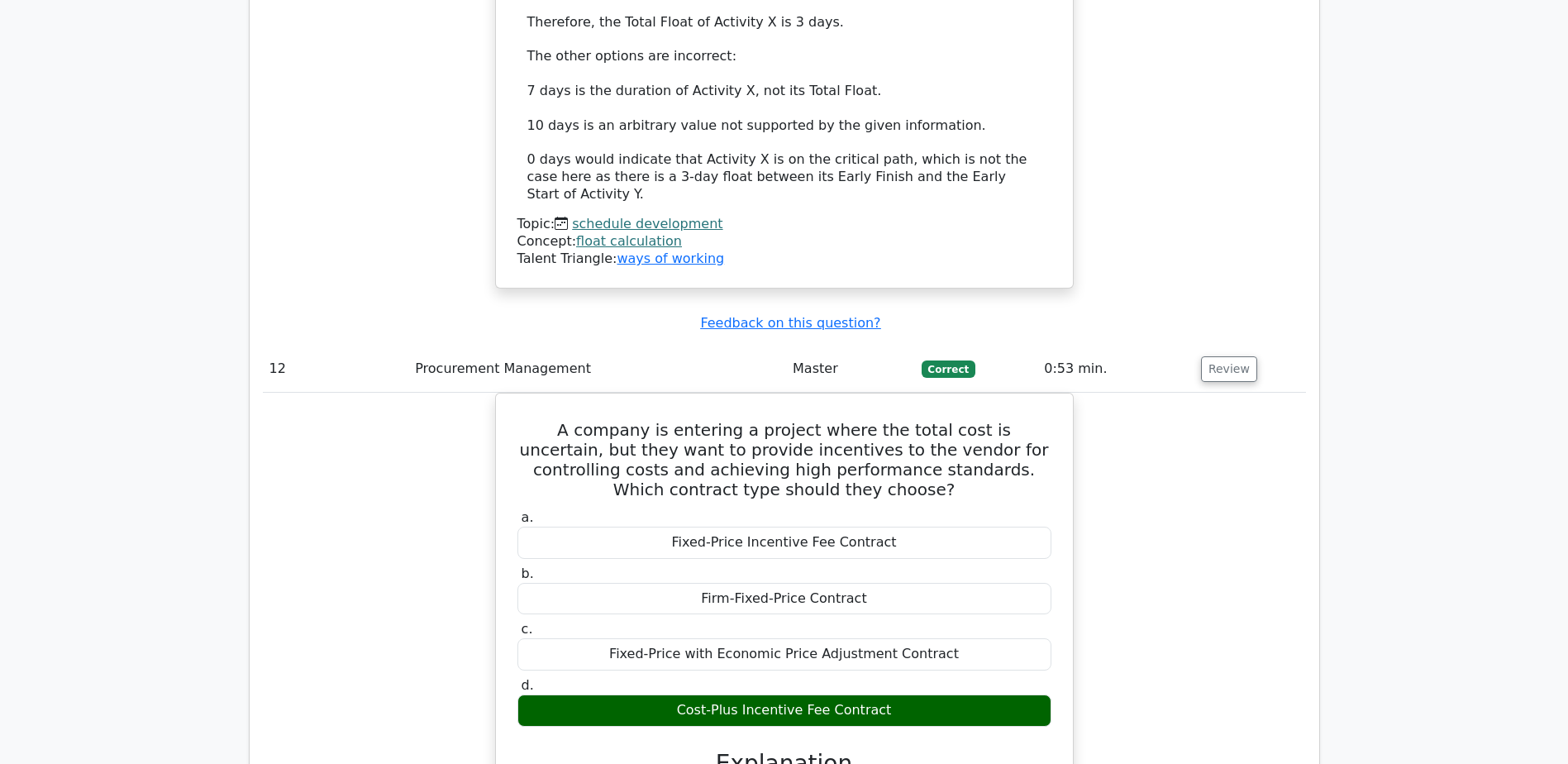
scroll to position [12149, 0]
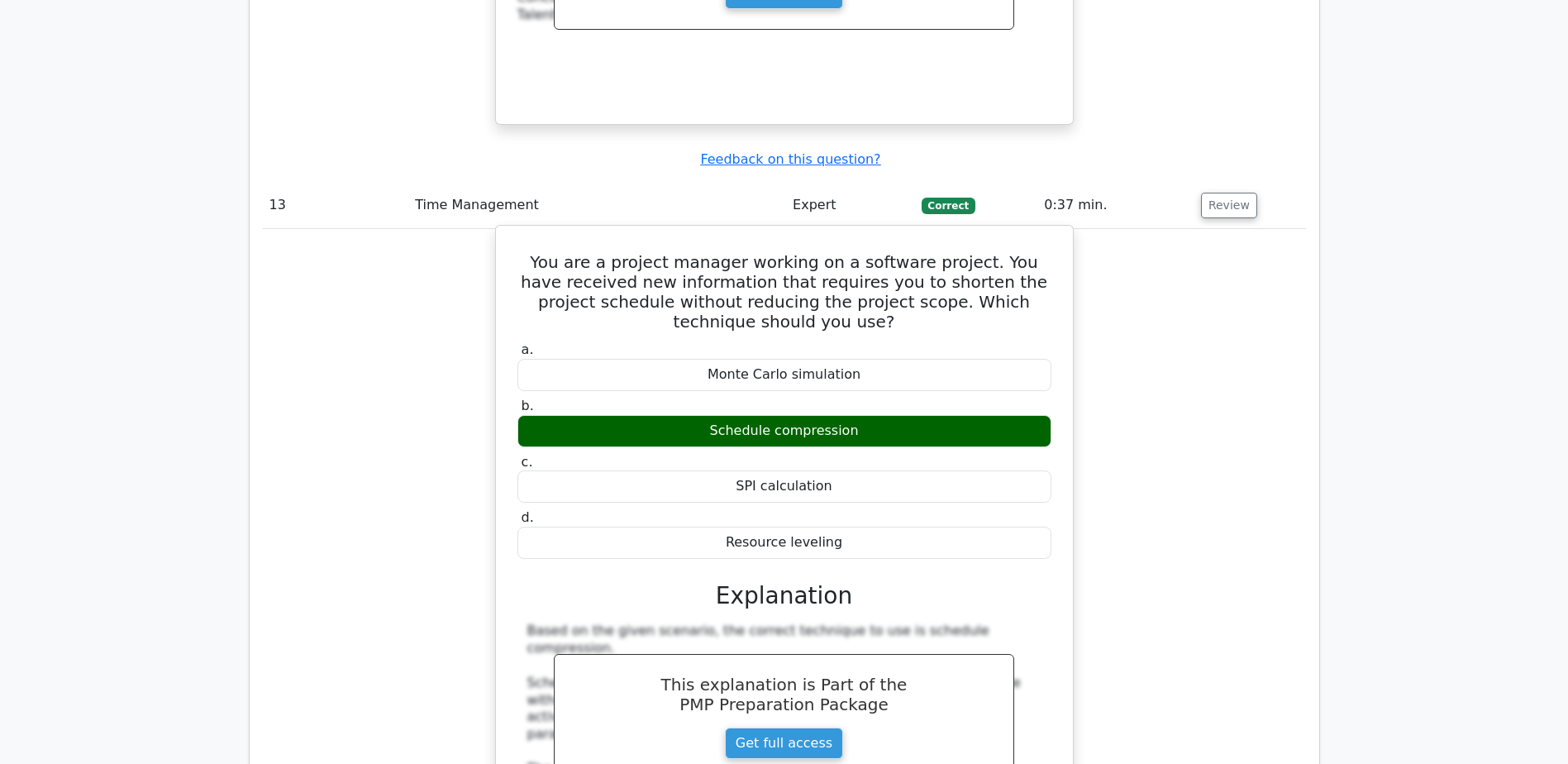
scroll to position [13058, 0]
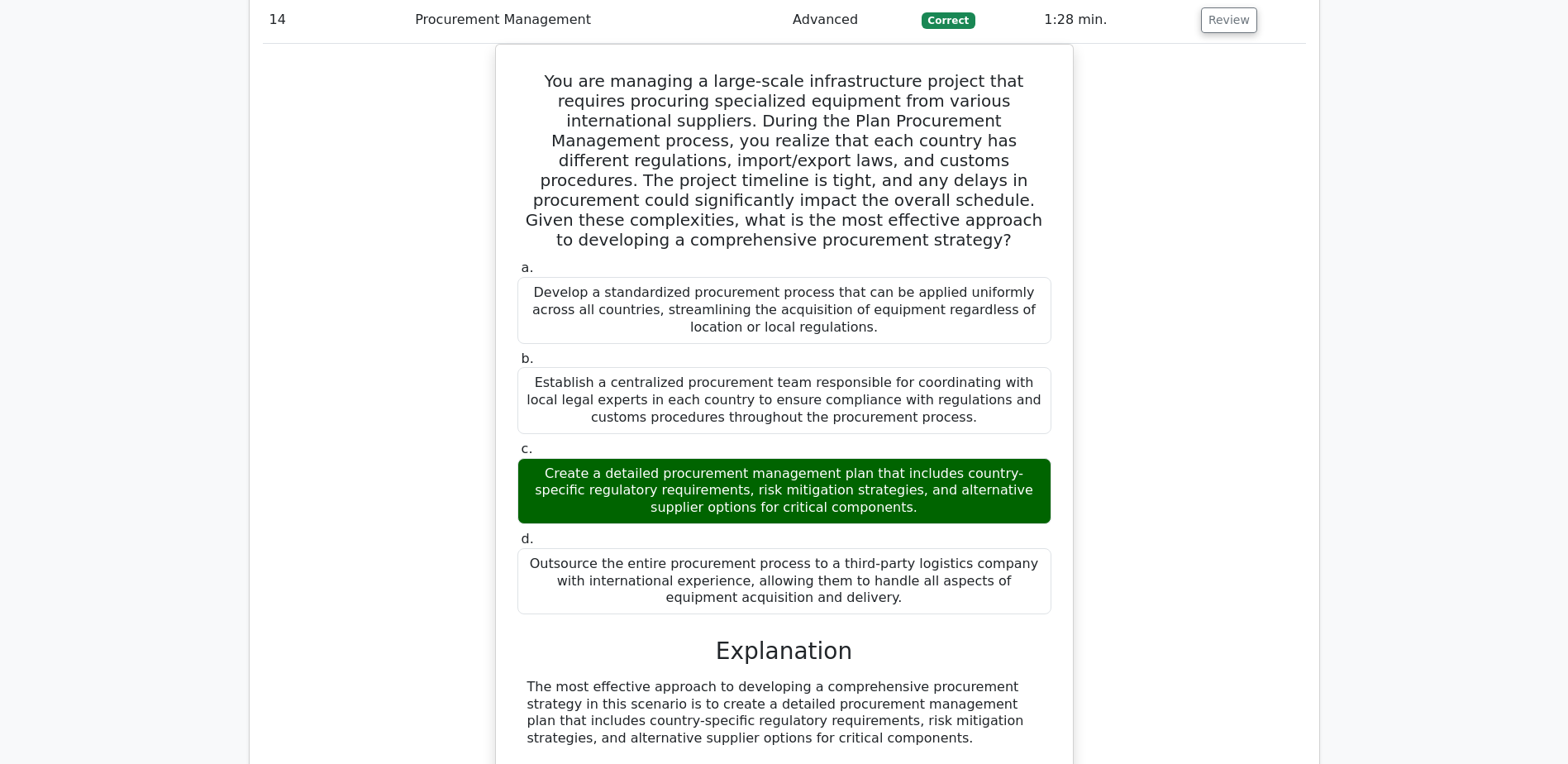
scroll to position [14298, 0]
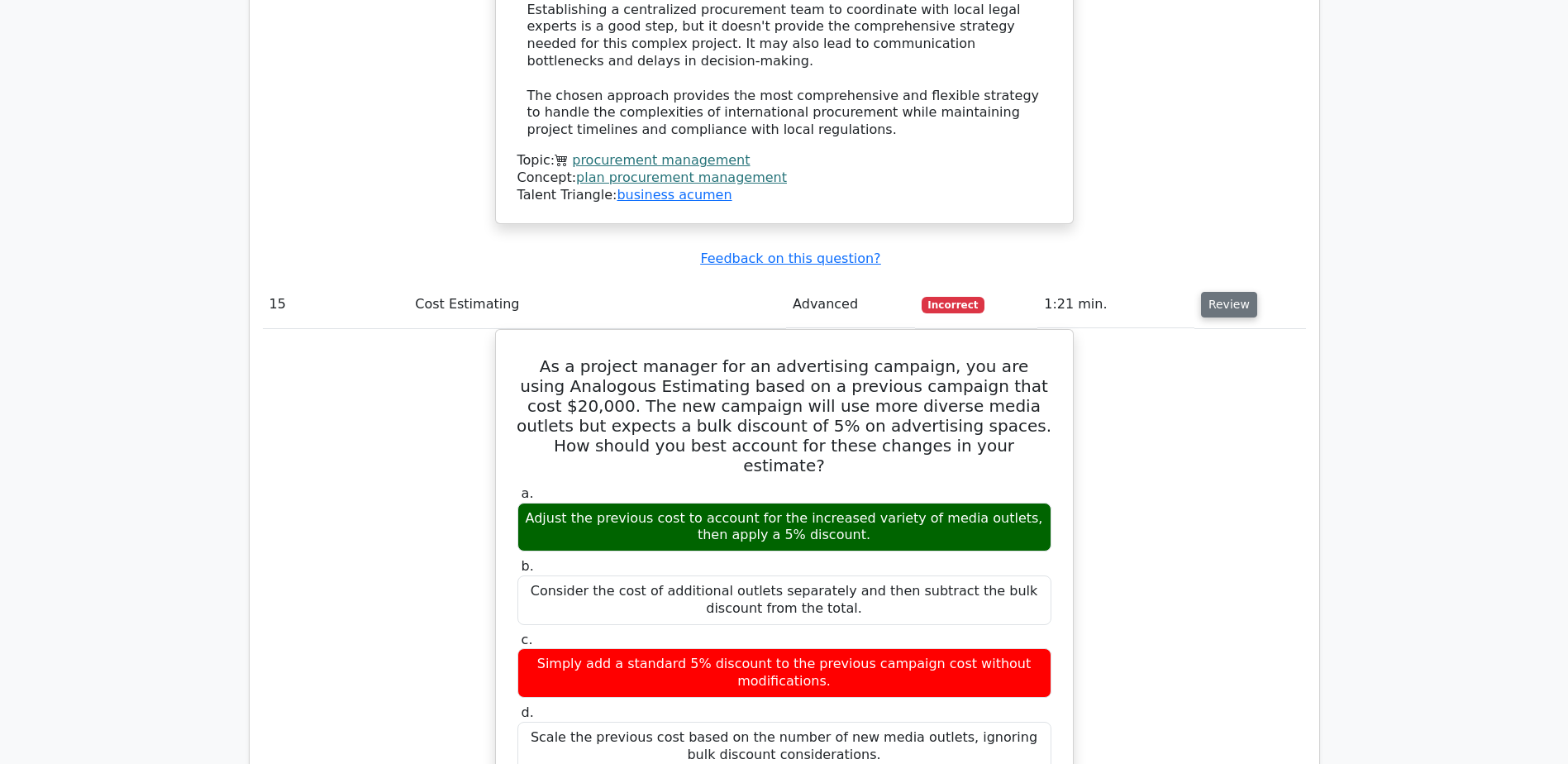
scroll to position [15372, 0]
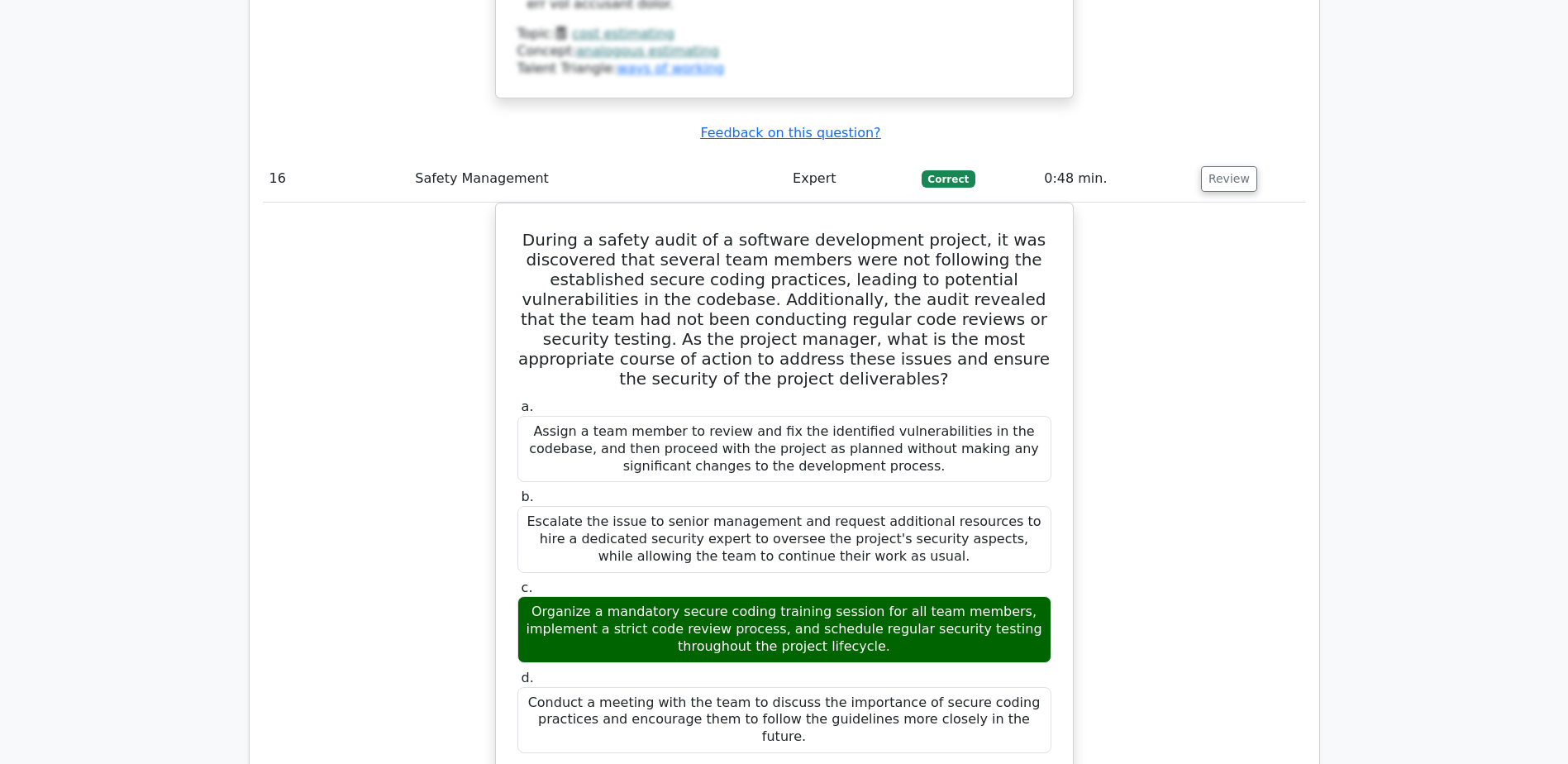
scroll to position [16529, 0]
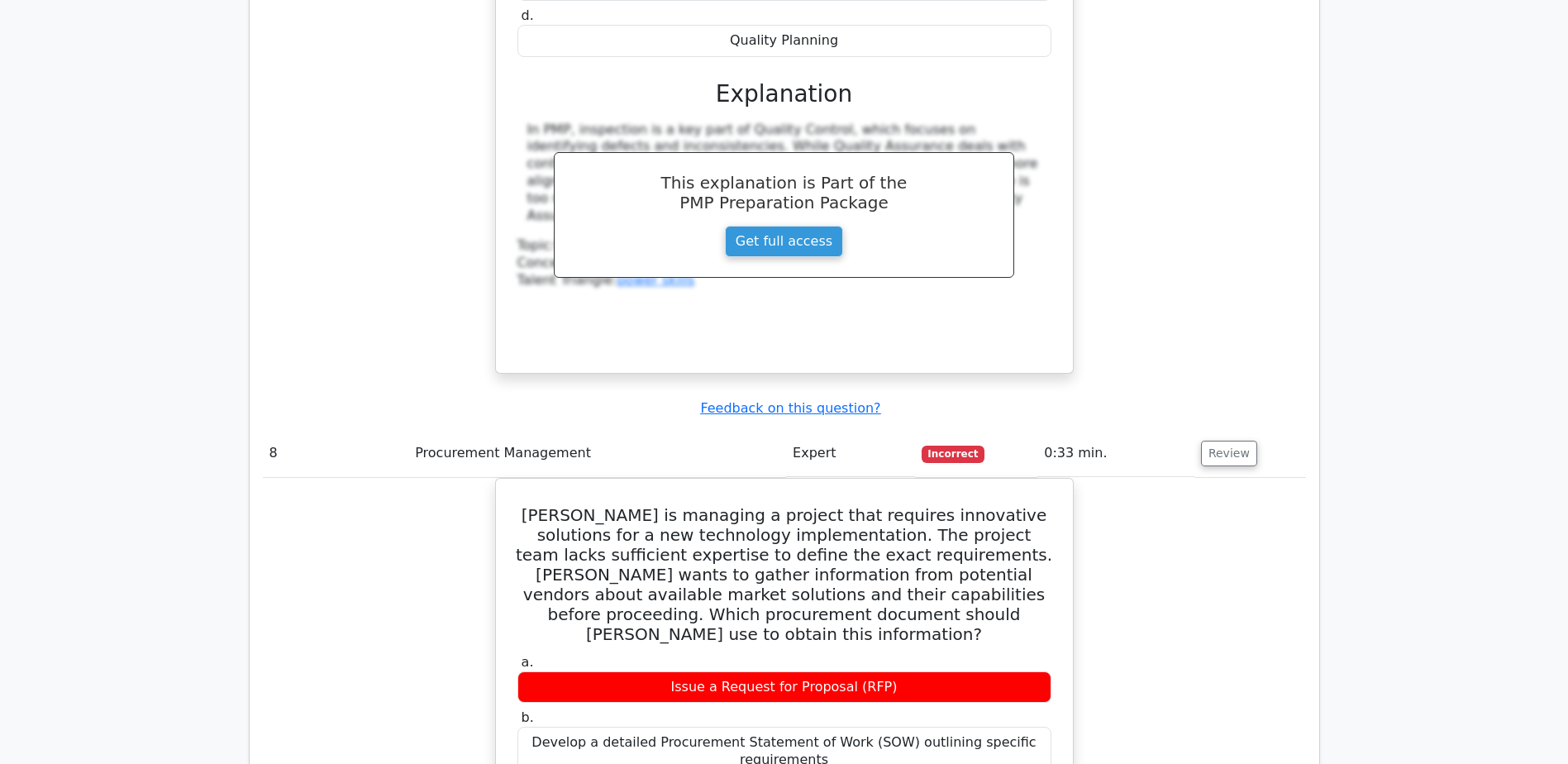
scroll to position [7782, 0]
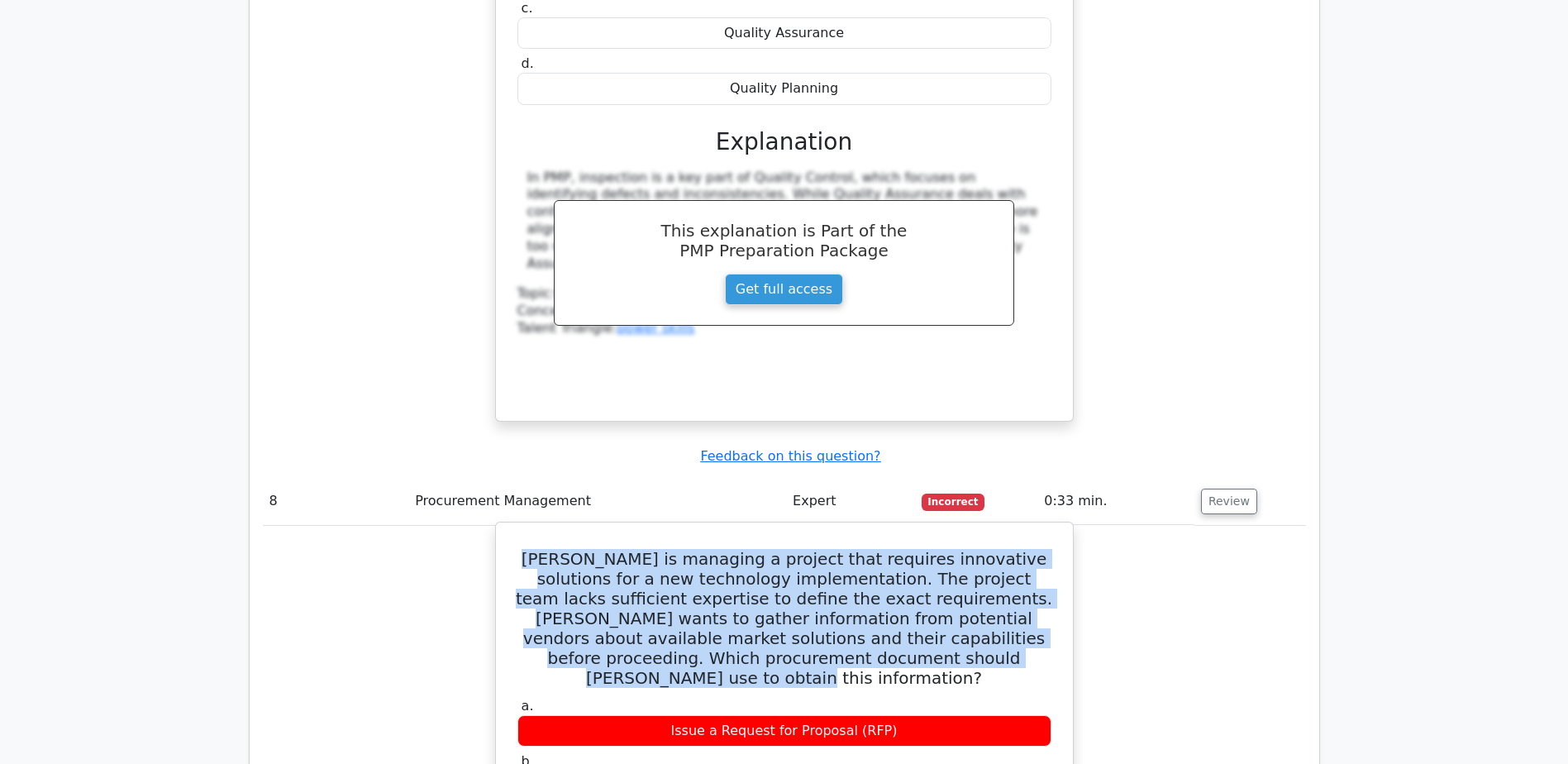
drag, startPoint x: 518, startPoint y: 124, endPoint x: 1010, endPoint y: 238, distance: 505.0
click at [1010, 549] on h5 "[PERSON_NAME] is managing a project that requires innovative solutions for a ne…" at bounding box center [784, 618] width 537 height 138
copy h5 "[PERSON_NAME] is managing a project that requires innovative solutions for a ne…"
drag, startPoint x: 668, startPoint y: 405, endPoint x: 912, endPoint y: 405, distance: 244.0
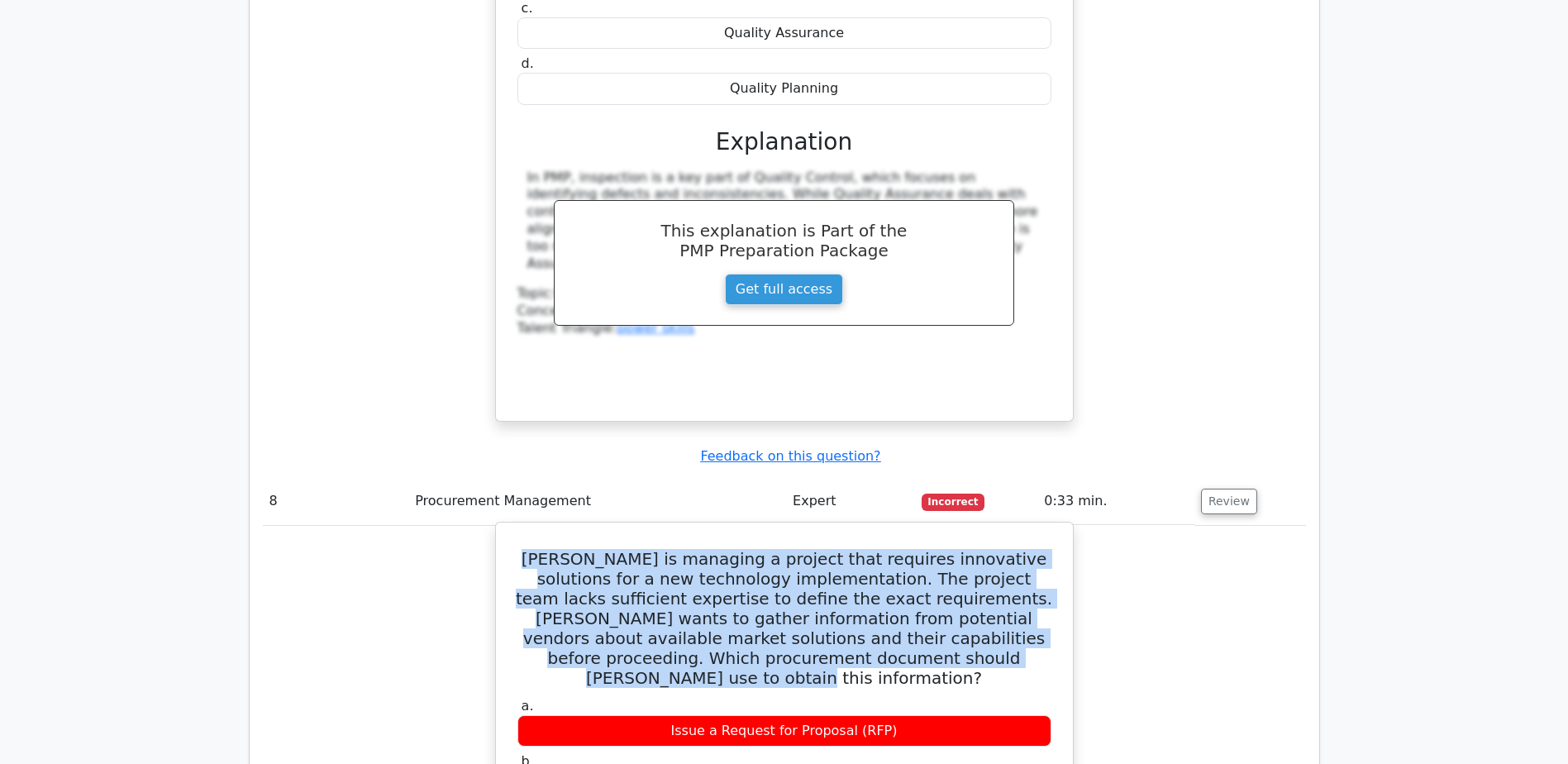
copy div "Issue a Request for Information (RFI)"
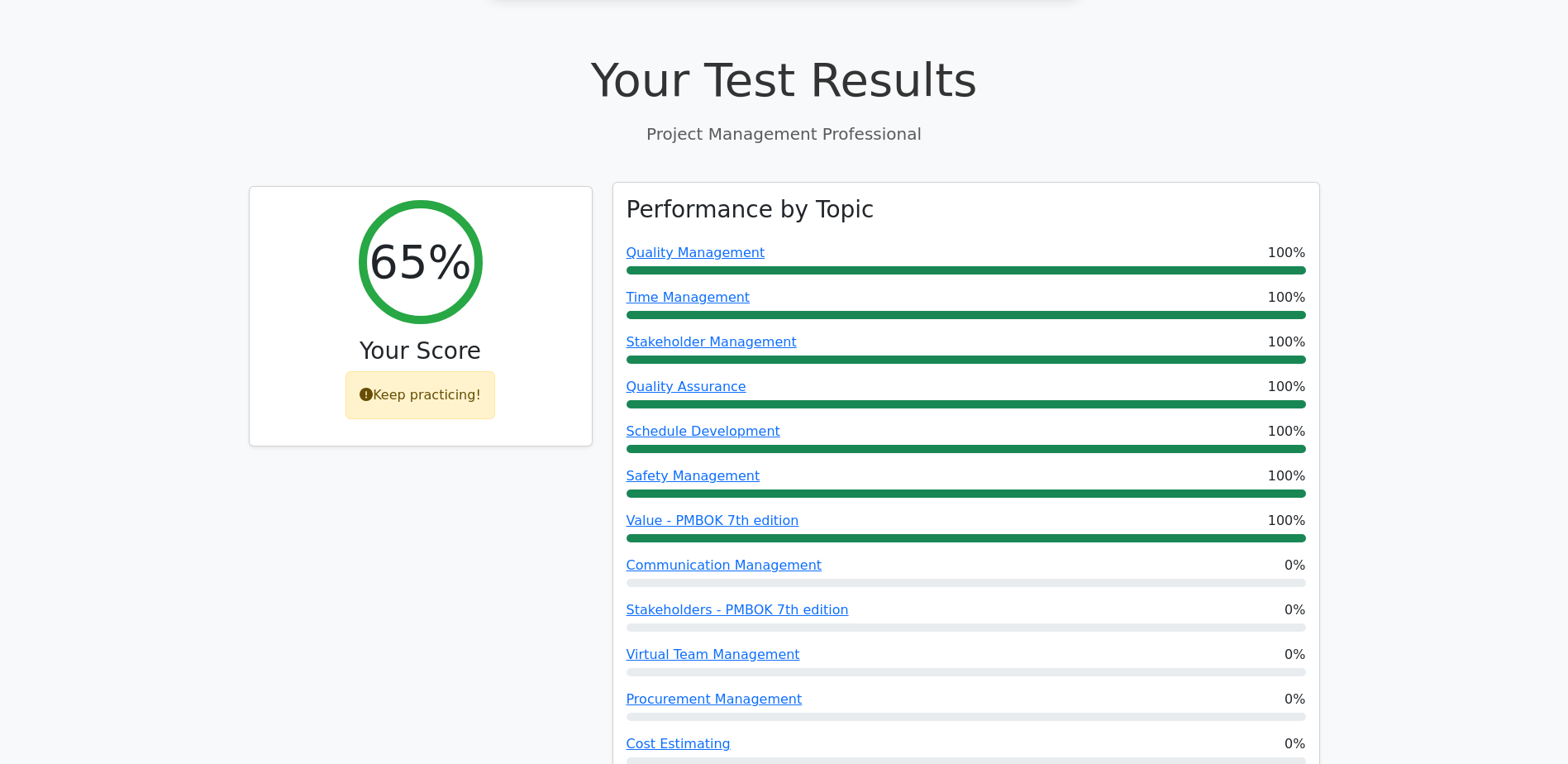
scroll to position [509, 0]
